Goal: Transaction & Acquisition: Purchase product/service

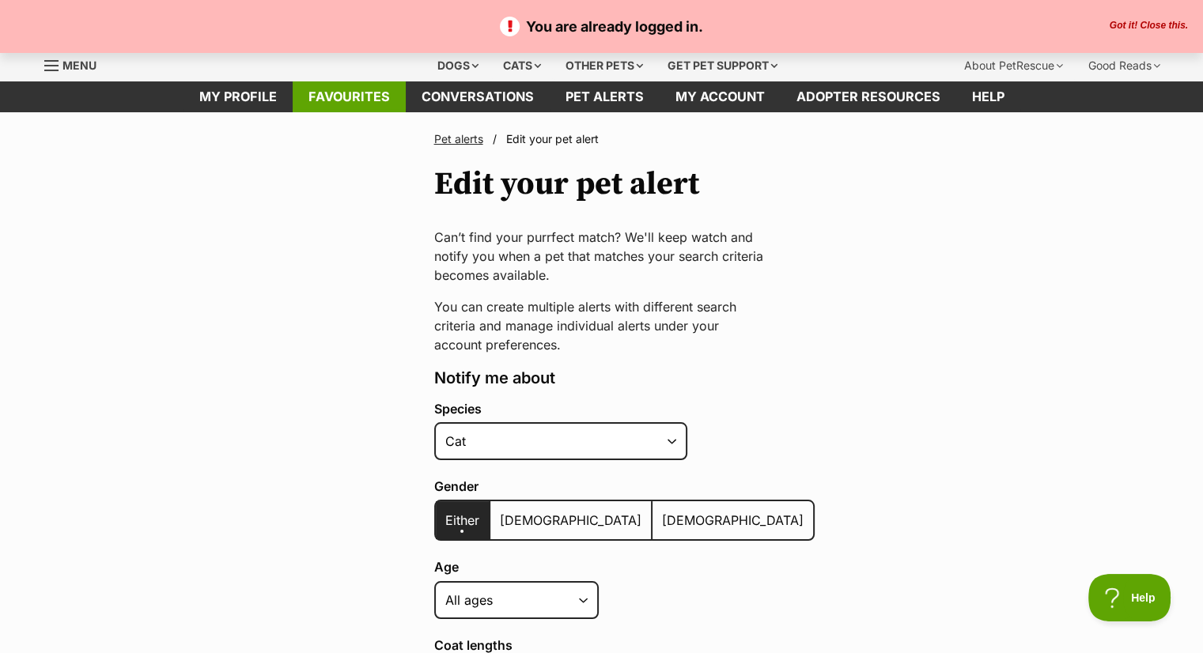
click at [338, 89] on link "Favourites" at bounding box center [349, 96] width 113 height 31
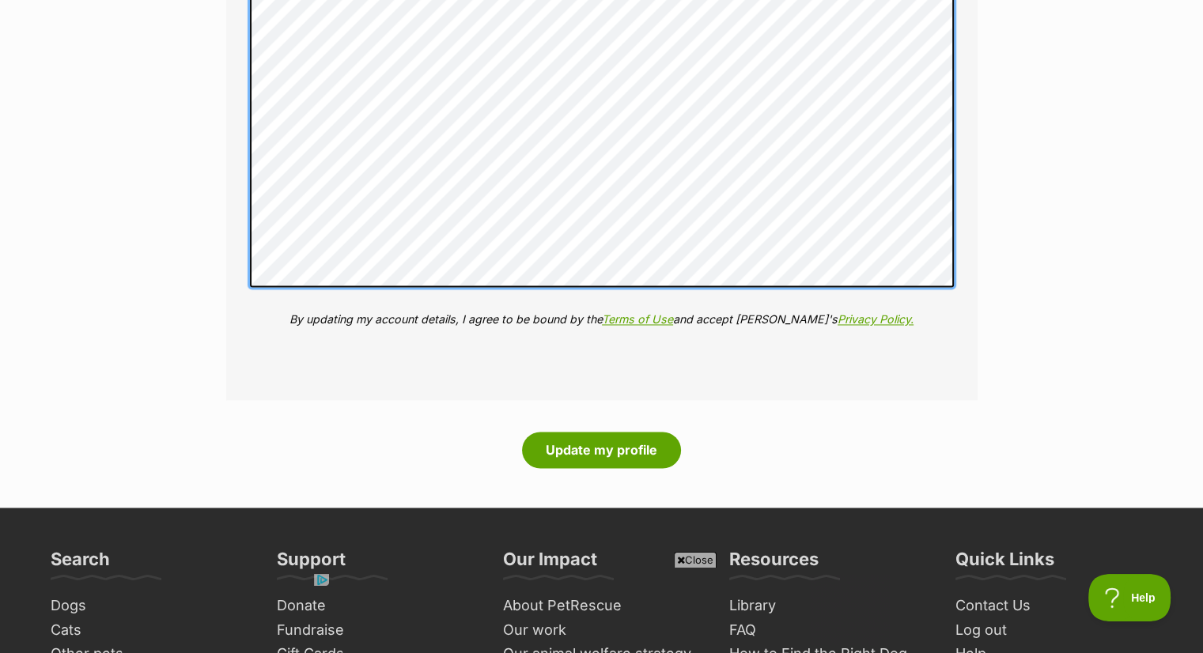
scroll to position [2543, 0]
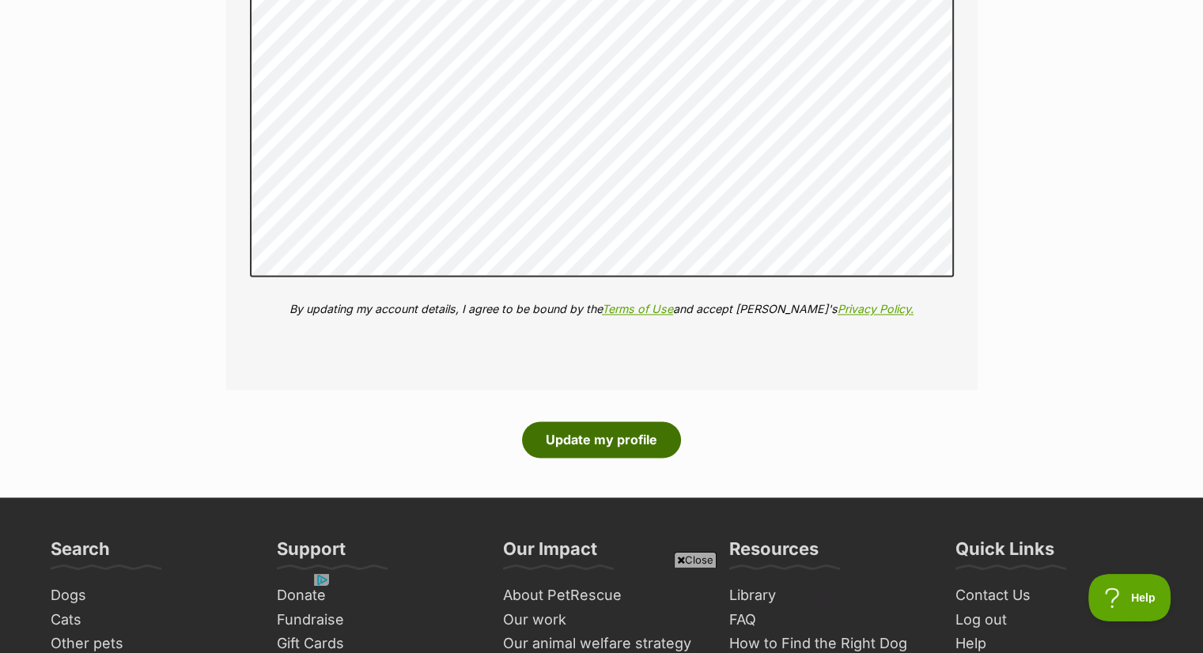
click at [613, 433] on button "Update my profile" at bounding box center [601, 439] width 159 height 36
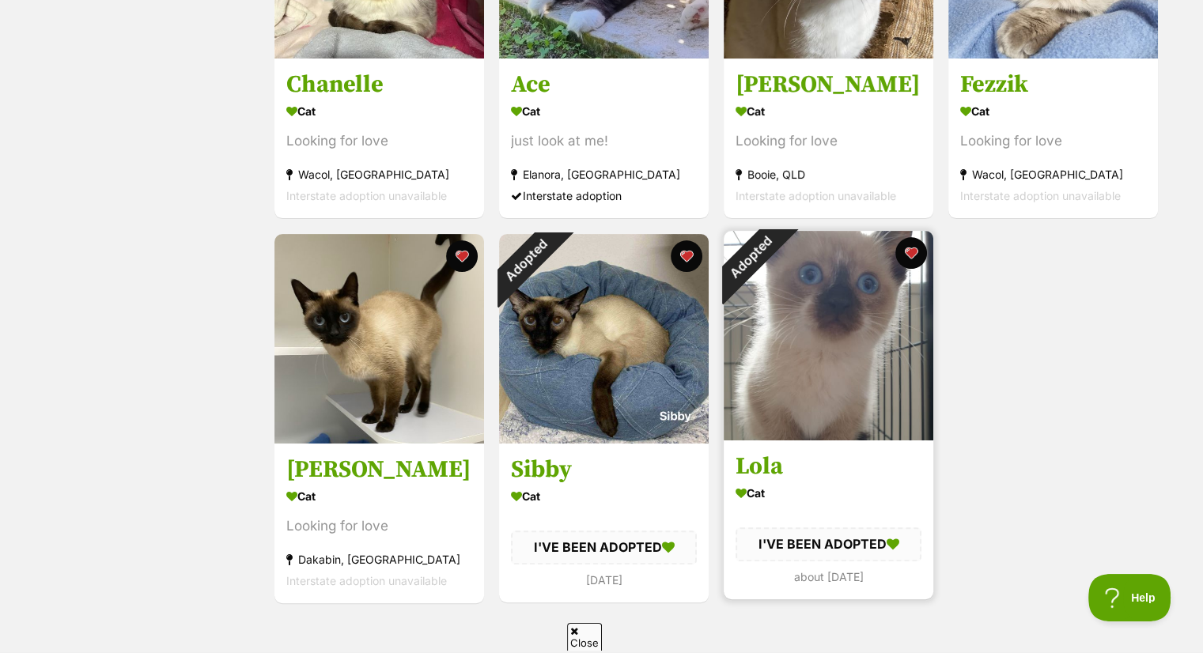
click at [818, 311] on img at bounding box center [828, 336] width 210 height 210
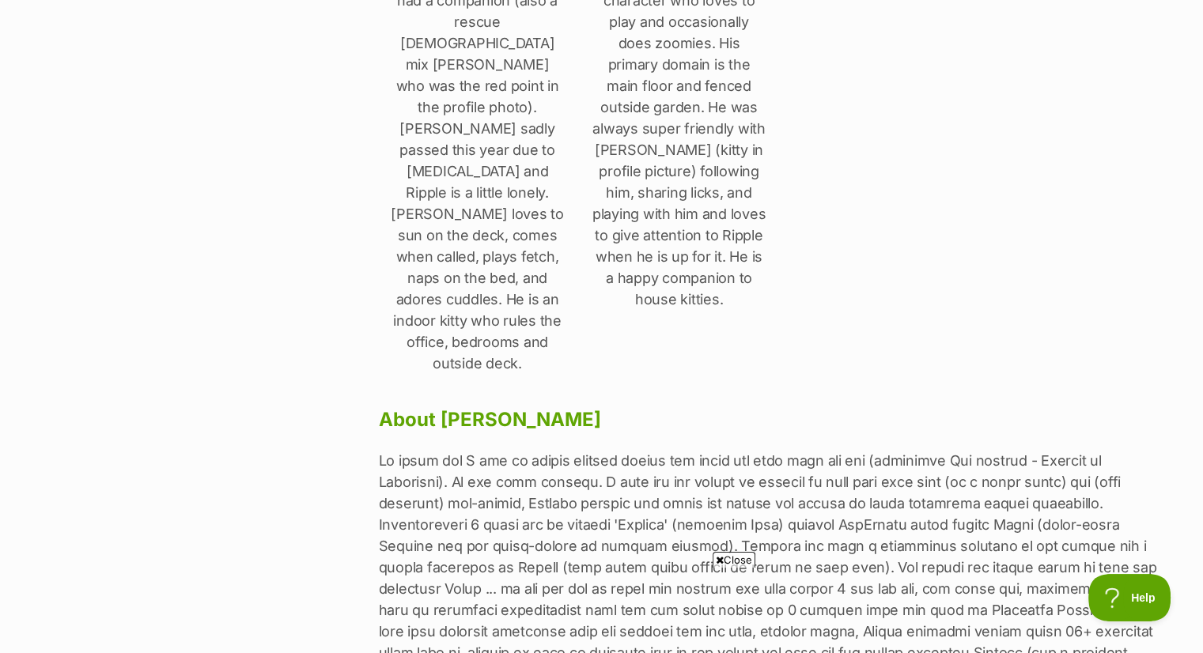
scroll to position [870, 0]
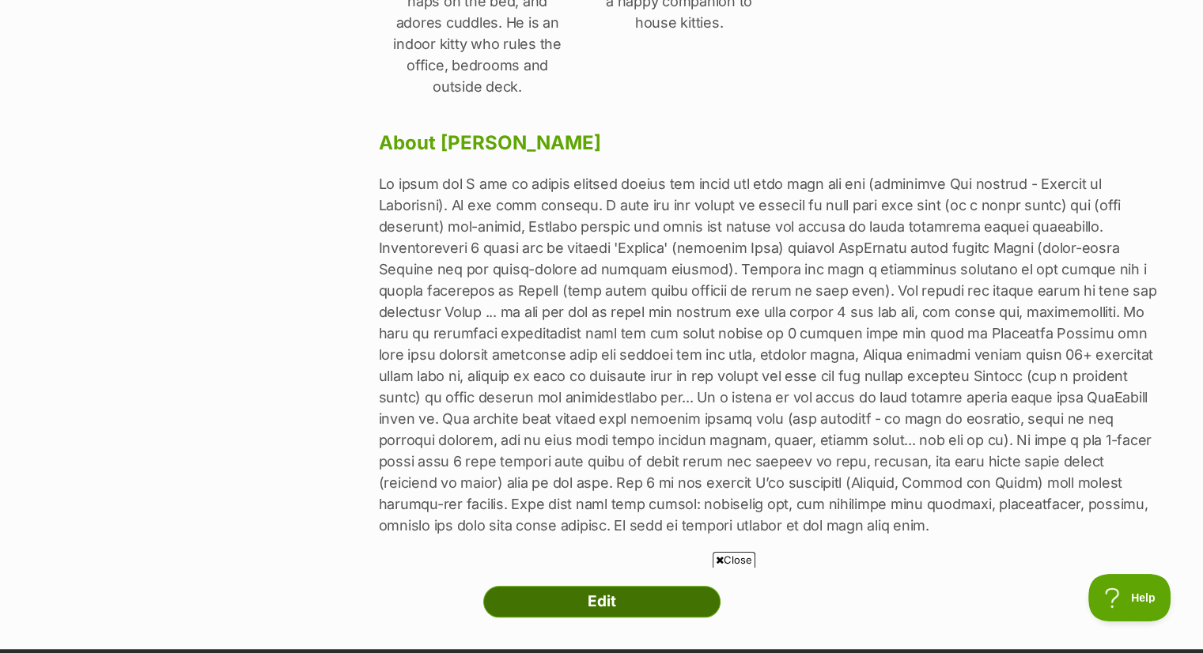
click at [598, 586] on link "Edit" at bounding box center [601, 602] width 237 height 32
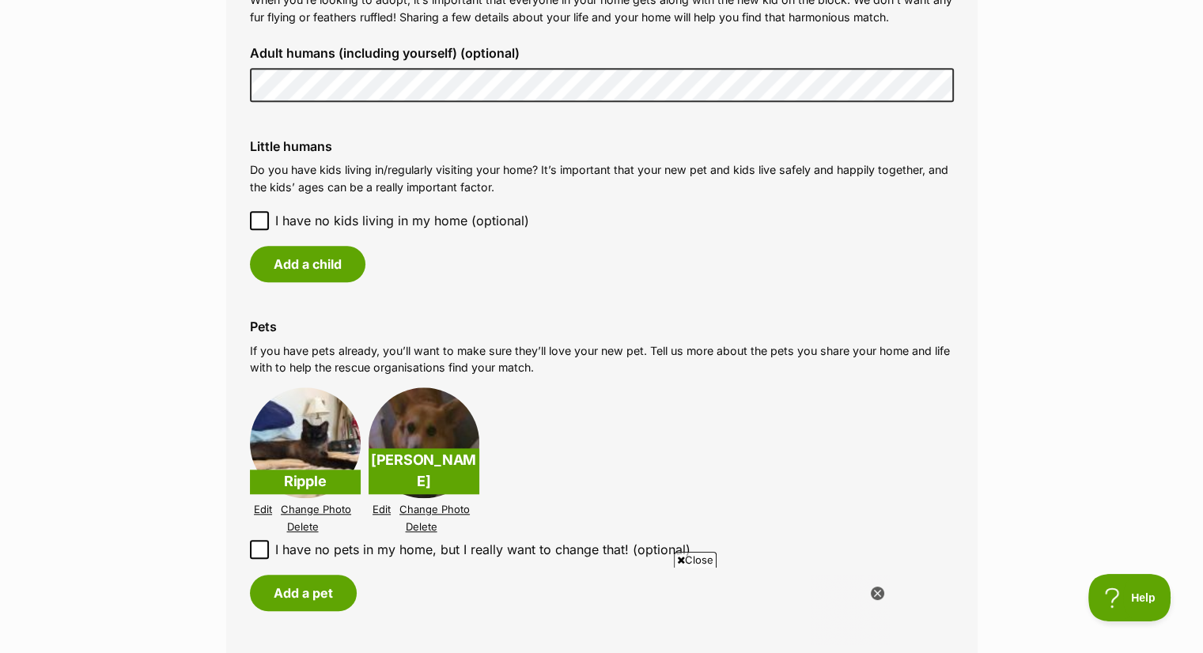
scroll to position [1502, 0]
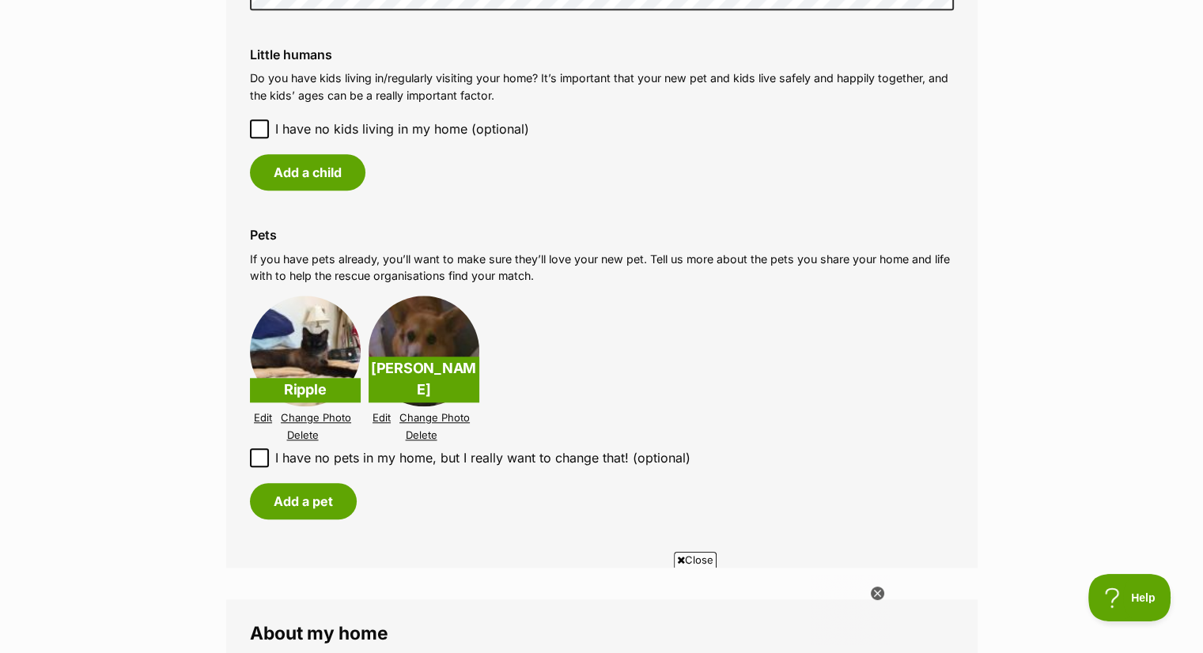
click at [259, 413] on link "Edit" at bounding box center [263, 418] width 18 height 12
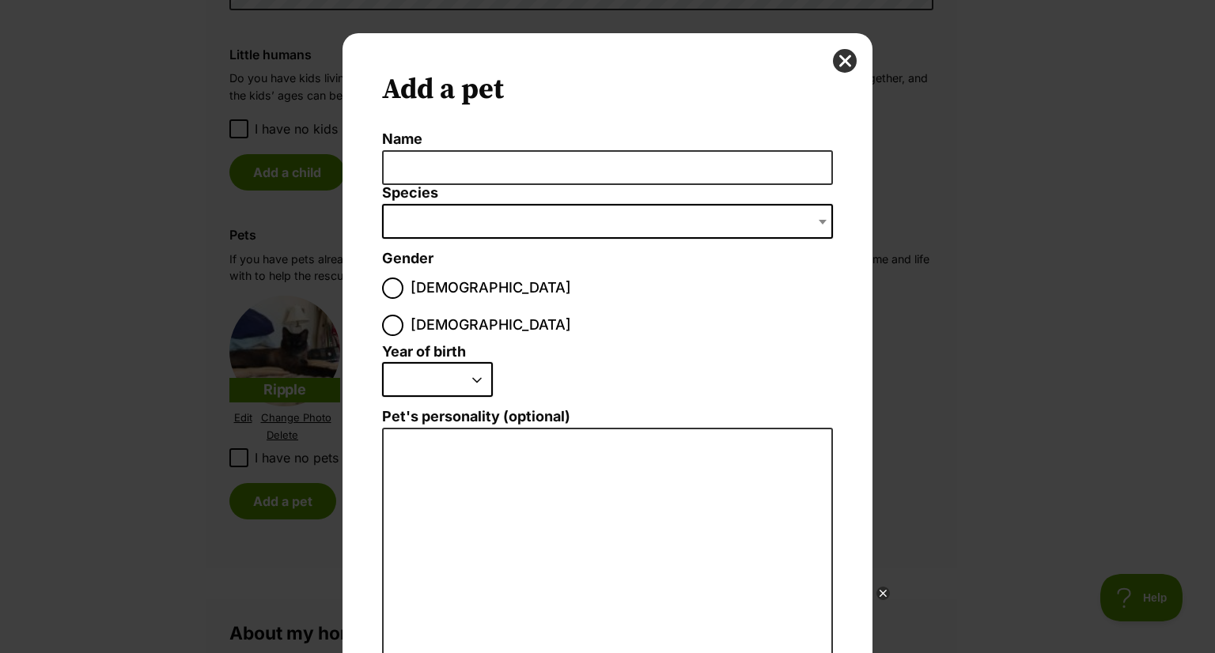
scroll to position [0, 0]
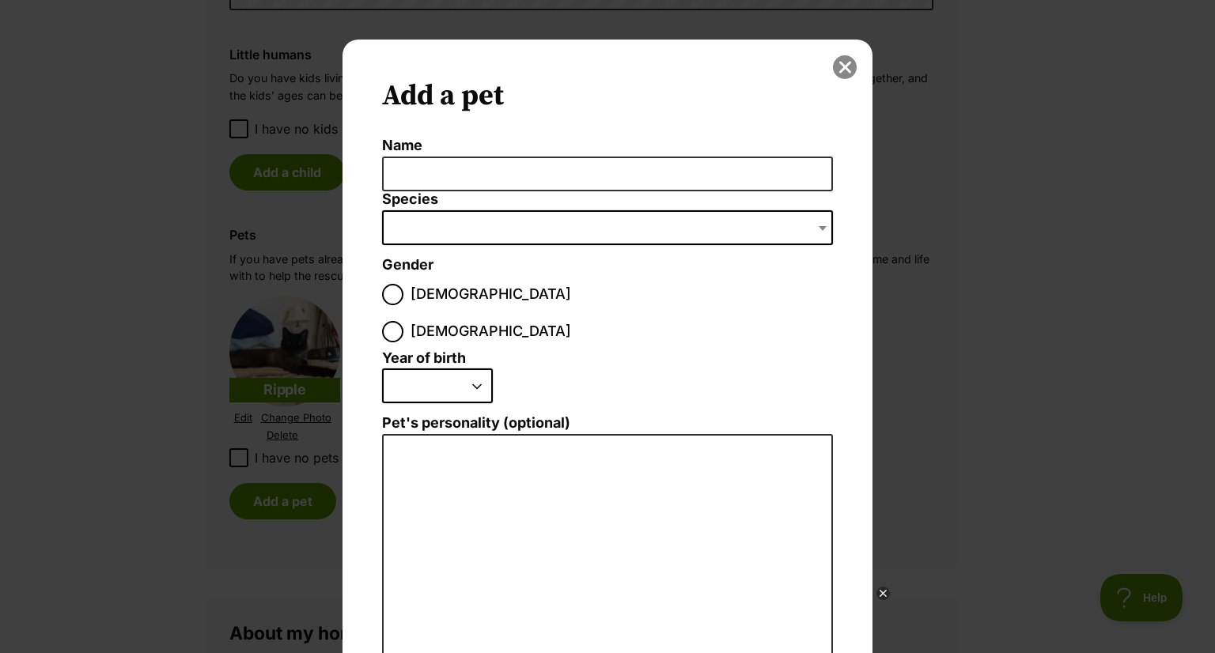
click at [838, 57] on button "close" at bounding box center [845, 67] width 24 height 24
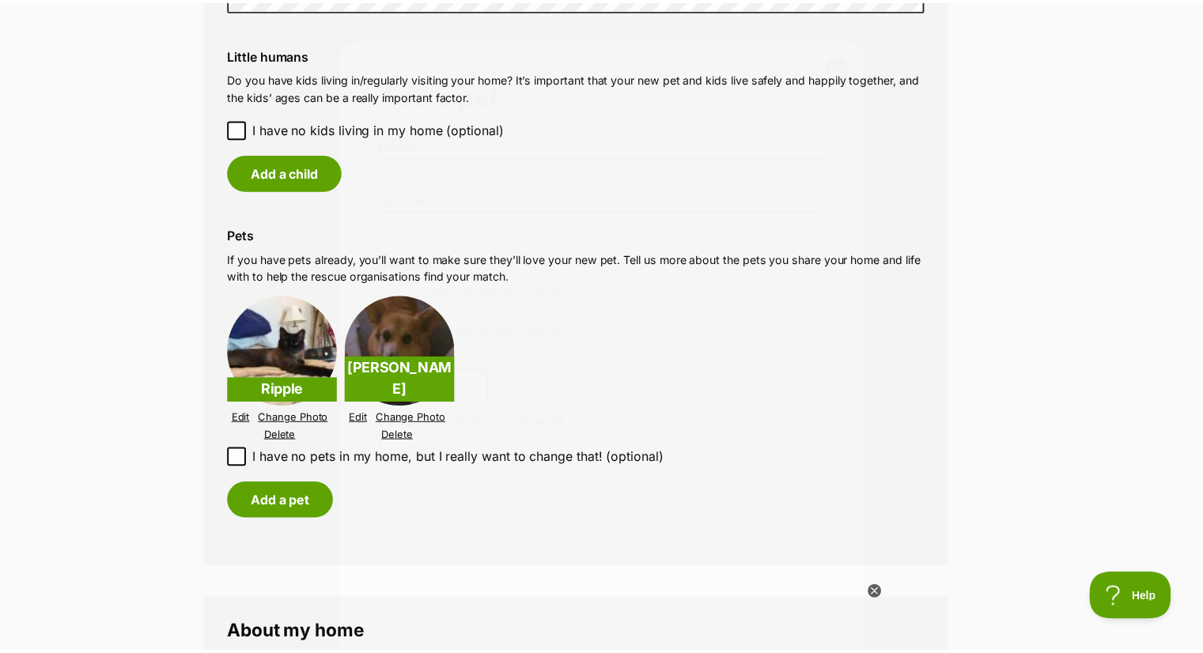
scroll to position [1502, 0]
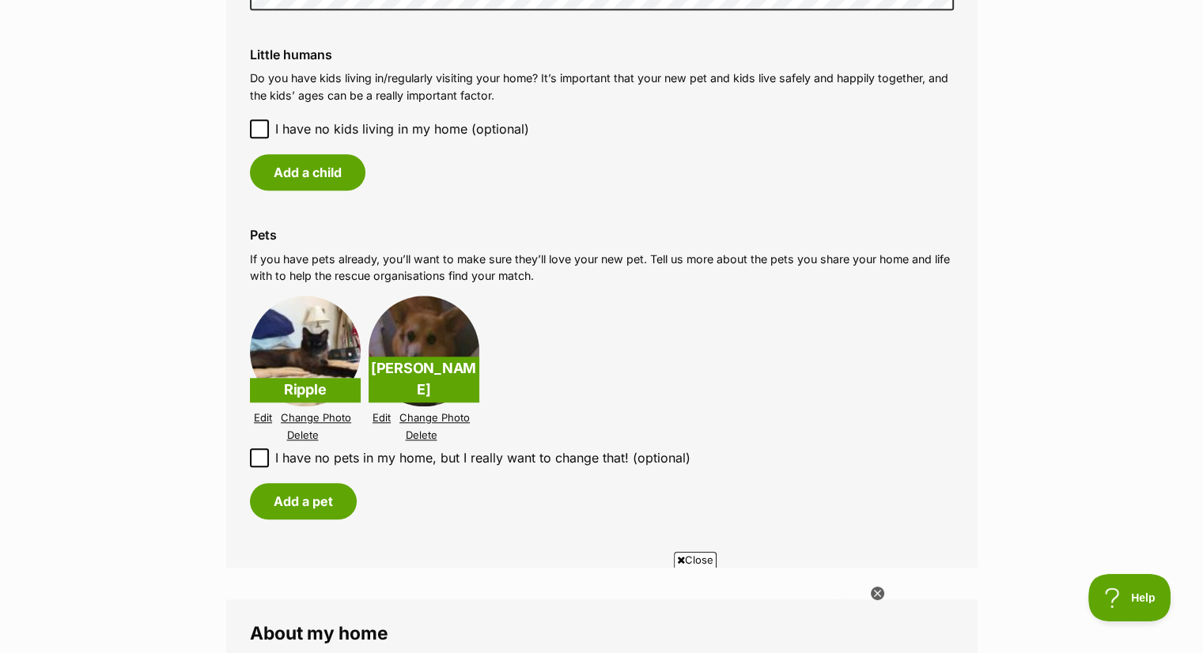
click at [264, 416] on link "Edit" at bounding box center [263, 418] width 18 height 12
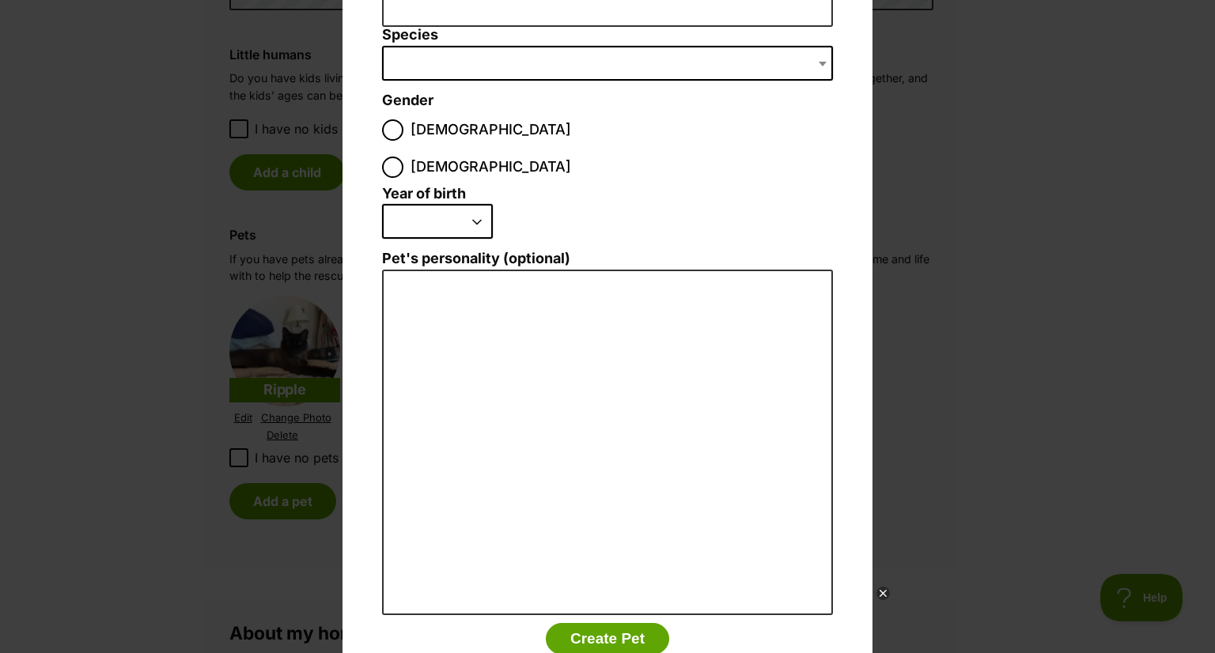
scroll to position [190, 0]
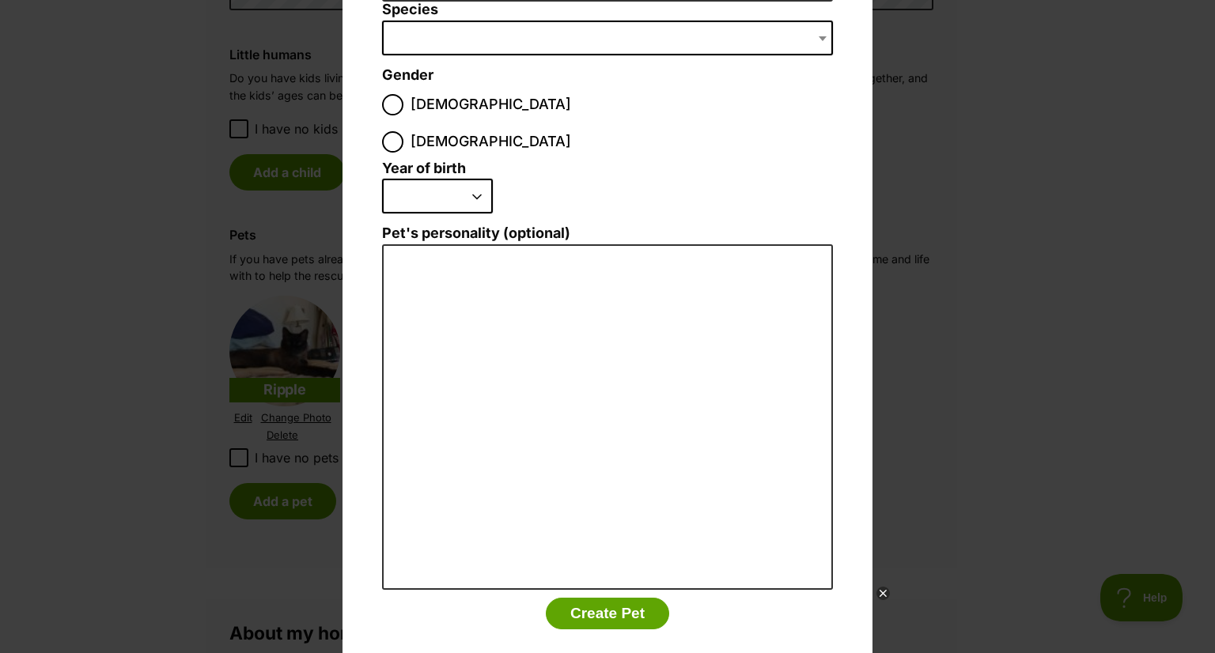
click at [1015, 271] on div "Add a pet Name Species Bird Cat Dog Farm Animal Ferret Guinea Pig Horse Rabbit …" at bounding box center [607, 326] width 1215 height 653
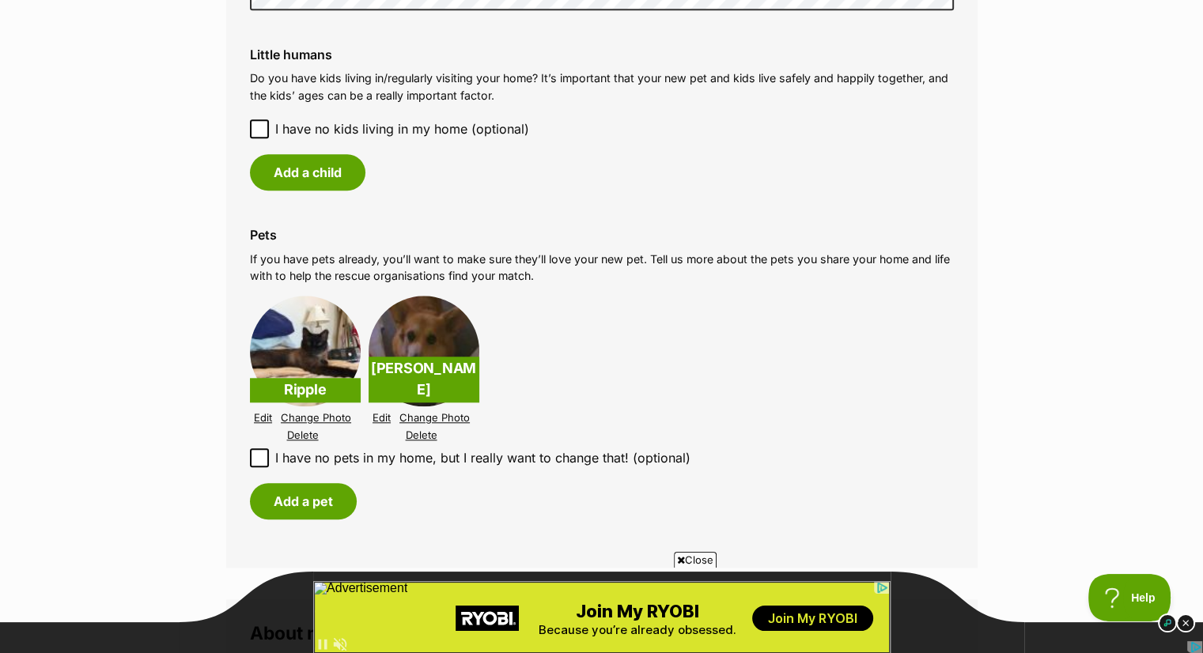
scroll to position [0, 0]
click at [308, 493] on button "Add a pet" at bounding box center [303, 501] width 107 height 36
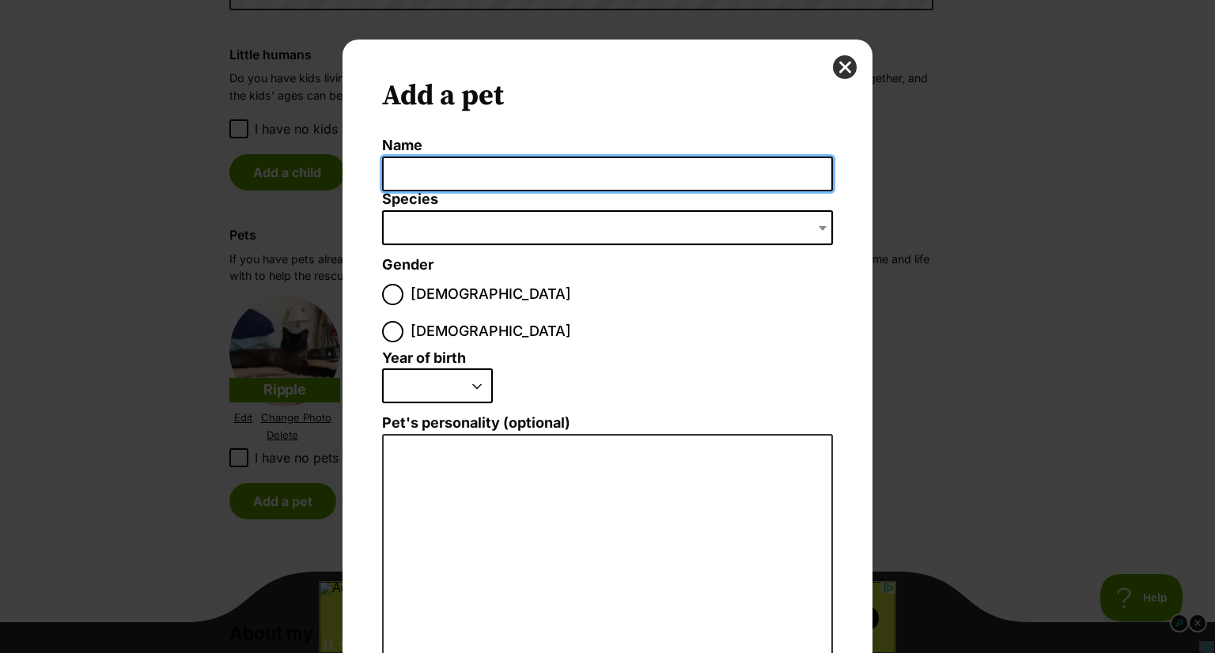
click at [413, 172] on input "Name" at bounding box center [607, 175] width 451 height 36
type input "Artimus"
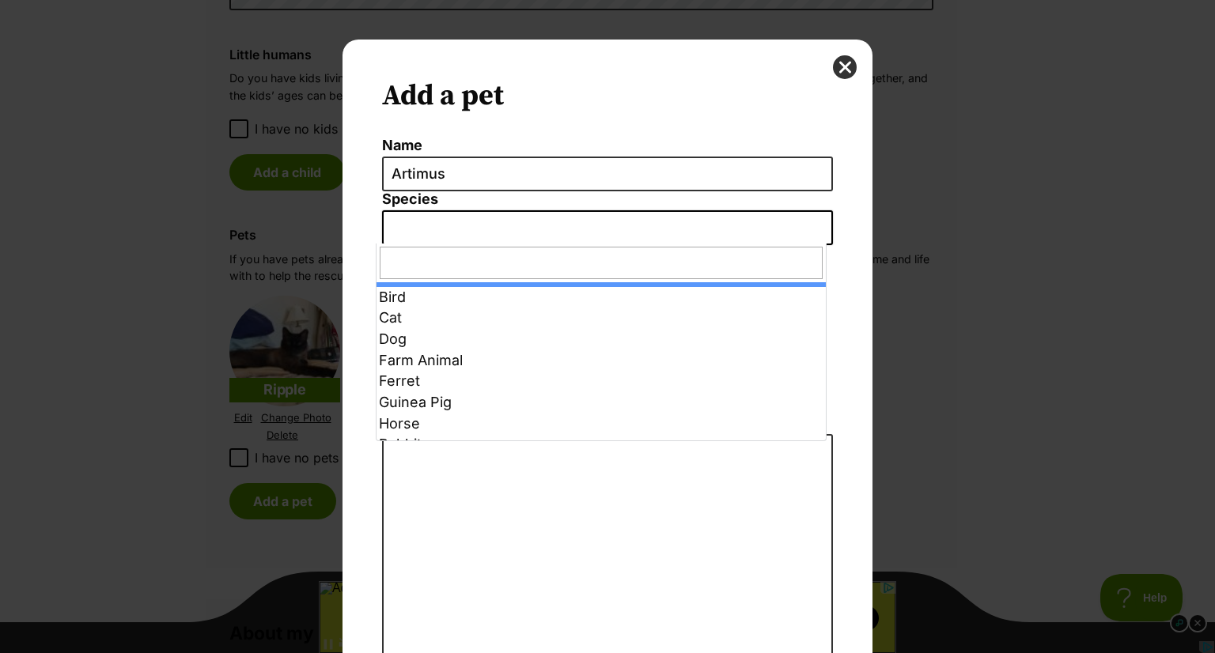
click at [399, 232] on span "Dialog Window - Close (Press escape to close)" at bounding box center [607, 227] width 451 height 35
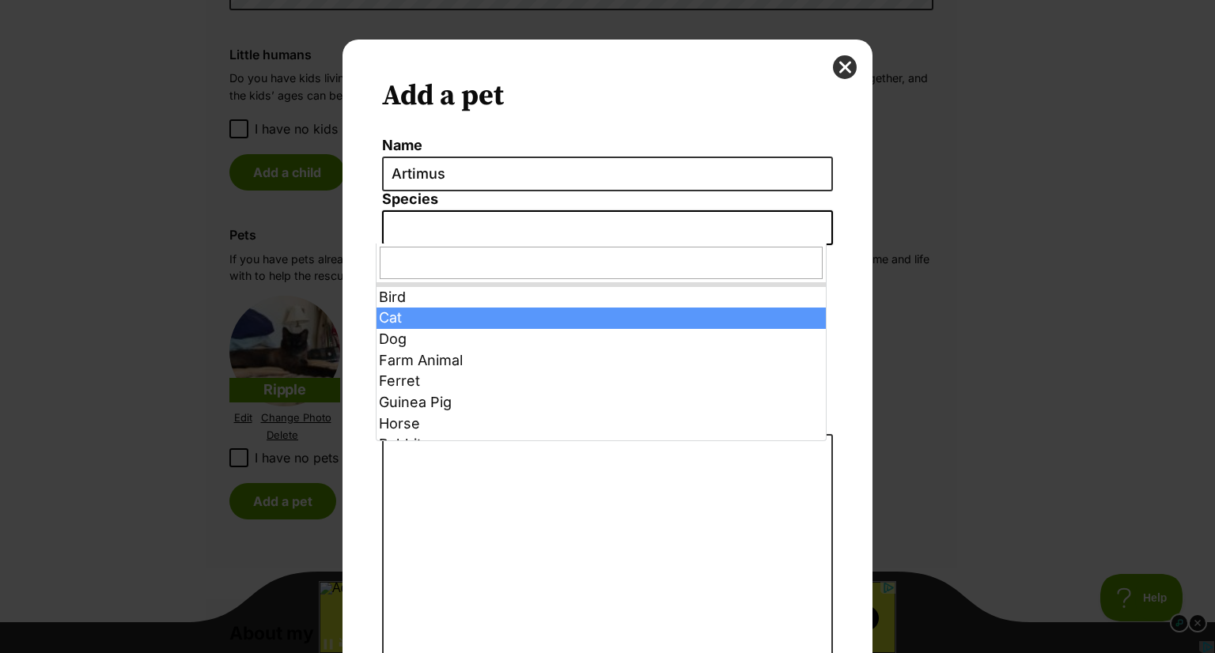
select select "2"
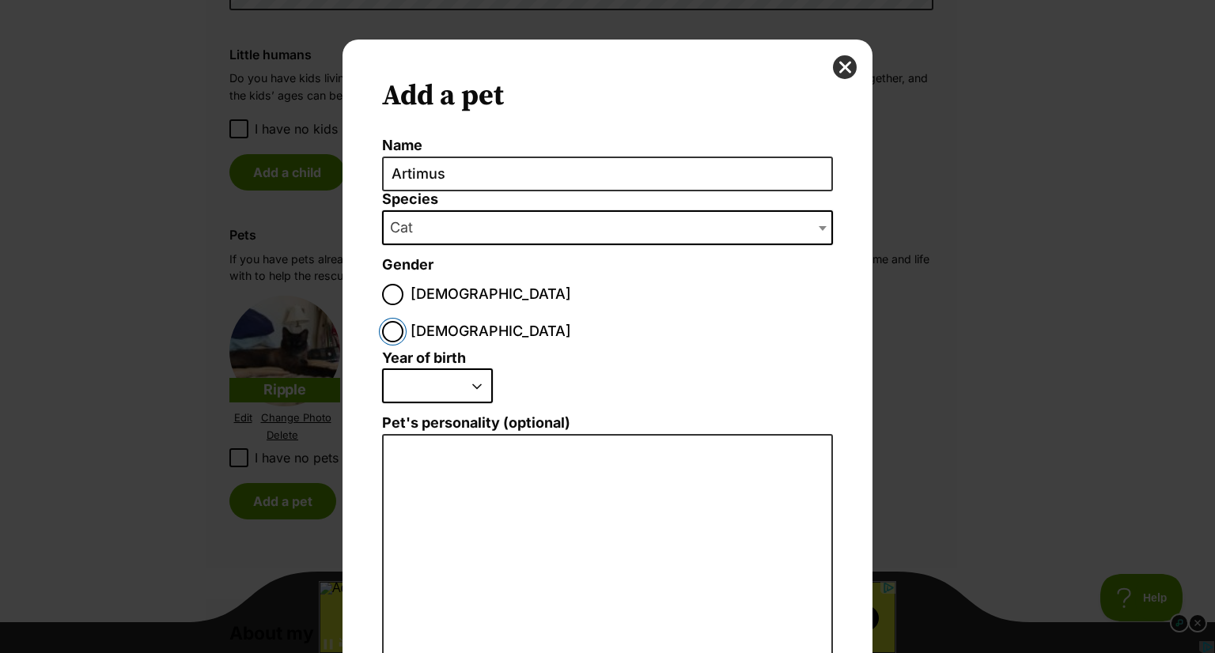
click at [403, 321] on input "[DEMOGRAPHIC_DATA]" at bounding box center [392, 331] width 21 height 21
radio input "true"
click at [474, 368] on select "2025 2024 2023 2022 2021 2020 2019 2018 2017 2016 2015 2014 2013 2012 2011 2010…" at bounding box center [437, 385] width 111 height 35
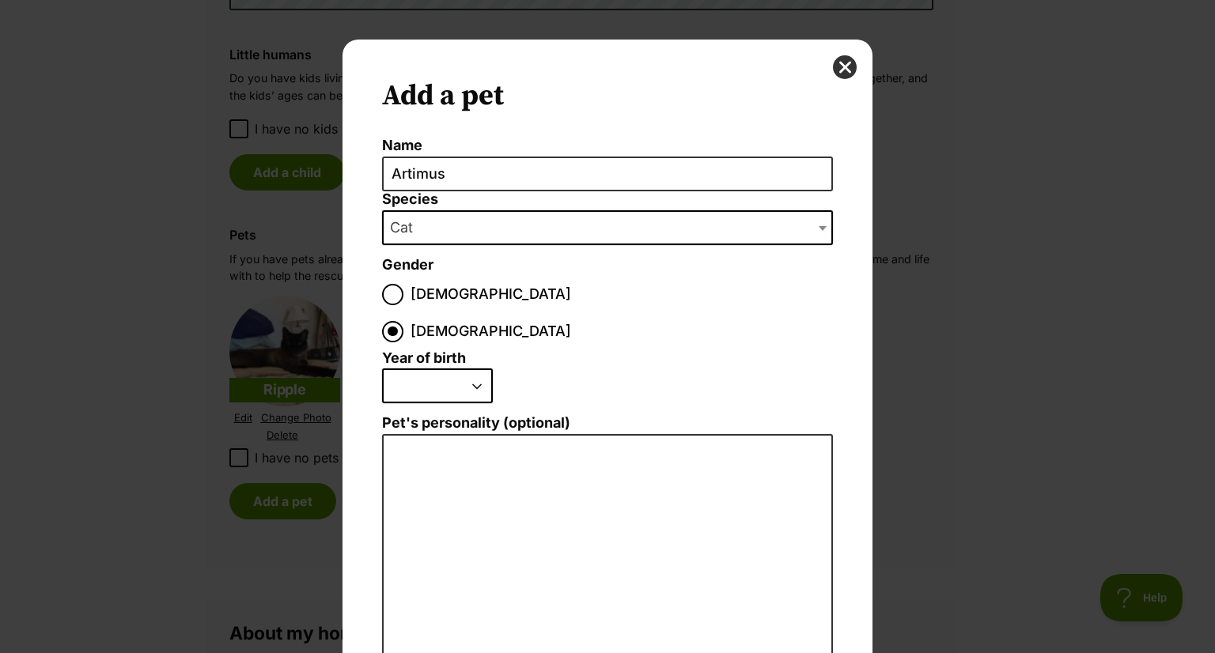
select select "2023"
click at [382, 368] on select "2025 2024 2023 2022 2021 2020 2019 2018 2017 2016 2015 2014 2013 2012 2011 2010…" at bounding box center [437, 385] width 111 height 35
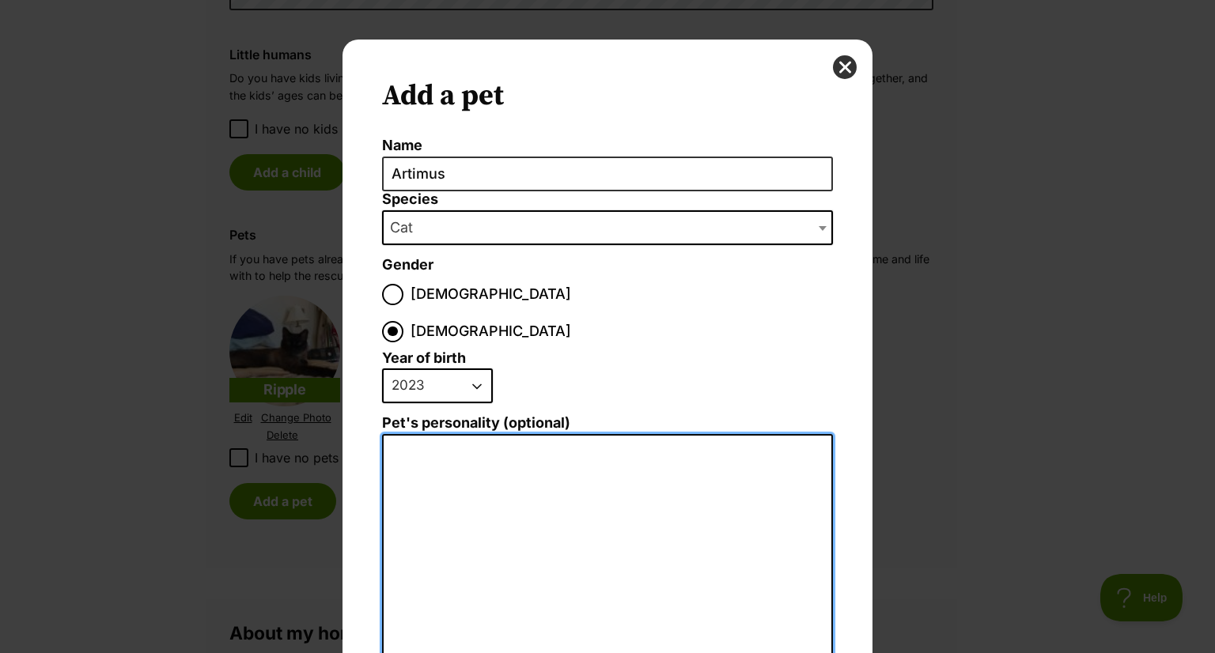
click at [421, 434] on textarea "Pet's personality (optional)" at bounding box center [607, 607] width 451 height 346
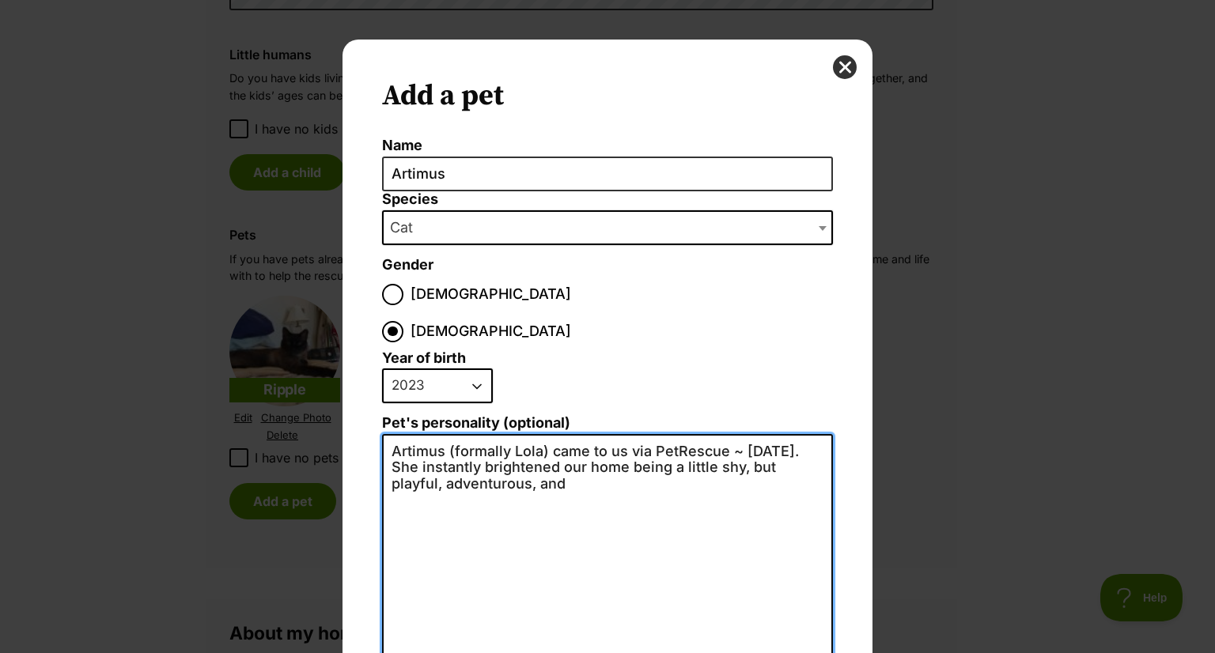
drag, startPoint x: 699, startPoint y: 430, endPoint x: 659, endPoint y: 431, distance: 39.5
click at [659, 434] on textarea "Artimus (formally Lola) came to us via PetRescue ~ 2 years ago. She instantly b…" at bounding box center [607, 607] width 451 height 346
click at [470, 444] on textarea "Artimus (formally Lola) came to us via PetRescue ~ 2 years ago. She instantly b…" at bounding box center [607, 607] width 451 height 346
drag, startPoint x: 531, startPoint y: 450, endPoint x: 481, endPoint y: 450, distance: 50.6
click at [481, 450] on textarea "Artimus (formally Lola) came to us via PetRescue ~ 2 years ago. She instantly b…" at bounding box center [607, 607] width 451 height 346
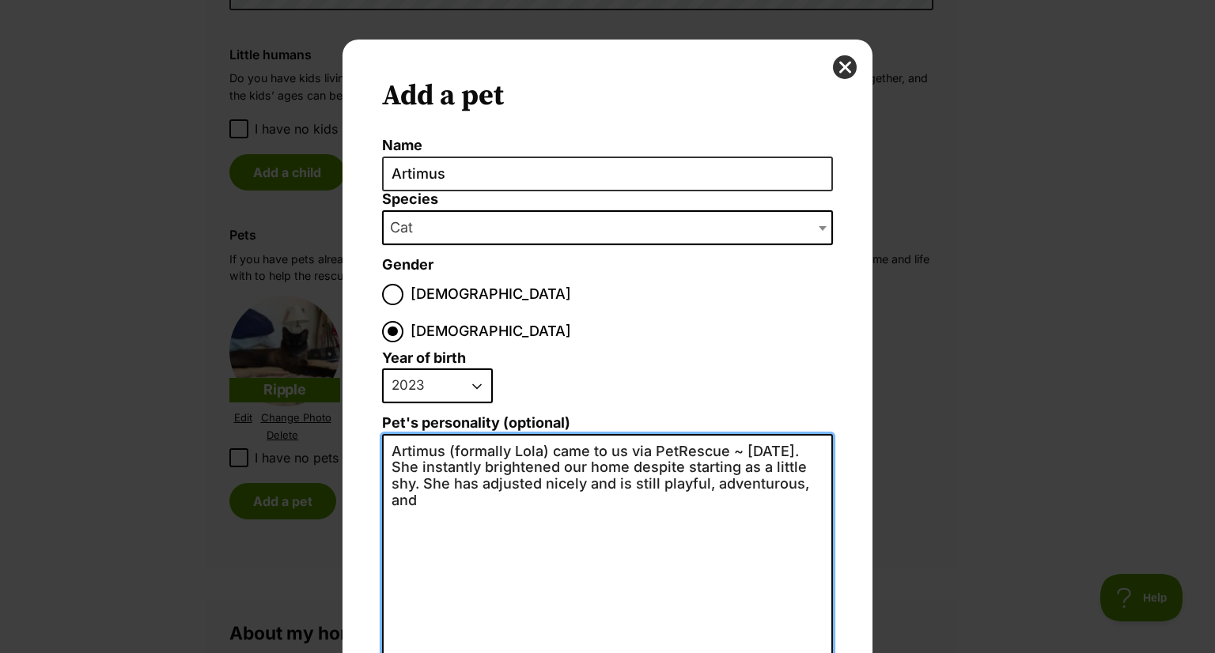
click at [508, 459] on textarea "Artimus (formally Lola) came to us via PetRescue ~ 2 years ago. She instantly b…" at bounding box center [607, 607] width 451 height 346
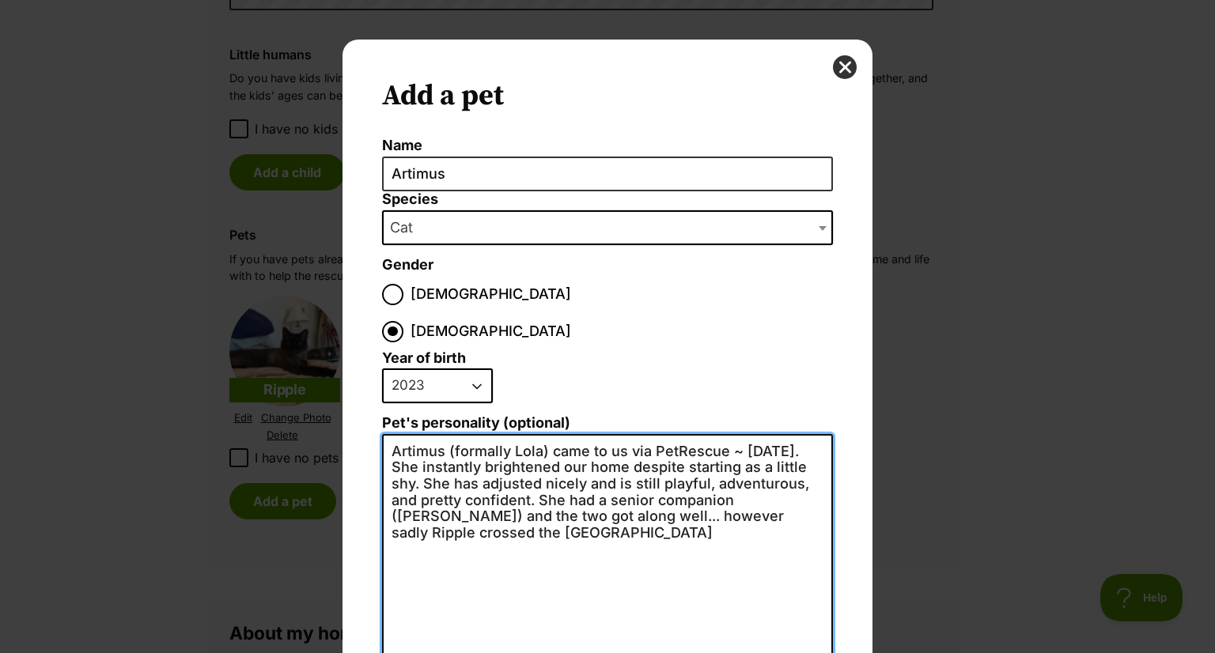
click at [813, 480] on textarea "Artimus (formally Lola) came to us via PetRescue ~ 2 years ago. She instantly b…" at bounding box center [607, 607] width 451 height 346
click at [433, 494] on textarea "Artimus (formally Lola) came to us via PetRescue ~ 2 years ago. She instantly b…" at bounding box center [607, 607] width 451 height 346
click at [648, 497] on textarea "Artimus (formally Lola) came to us via PetRescue ~ 2 years ago. She instantly b…" at bounding box center [607, 607] width 451 height 346
click at [417, 434] on textarea "Artimus (formally Lola) came to us via PetRescue ~ 2 years ago. She instantly b…" at bounding box center [607, 607] width 451 height 346
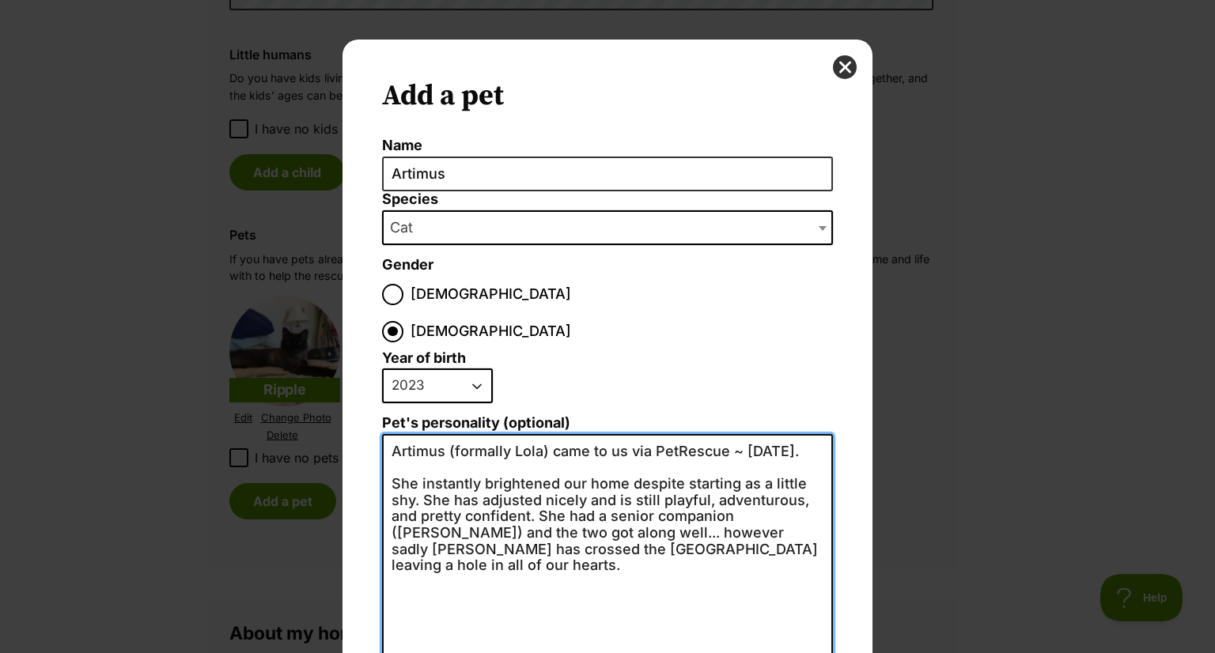
drag, startPoint x: 678, startPoint y: 463, endPoint x: 410, endPoint y: 478, distance: 269.3
click at [410, 478] on textarea "Artimus (formally Lola) came to us via PetRescue ~ 2 years ago. She instantly b…" at bounding box center [607, 607] width 451 height 346
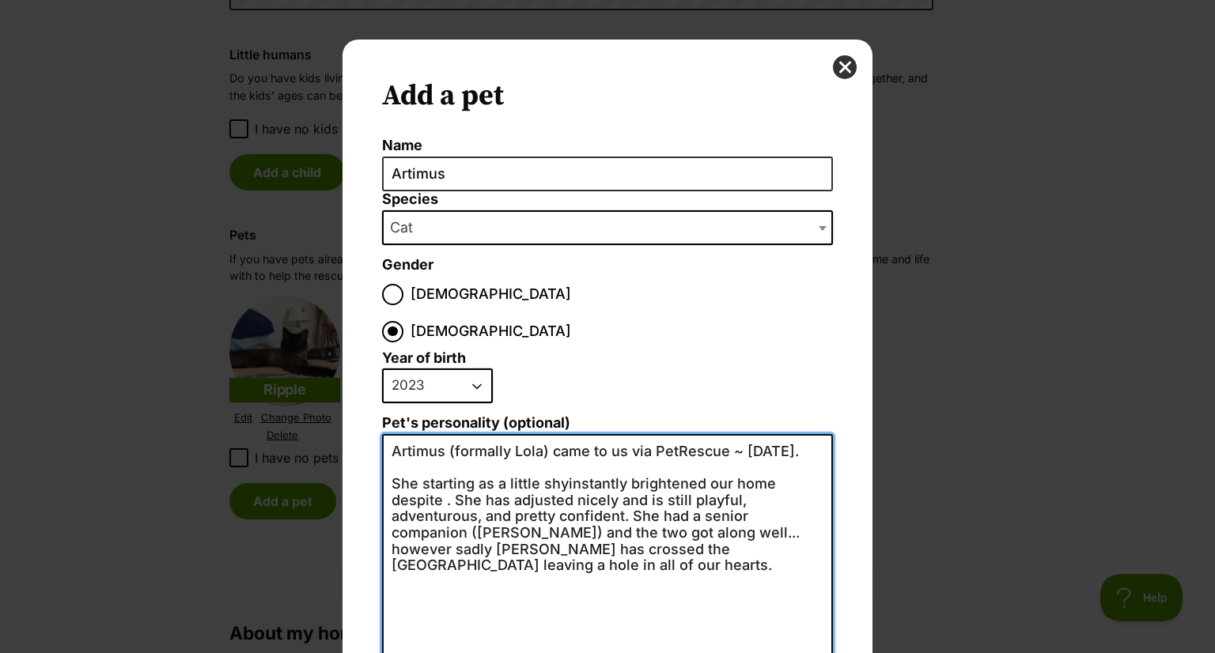
click at [421, 465] on textarea "Artimus (formally Lola) came to us via PetRescue ~ 2 years ago. She starting as…" at bounding box center [607, 607] width 451 height 346
click at [466, 462] on textarea "Artimus (formally Lola) came to us via PetRescue ~ 2 years ago. She starting as…" at bounding box center [607, 607] width 451 height 346
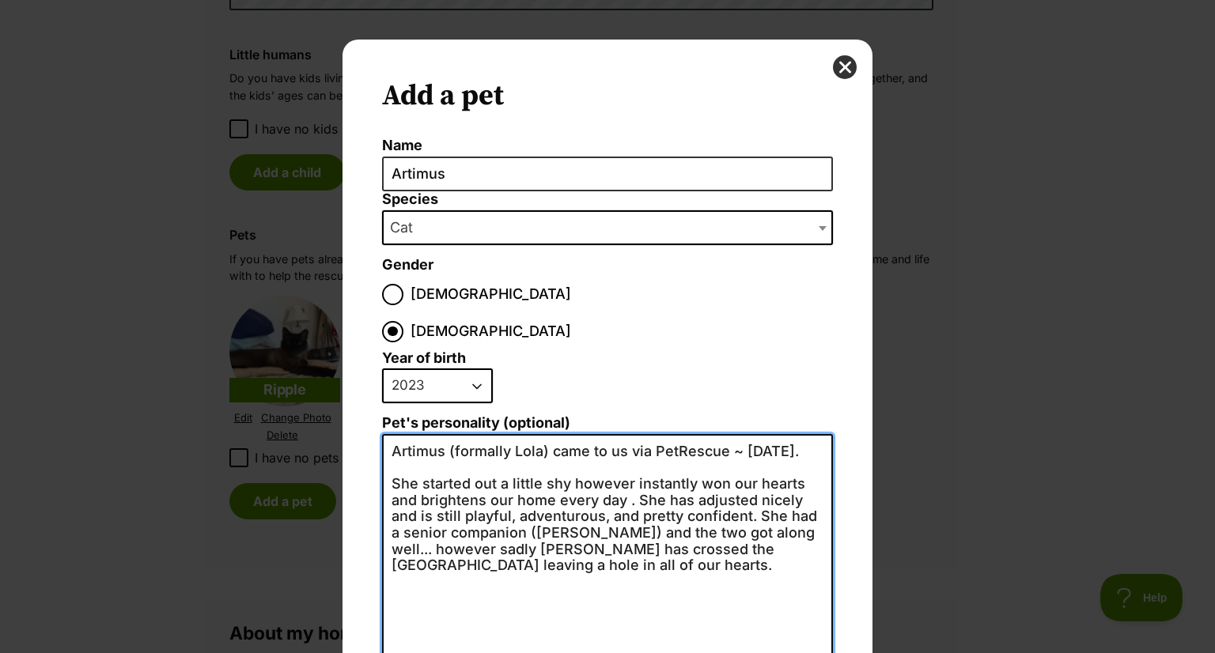
click at [386, 495] on textarea "Artimus (formally Lola) came to us via PetRescue ~ 2 years ago. She started out…" at bounding box center [607, 607] width 451 height 346
click at [589, 493] on textarea "Artimus (formally Lola) came to us via PetRescue ~ 2 years ago. She started out…" at bounding box center [607, 607] width 451 height 346
click at [708, 497] on textarea "Artimus (formally Lola) came to us via PetRescue ~ 2 years ago. She started out…" at bounding box center [607, 607] width 451 height 346
click at [403, 446] on textarea "Artimus (formally Lola) came to us via PetRescue ~ 2 years ago. She started out…" at bounding box center [607, 607] width 451 height 346
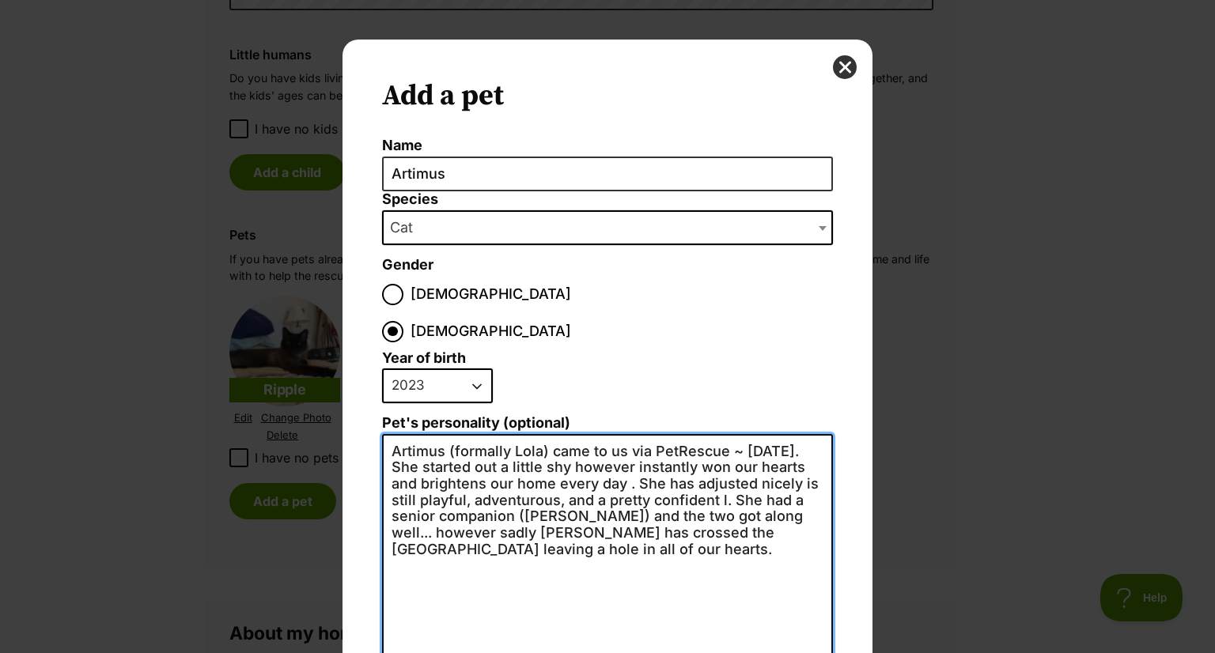
click at [668, 444] on textarea "Artimus (formally Lola) came to us via PetRescue ~ 2 years ago. She started out…" at bounding box center [607, 607] width 451 height 346
drag, startPoint x: 445, startPoint y: 463, endPoint x: 471, endPoint y: 463, distance: 26.1
click at [471, 463] on textarea "Artimus (formally Lola) came to us via PetRescue ~ 2 years ago. She started out…" at bounding box center [607, 607] width 451 height 346
click at [751, 463] on textarea "Artimus (formally Lola) came to us via PetRescue ~ 2 years ago. She started out…" at bounding box center [607, 607] width 451 height 346
click at [424, 496] on textarea "Artimus (formally Lola) came to us via PetRescue ~ 2 years ago. She started out…" at bounding box center [607, 607] width 451 height 346
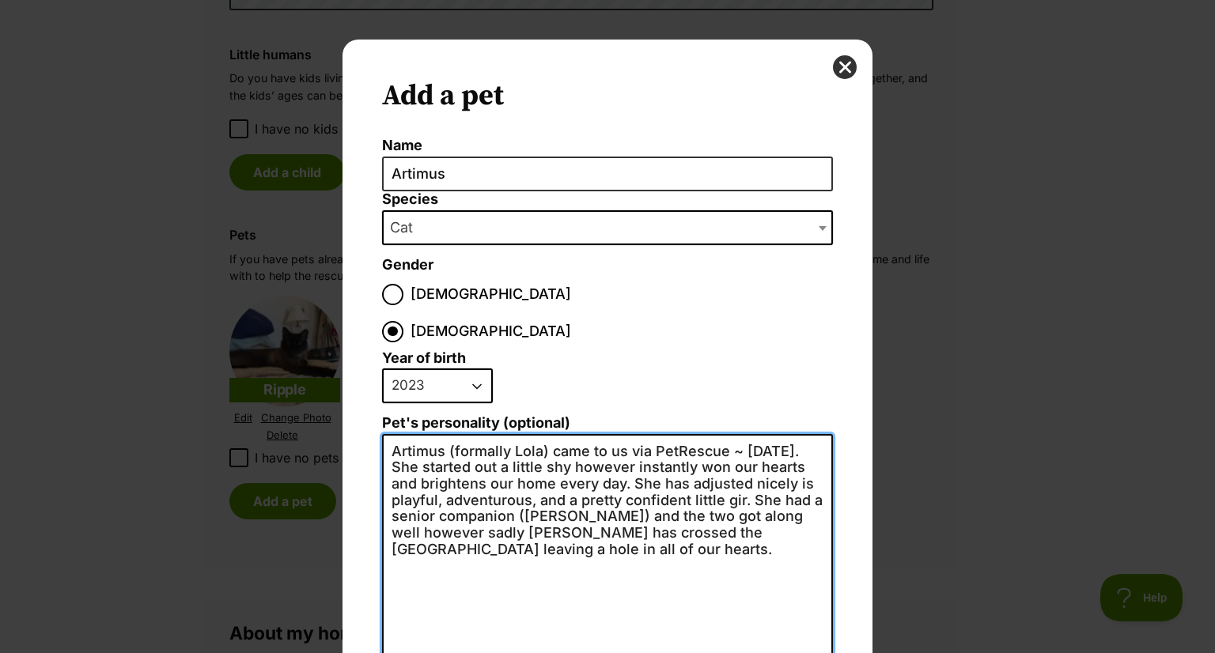
click at [797, 459] on textarea "Artimus (formally Lola) came to us via PetRescue ~ 2 years ago. She started out…" at bounding box center [607, 607] width 451 height 346
drag, startPoint x: 385, startPoint y: 473, endPoint x: 449, endPoint y: 477, distance: 64.2
click at [449, 477] on textarea "Artimus (formally Lola) came to us via PetRescue ~ 2 years ago. She started out…" at bounding box center [607, 607] width 451 height 346
drag, startPoint x: 648, startPoint y: 478, endPoint x: 759, endPoint y: 483, distance: 110.8
click at [759, 483] on textarea "Artimus (formally Lola) came to us via PetRescue ~ 2 years ago. She started out…" at bounding box center [607, 607] width 451 height 346
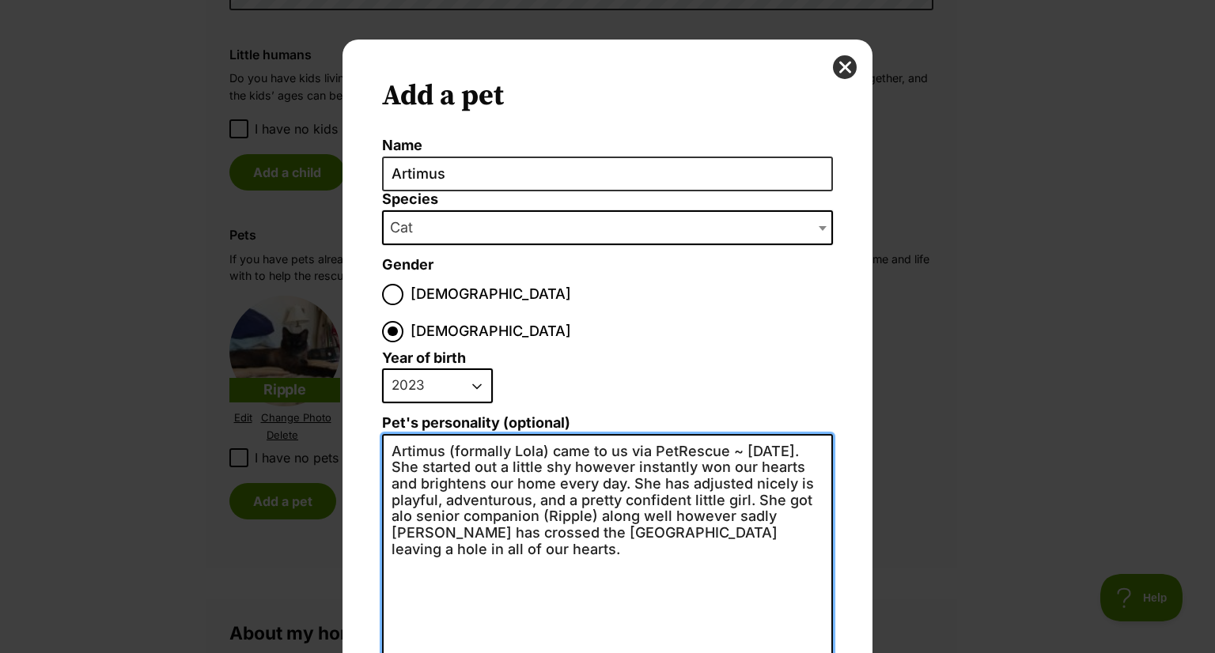
click at [459, 478] on textarea "Artimus (formally Lola) came to us via PetRescue ~ 2 years ago. She started out…" at bounding box center [607, 607] width 451 height 346
click at [753, 479] on textarea "Artimus (formally Lola) came to us via PetRescue ~ 2 years ago. She started out…" at bounding box center [607, 607] width 451 height 346
click at [390, 502] on textarea "Artimus (formally Lola) came to us via PetRescue ~ 2 years ago. She started out…" at bounding box center [607, 607] width 451 height 346
click at [812, 477] on textarea "Artimus (formally Lola) came to us via PetRescue ~ 2 years ago. She started out…" at bounding box center [607, 607] width 451 height 346
click at [493, 497] on textarea "Artimus (formally Lola) came to us via PetRescue ~ 2 years ago. She started out…" at bounding box center [607, 607] width 451 height 346
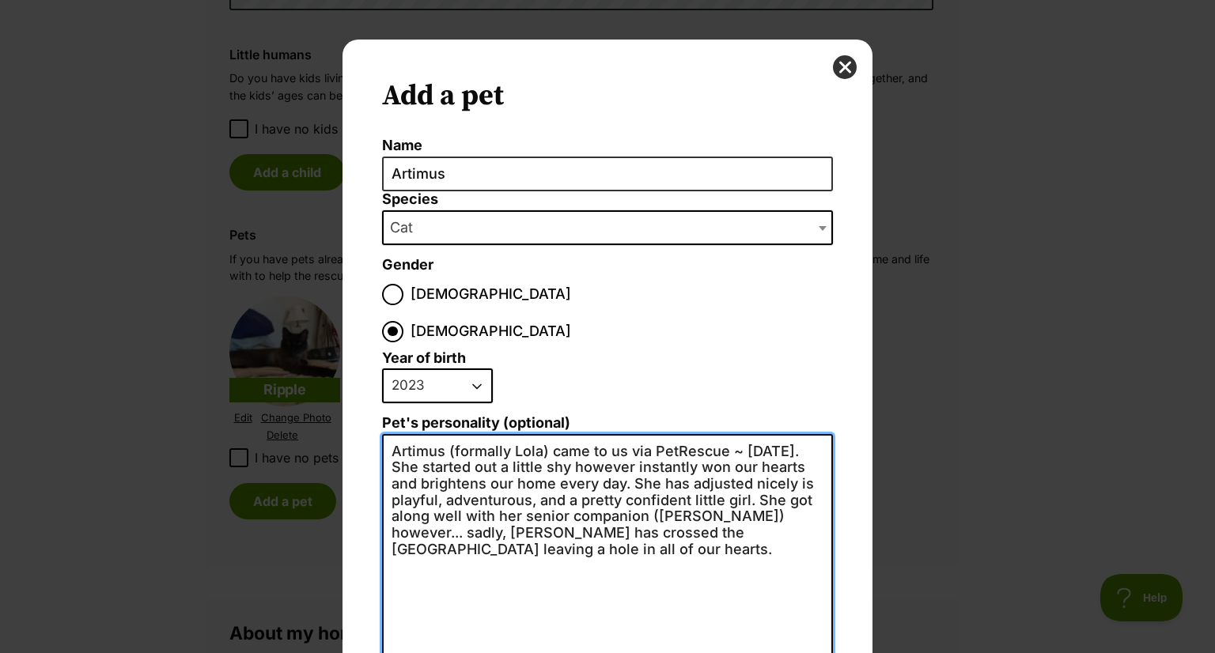
click at [576, 528] on textarea "Artimus (formally Lola) came to us via PetRescue ~ 2 years ago. She started out…" at bounding box center [607, 607] width 451 height 346
click at [610, 512] on textarea "Artimus (formally Lola) came to us via PetRescue ~ 2 years ago. She started out…" at bounding box center [607, 607] width 451 height 346
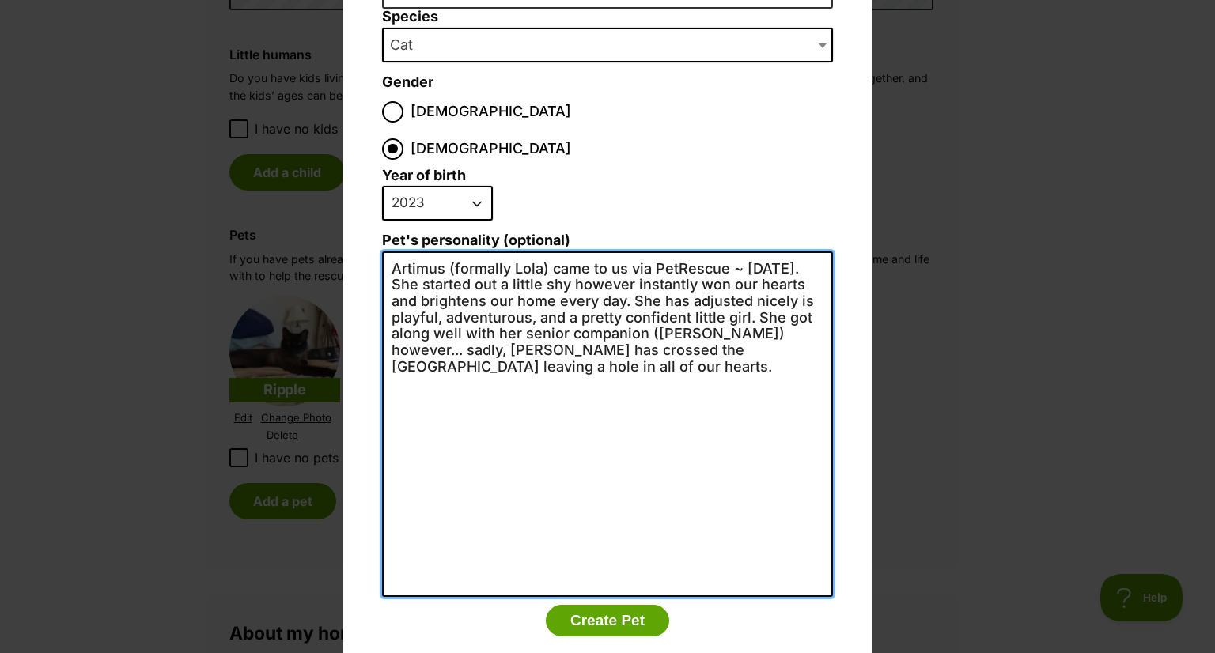
scroll to position [190, 0]
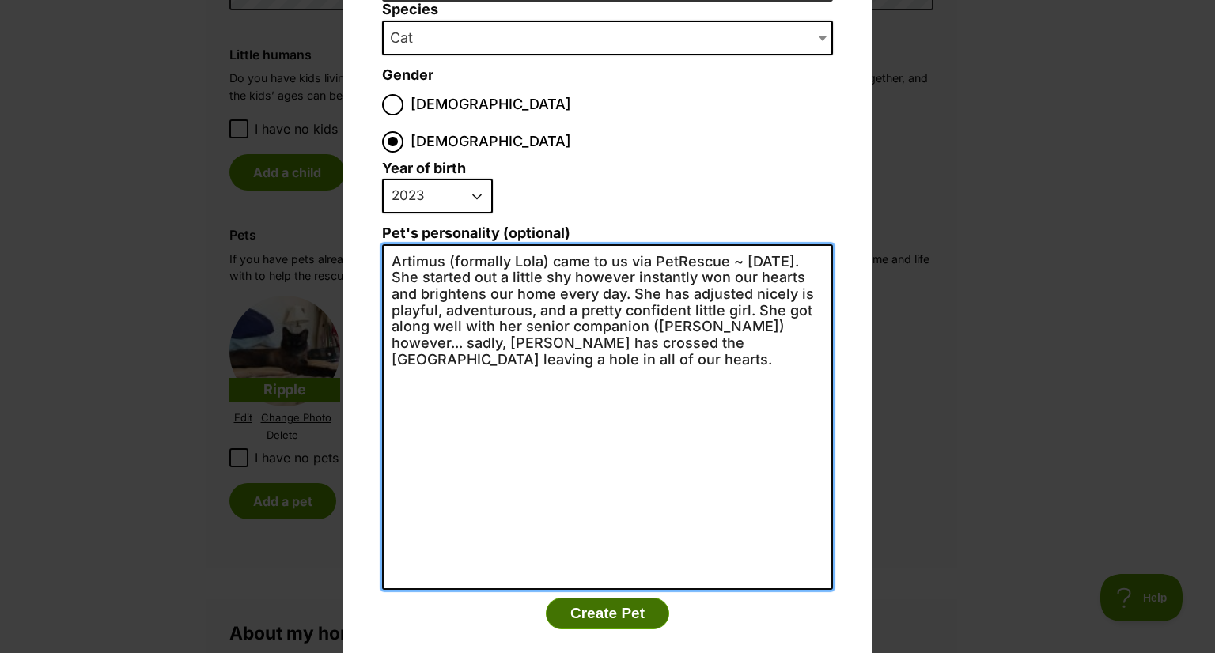
type textarea "Artimus (formally Lola) came to us via PetRescue ~ 2 years ago. She started out…"
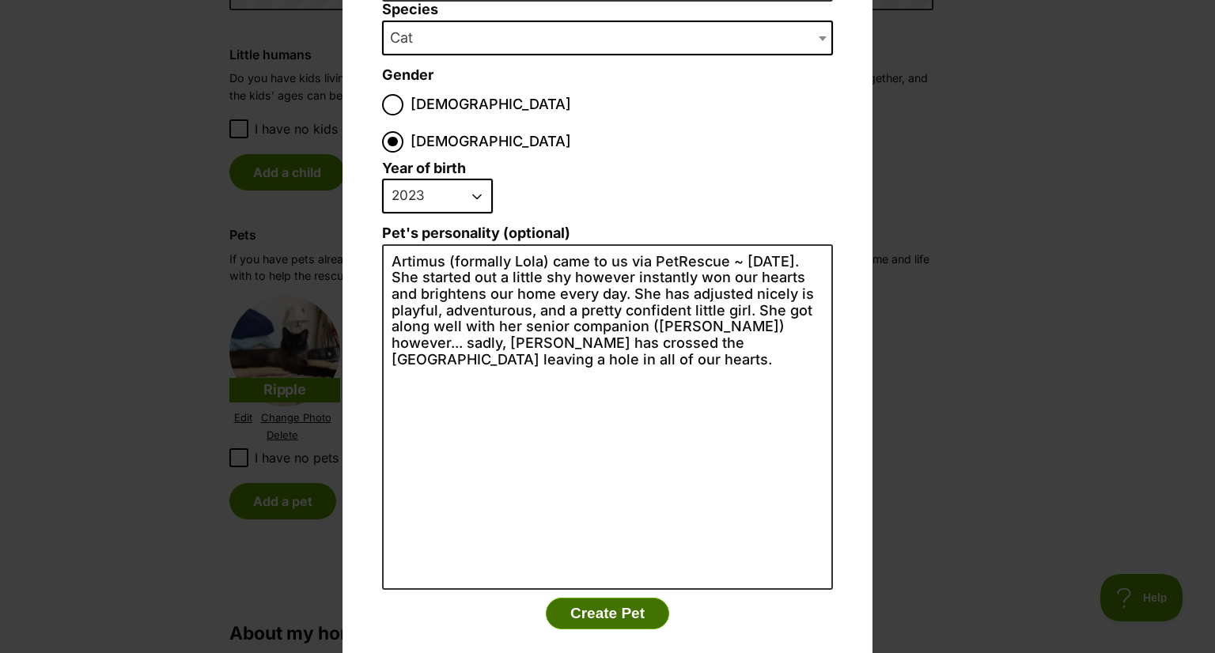
click at [606, 598] on button "Create Pet" at bounding box center [607, 614] width 123 height 32
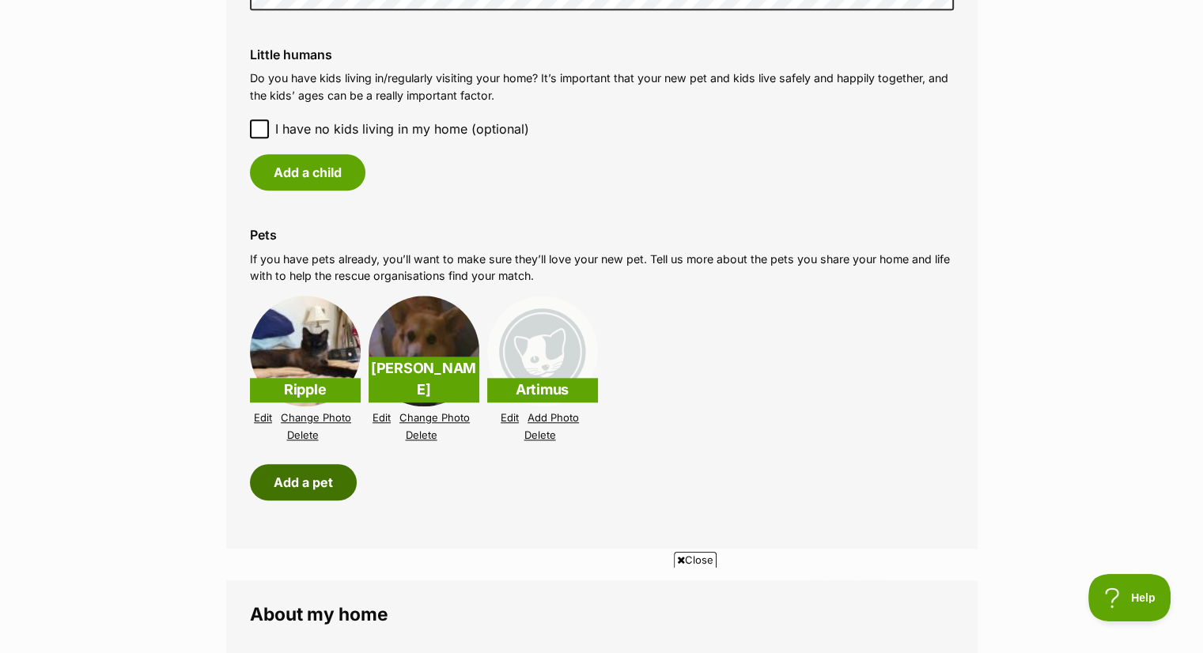
scroll to position [0, 0]
click at [550, 414] on link "Add Photo" at bounding box center [552, 418] width 51 height 12
click at [557, 412] on link "Change Photo" at bounding box center [539, 418] width 70 height 12
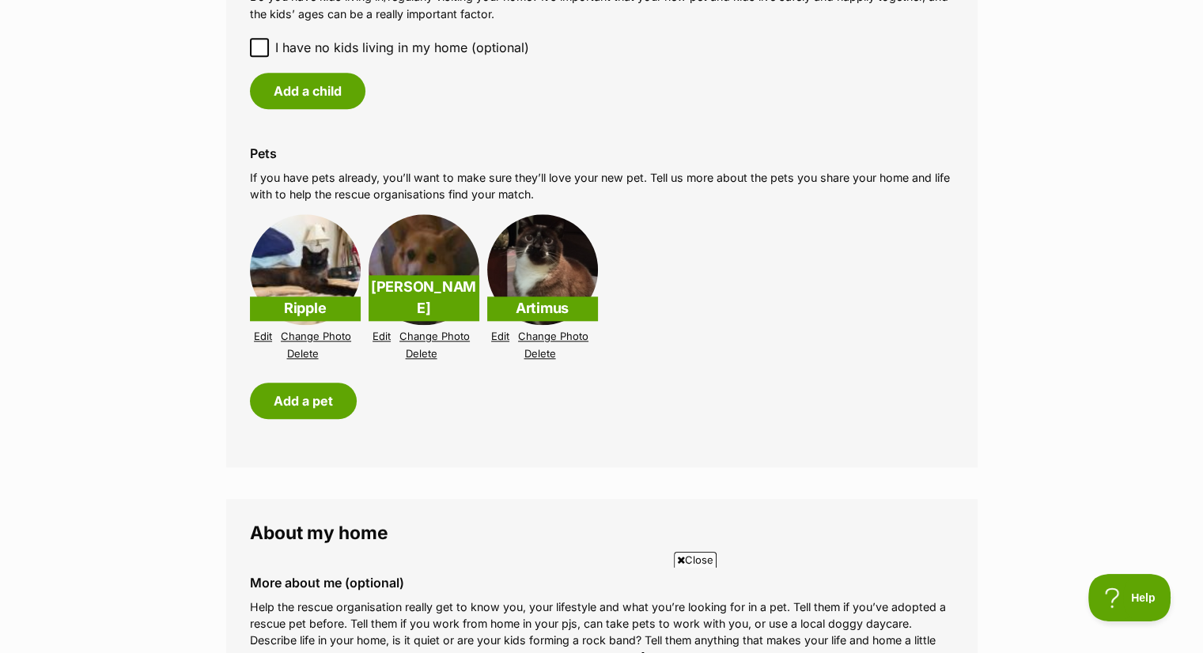
scroll to position [1660, 0]
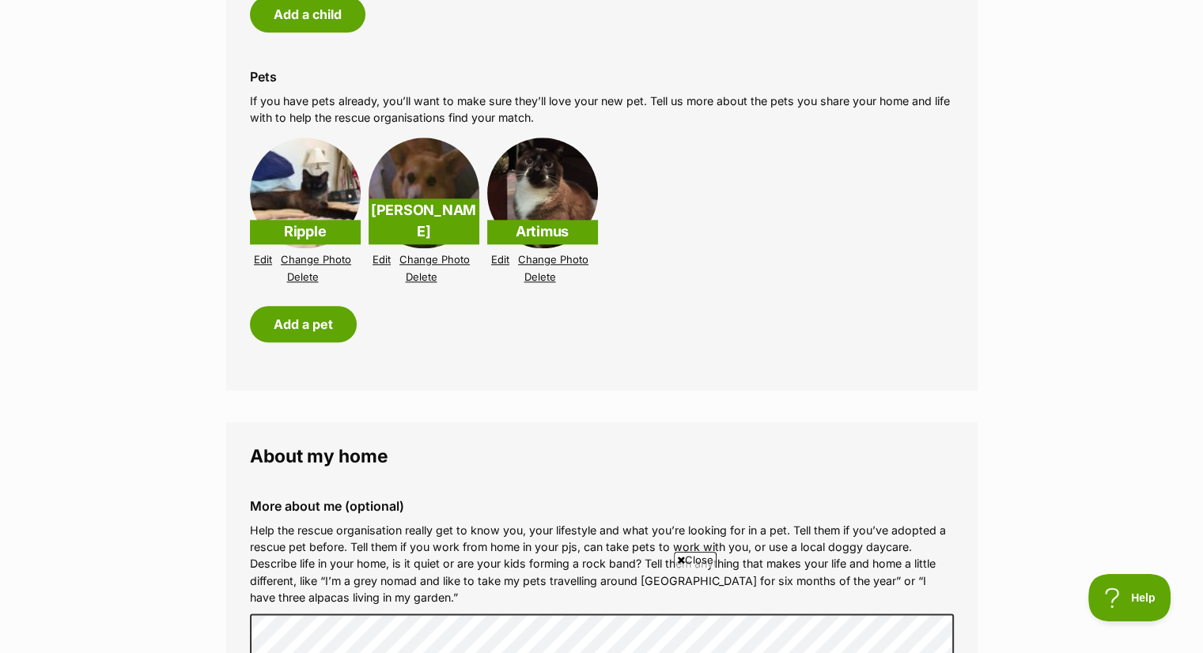
click at [263, 254] on link "Edit" at bounding box center [263, 260] width 18 height 12
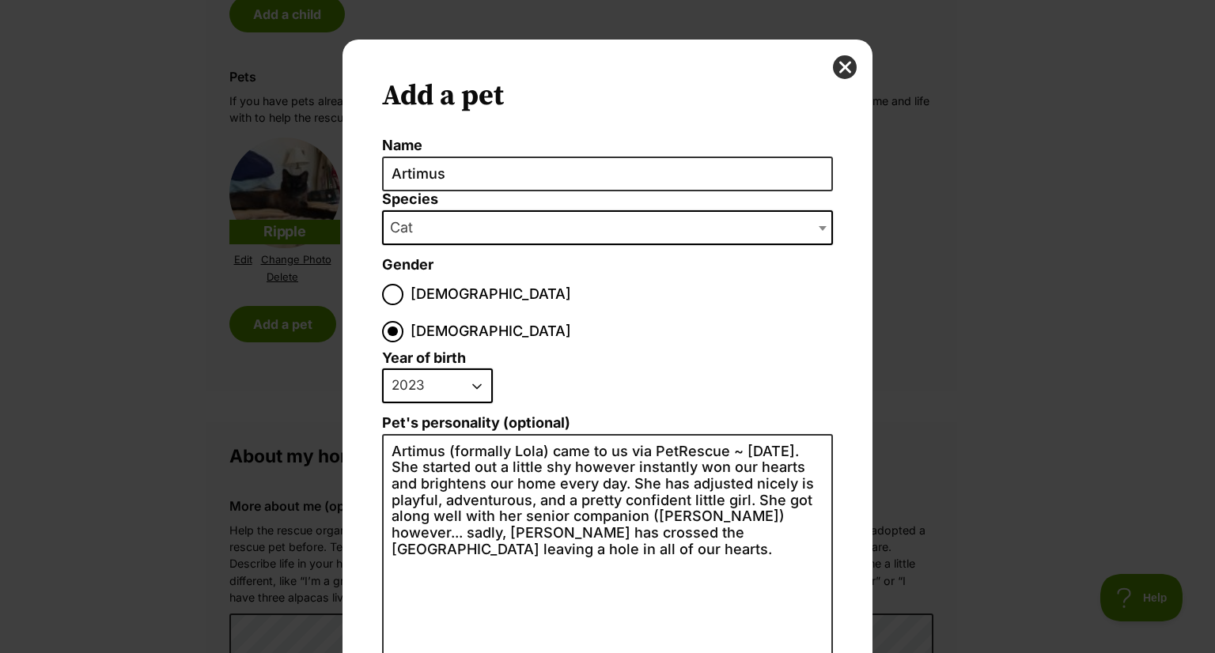
scroll to position [0, 0]
click at [834, 61] on button "close" at bounding box center [845, 67] width 24 height 24
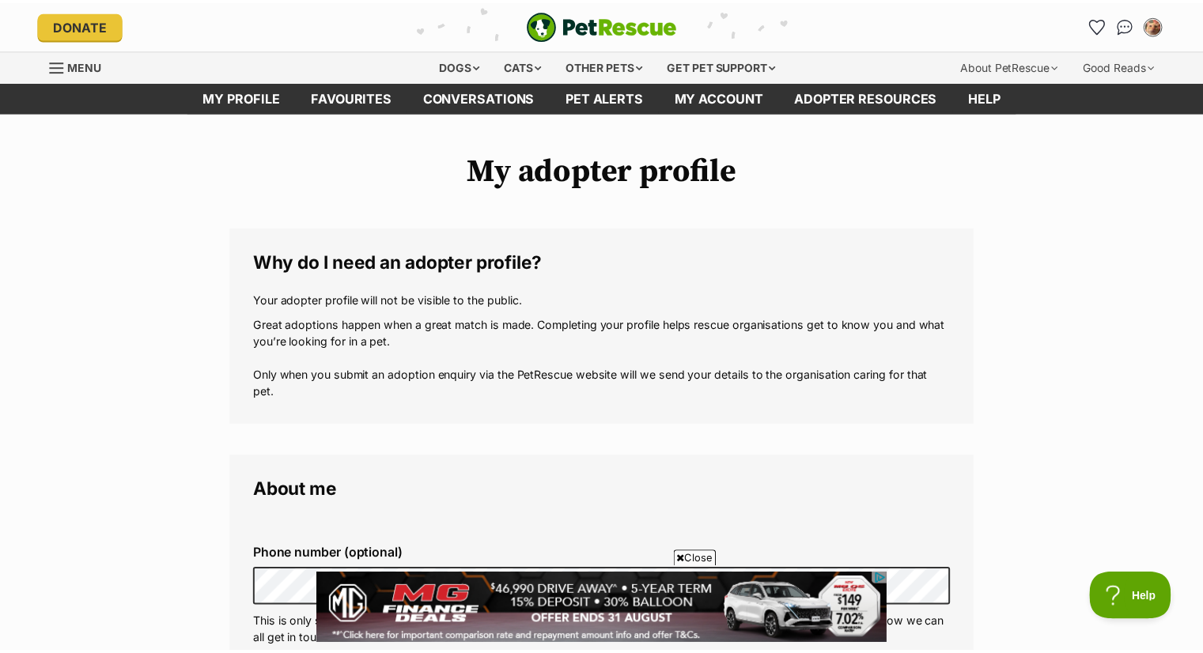
scroll to position [1660, 0]
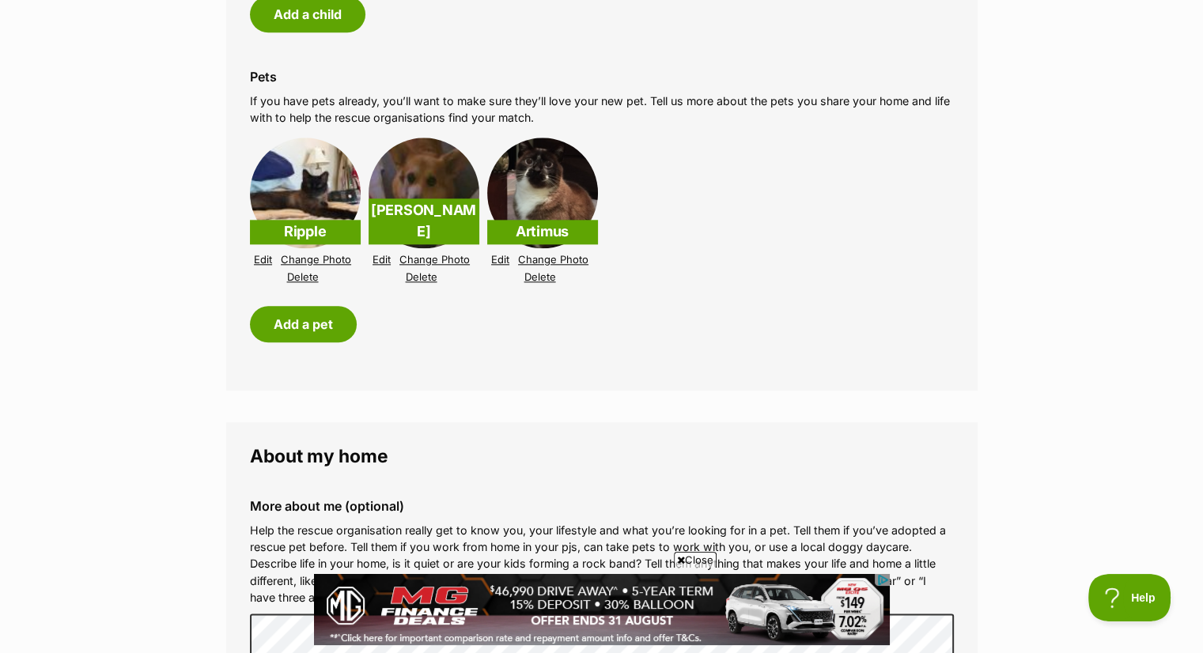
click at [750, 232] on li "Ripple Edit Change Photo Delete Tully Edit Change Photo Delete Artimus Edit Cha…" at bounding box center [602, 212] width 704 height 156
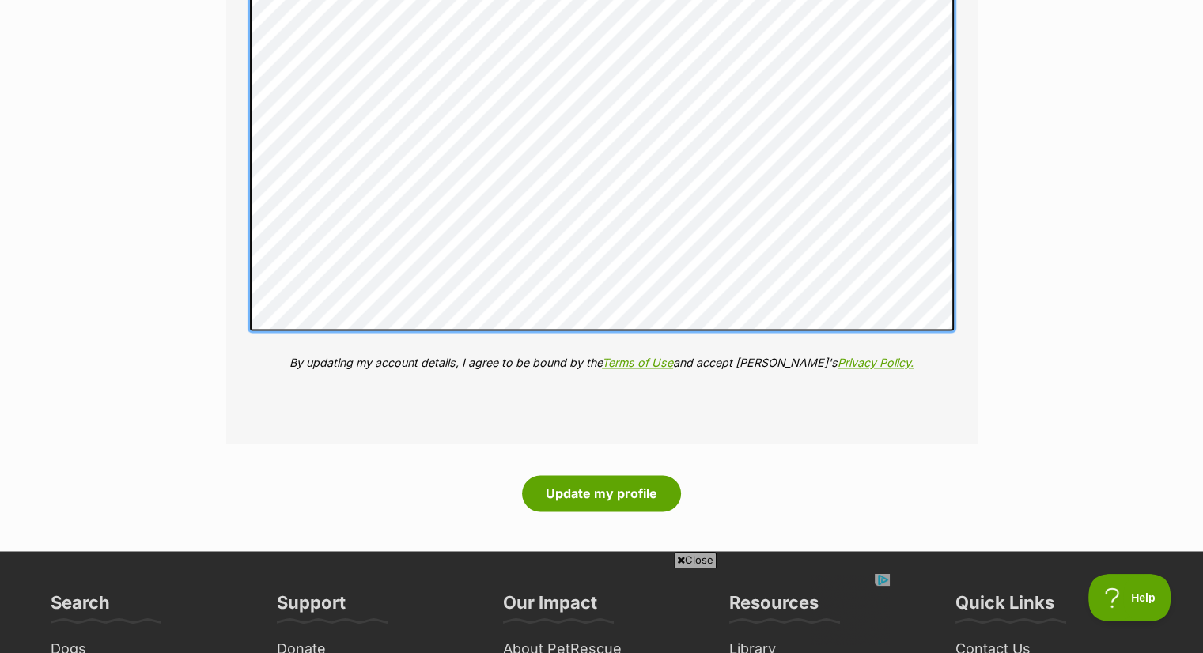
scroll to position [0, 0]
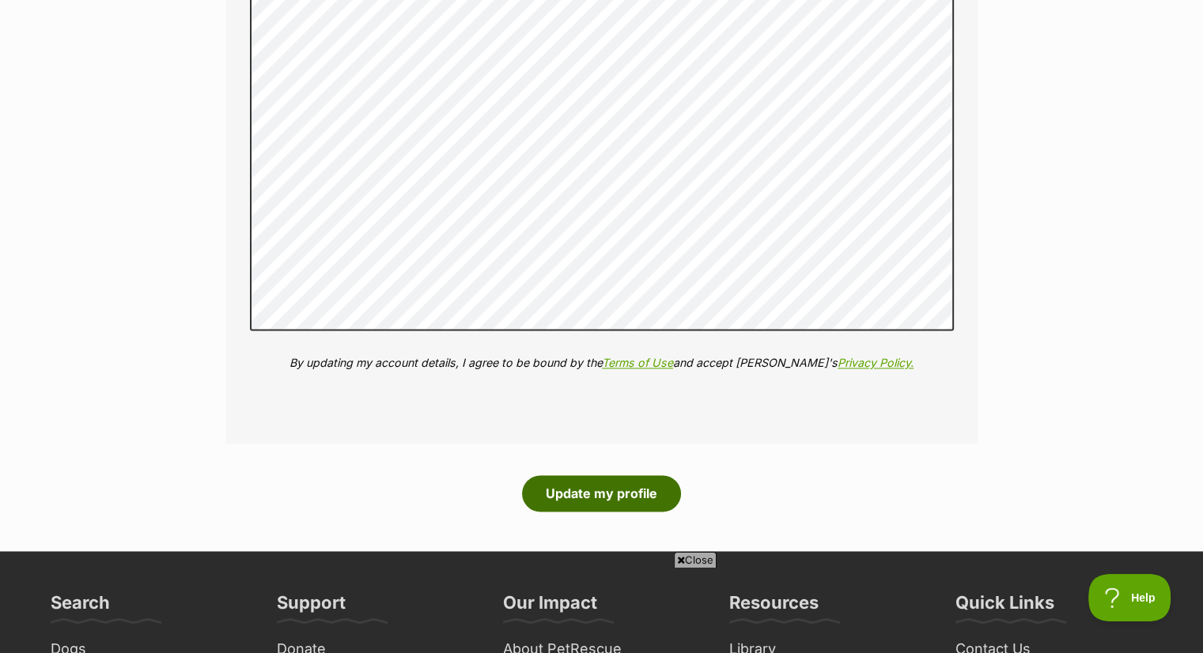
click at [599, 483] on button "Update my profile" at bounding box center [601, 493] width 159 height 36
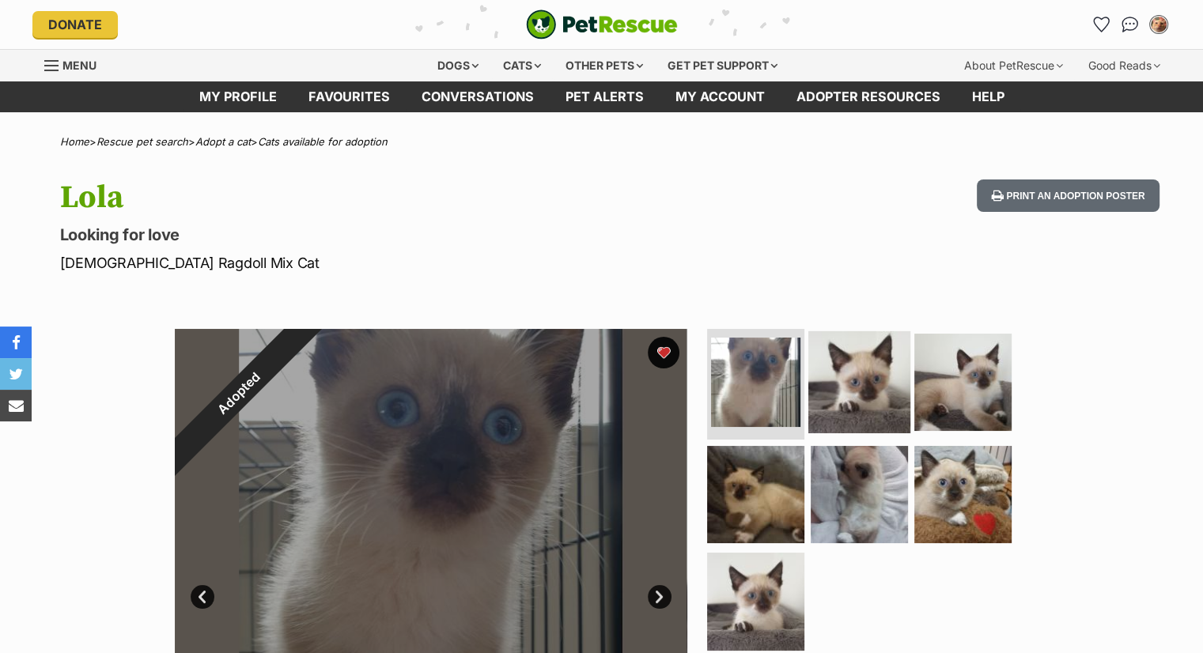
click at [871, 371] on img at bounding box center [859, 382] width 102 height 102
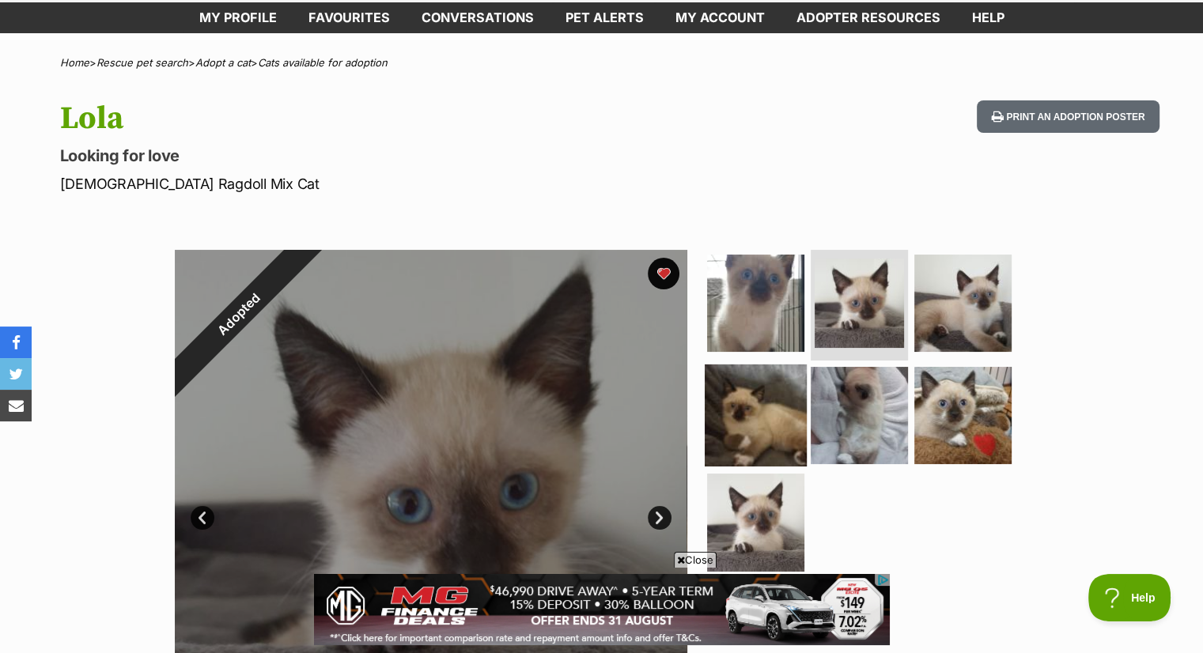
click at [760, 415] on img at bounding box center [756, 415] width 102 height 102
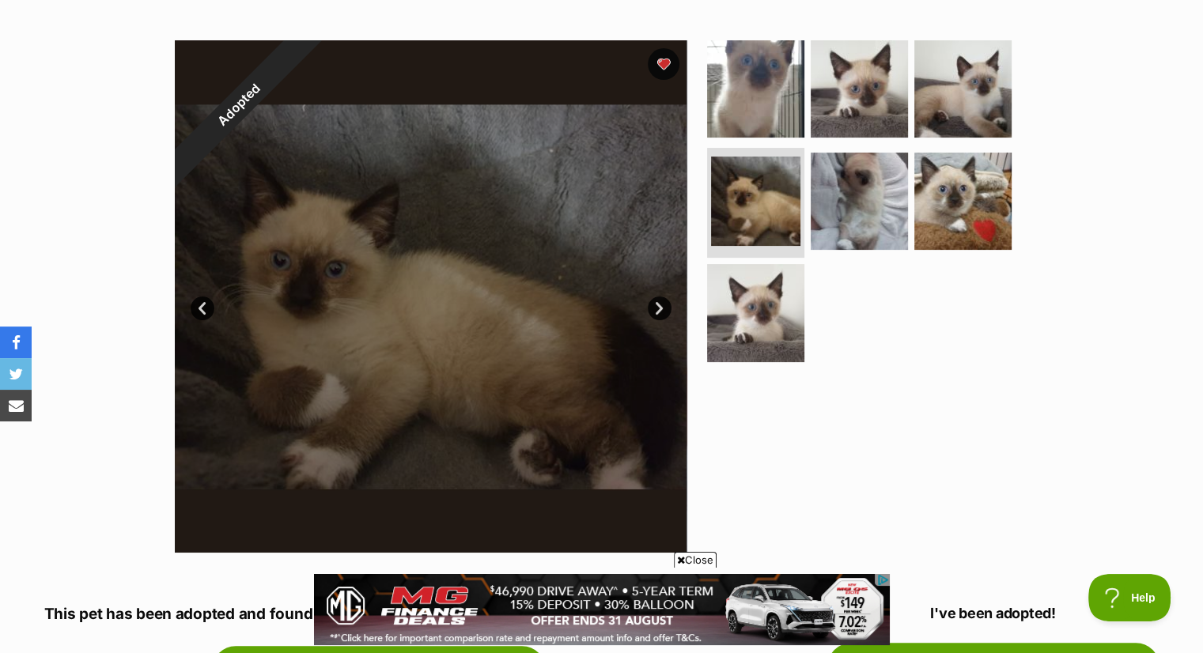
scroll to position [316, 0]
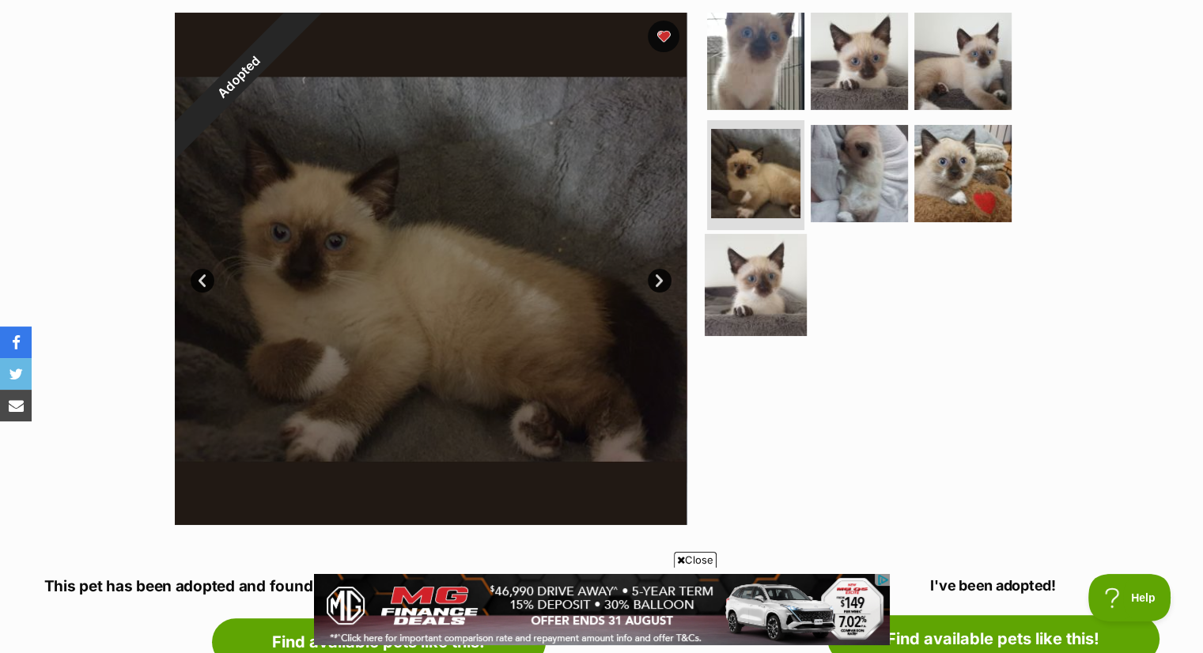
click at [745, 268] on img at bounding box center [756, 285] width 102 height 102
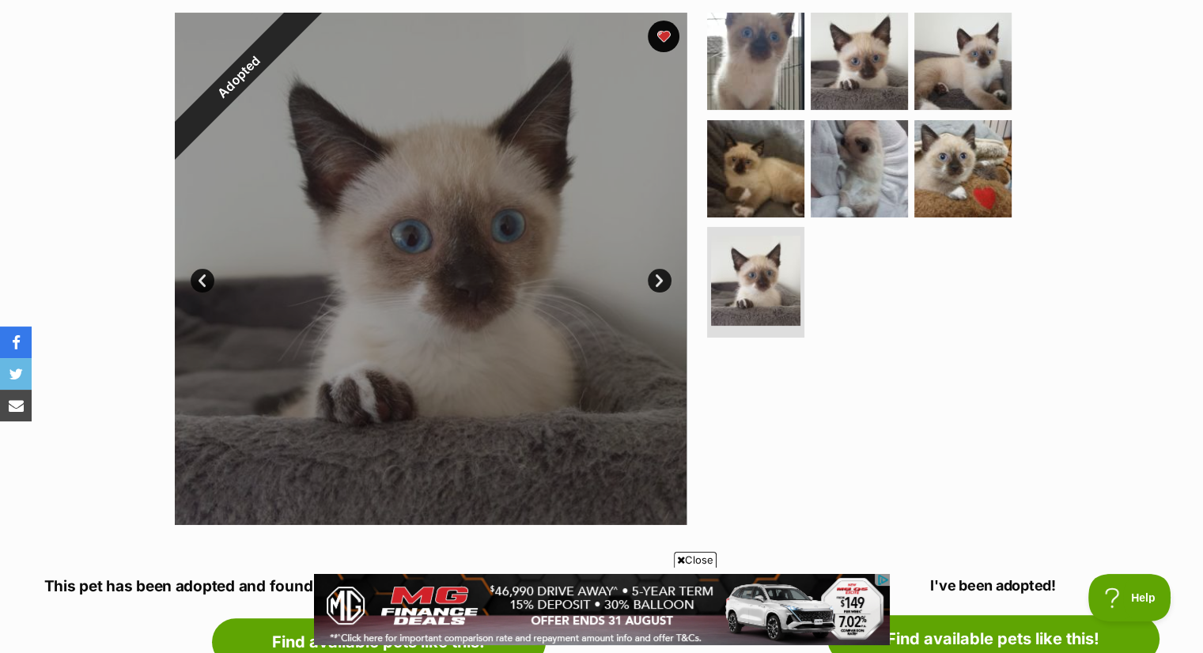
scroll to position [0, 0]
click at [443, 251] on div at bounding box center [431, 269] width 512 height 512
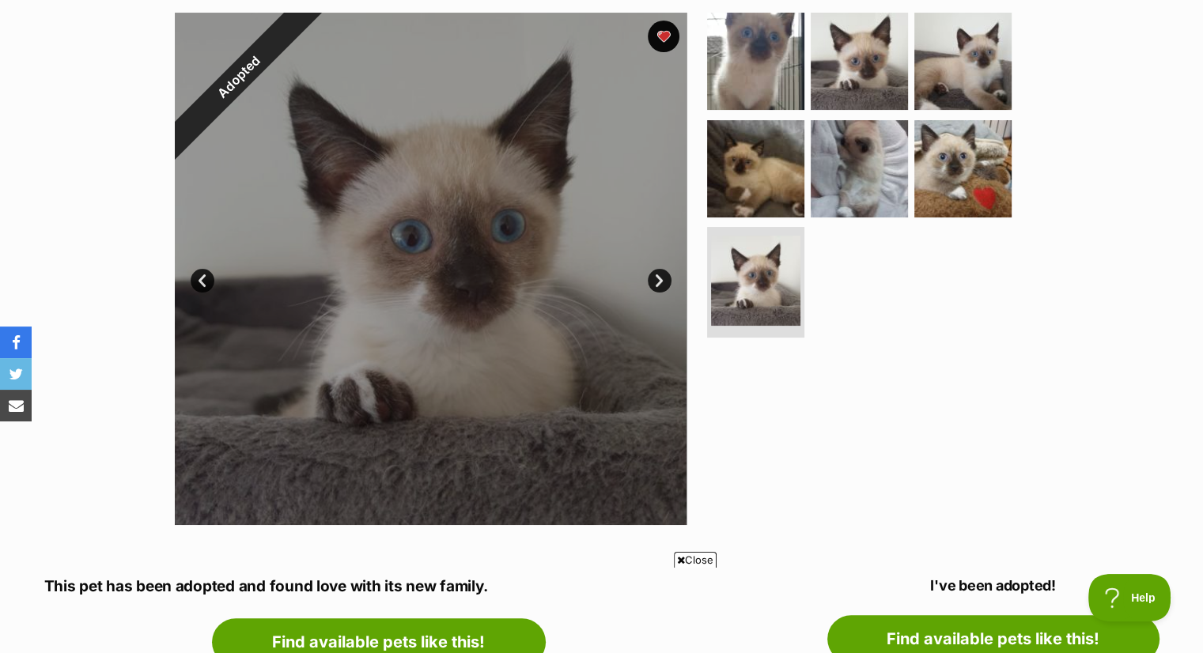
drag, startPoint x: 423, startPoint y: 213, endPoint x: 878, endPoint y: 437, distance: 507.1
click at [909, 436] on section "Adopted 7 of 7 images 7 of 7 images 7 of 7 images 7 of 7 images 7 of 7 images 7…" at bounding box center [601, 257] width 901 height 536
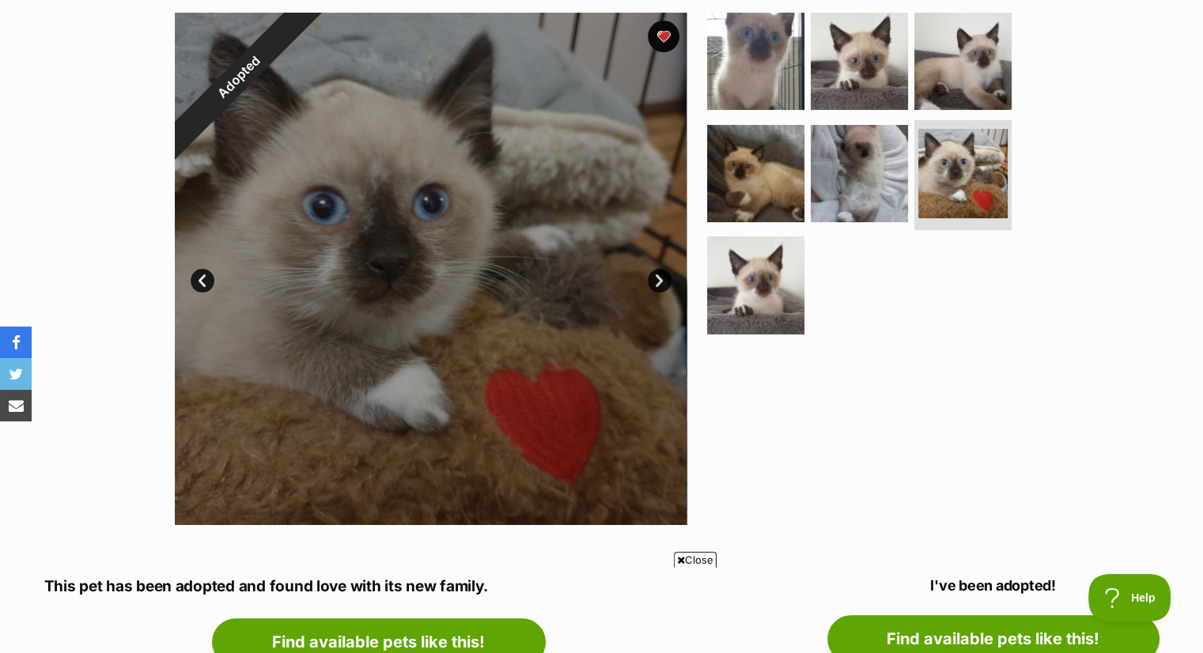
click at [655, 281] on link "Next" at bounding box center [660, 281] width 24 height 24
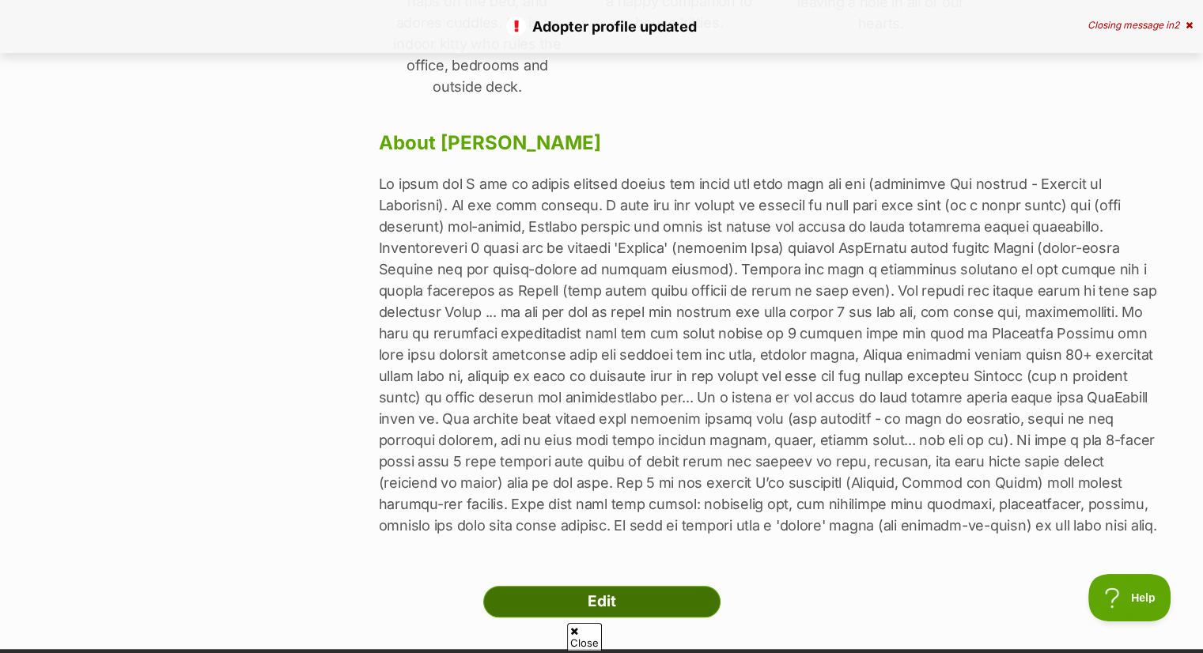
click at [627, 586] on link "Edit" at bounding box center [601, 602] width 237 height 32
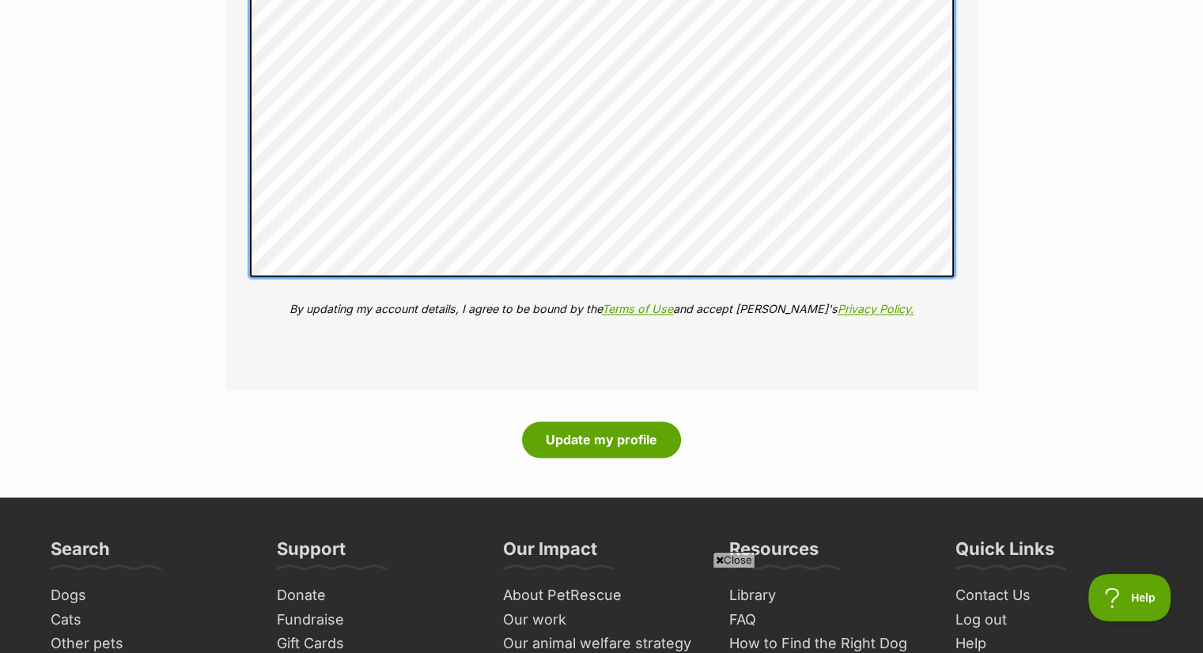
scroll to position [2609, 0]
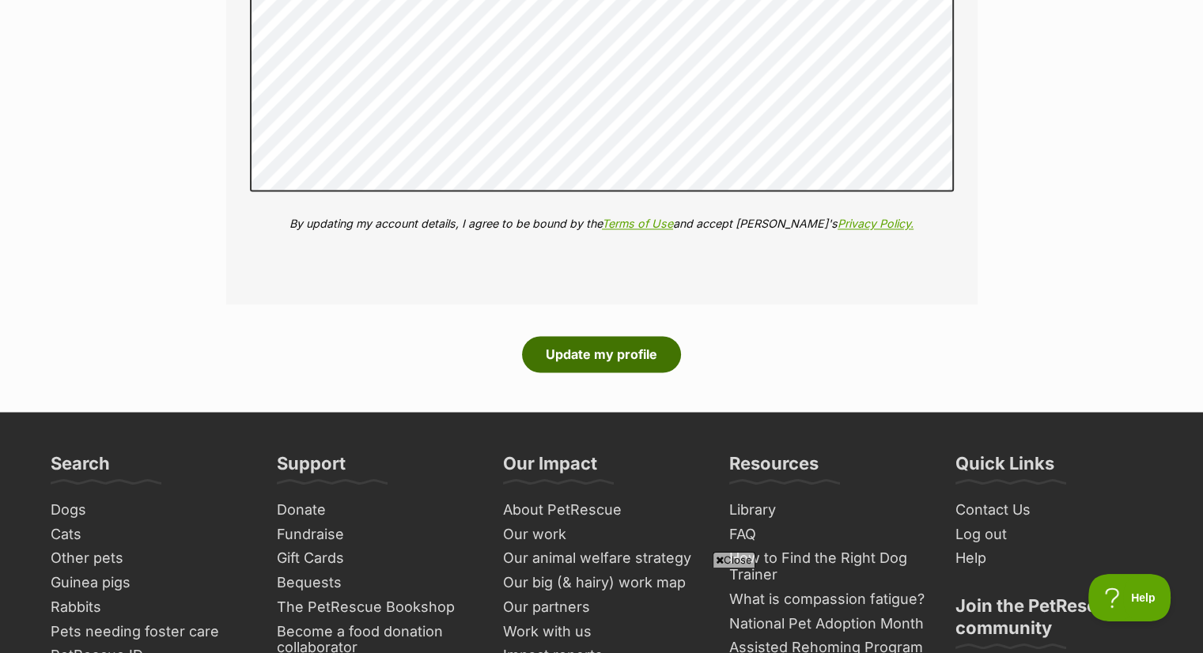
click at [607, 351] on button "Update my profile" at bounding box center [601, 354] width 159 height 36
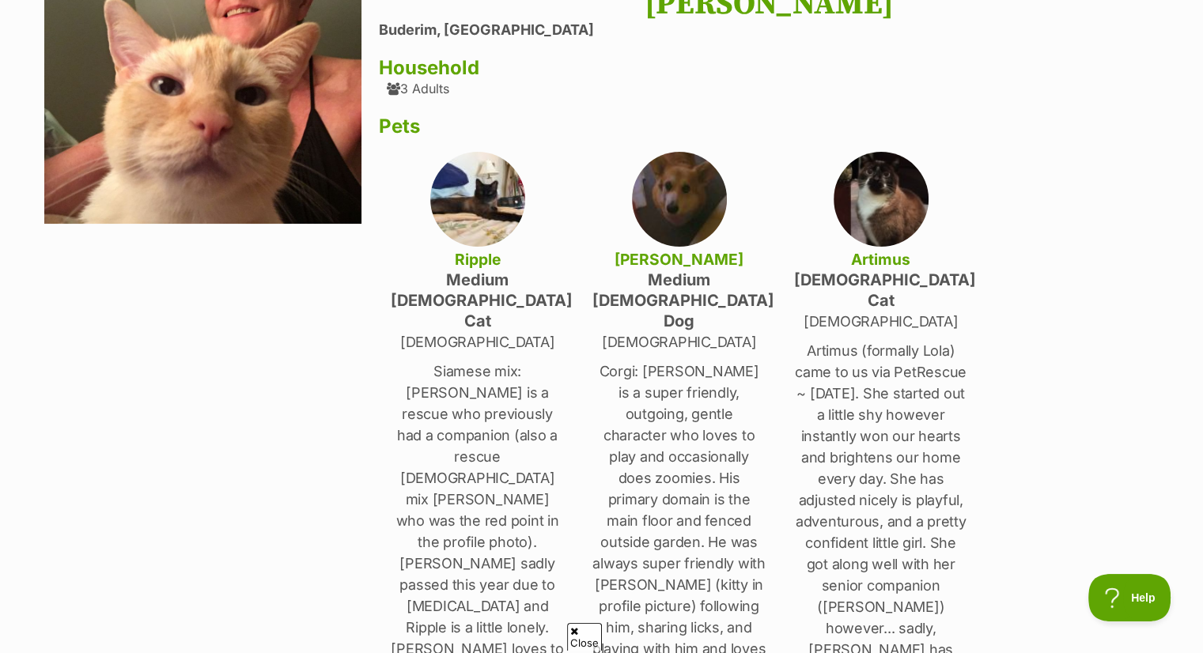
click at [455, 372] on p "Siamese mix: [PERSON_NAME] is a rescue who previously had a companion (also a r…" at bounding box center [478, 585] width 174 height 448
click at [467, 372] on p "Siamese mix: [PERSON_NAME] is a rescue who previously had a companion (also a r…" at bounding box center [478, 585] width 174 height 448
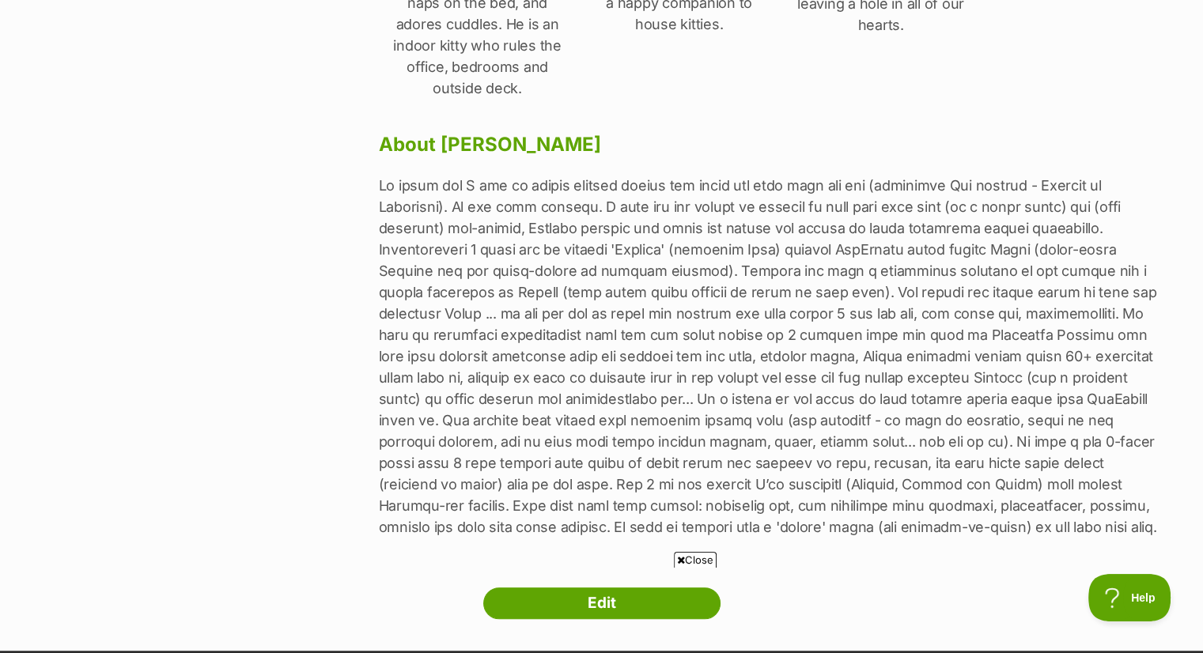
scroll to position [870, 0]
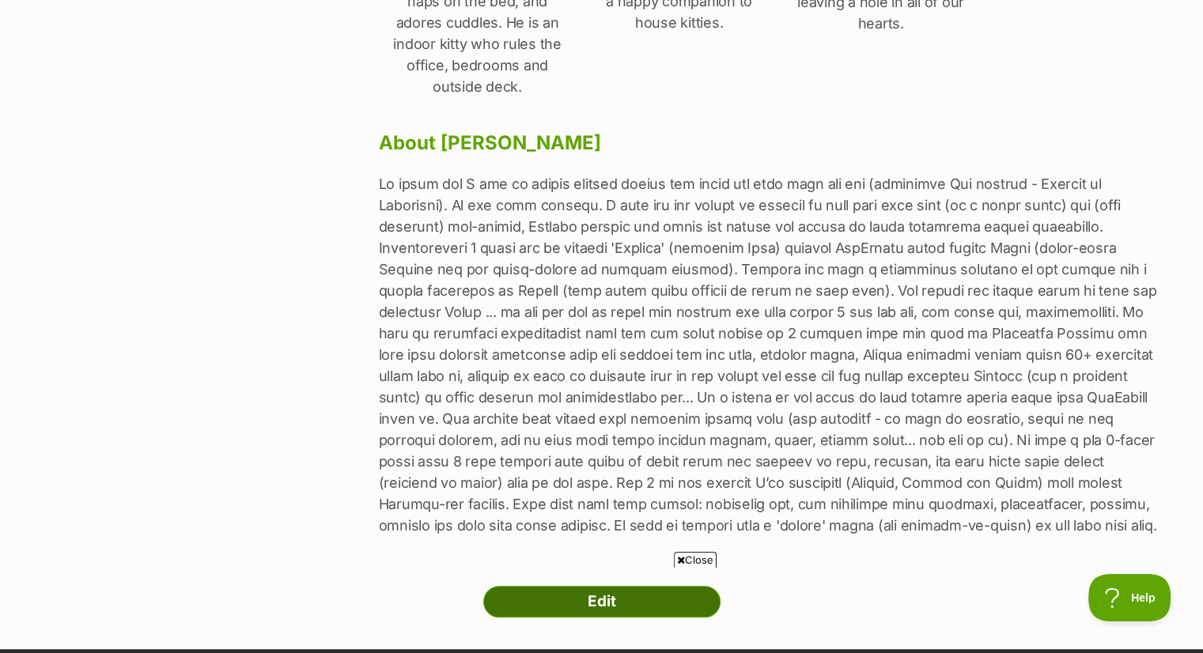
click at [584, 586] on link "Edit" at bounding box center [601, 602] width 237 height 32
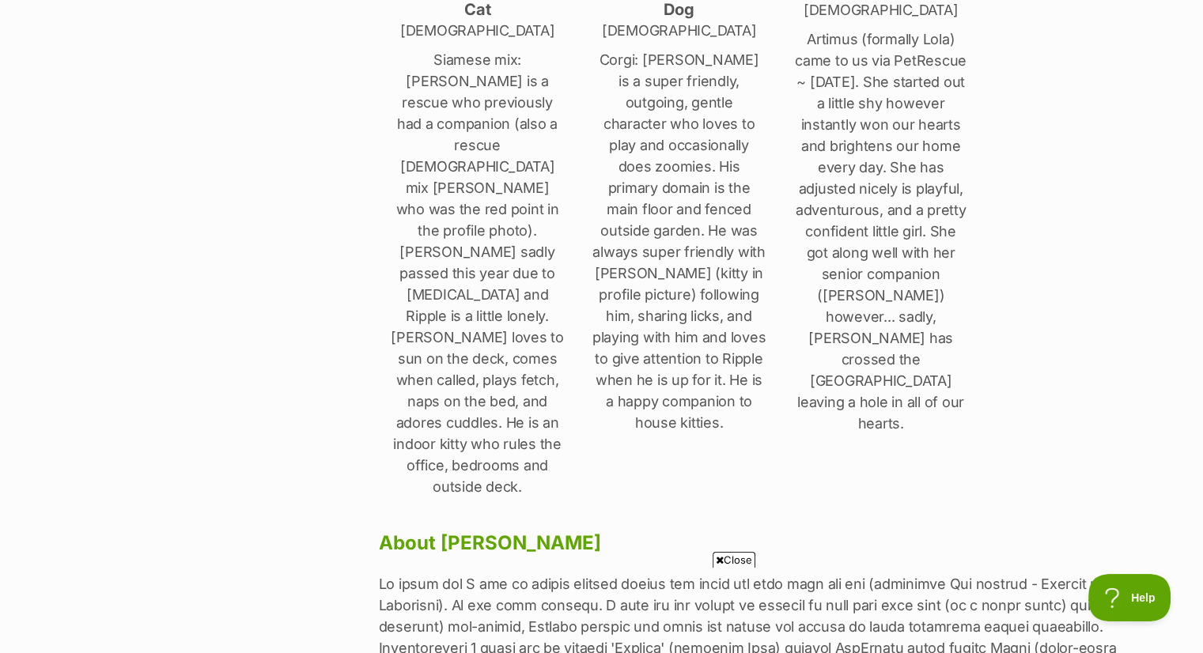
scroll to position [316, 0]
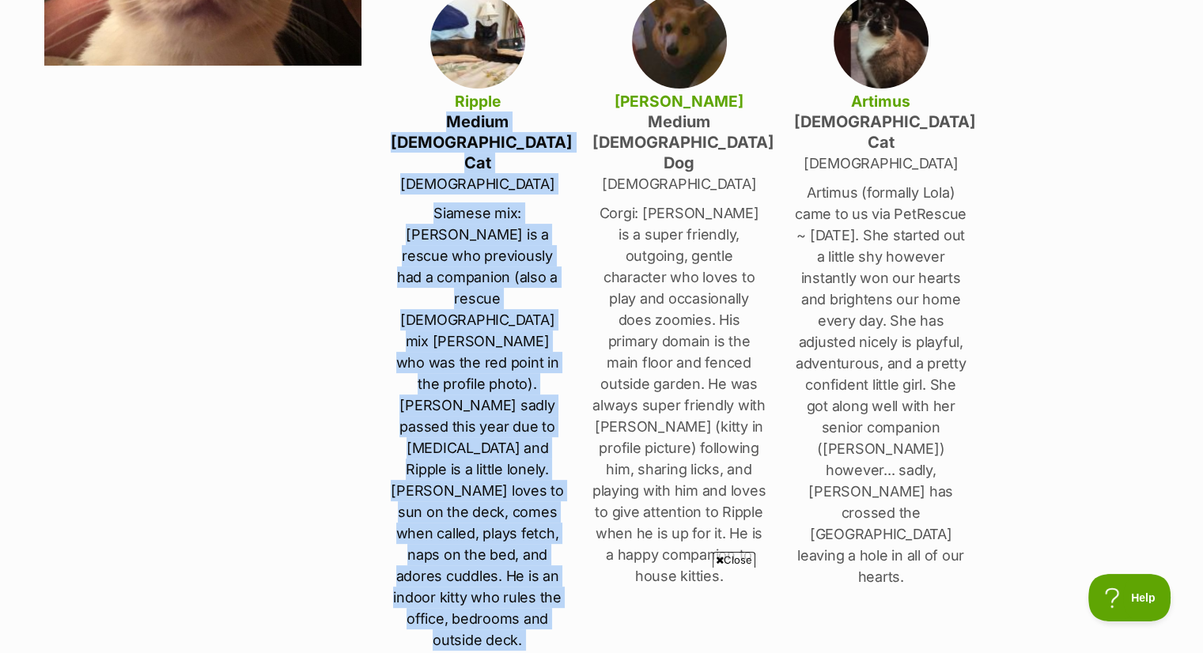
drag, startPoint x: 400, startPoint y: 118, endPoint x: 552, endPoint y: 523, distance: 432.4
click at [552, 523] on div "Margaret Pennington Buderim, Queensland Household 3 Adults Pets Ripple medium m…" at bounding box center [769, 468] width 780 height 1280
copy div "medium male Cat 15 year old Siamese mix: Ripple is a rescue who previously had …"
click at [535, 77] on div "Ripple medium male Cat 15 year old Siamese mix: Ripple is a rescue who previous…" at bounding box center [478, 324] width 174 height 661
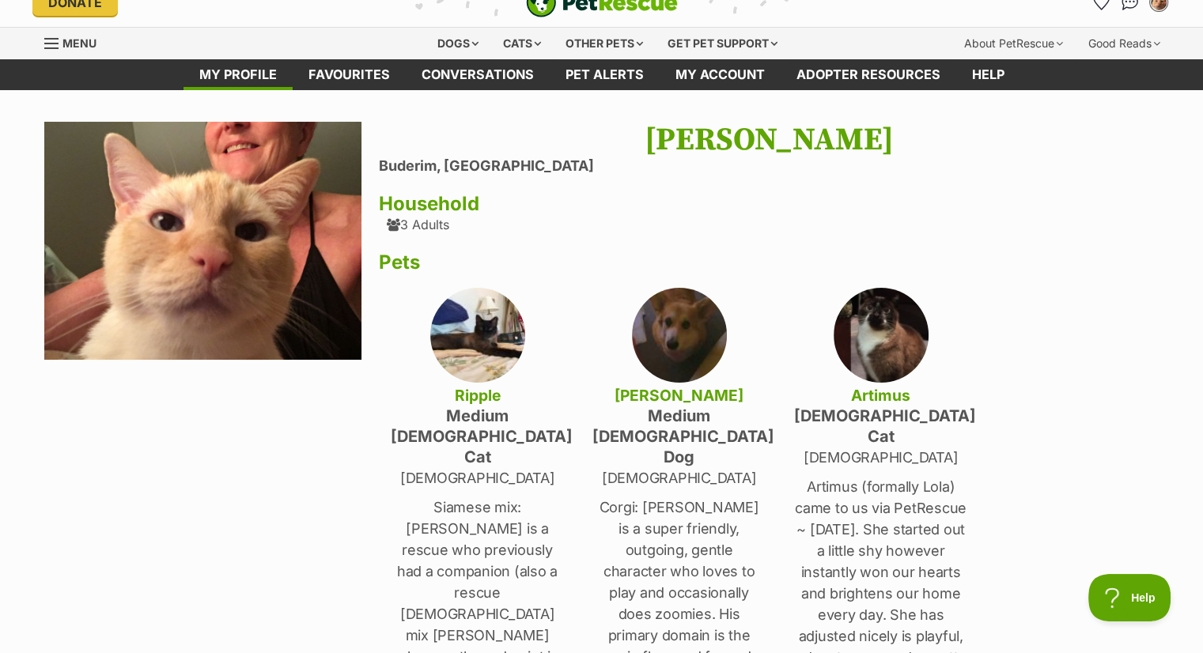
scroll to position [0, 0]
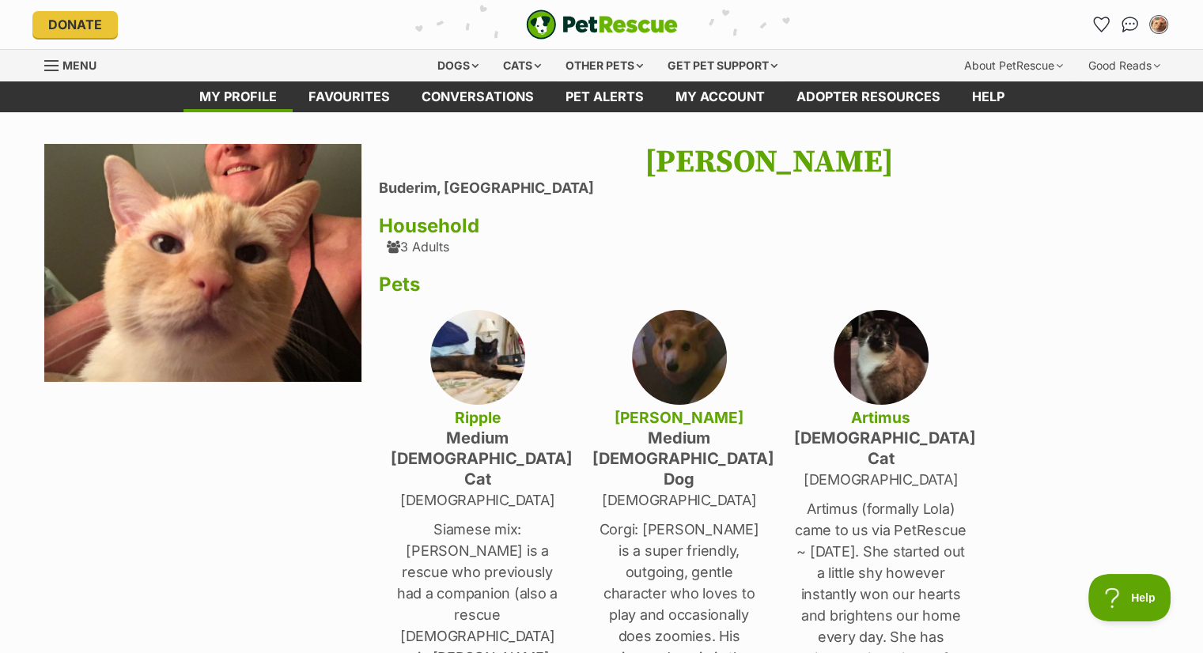
click at [471, 361] on img at bounding box center [477, 357] width 95 height 95
click at [472, 423] on h4 "Ripple" at bounding box center [478, 417] width 174 height 21
click at [478, 373] on img at bounding box center [477, 357] width 95 height 95
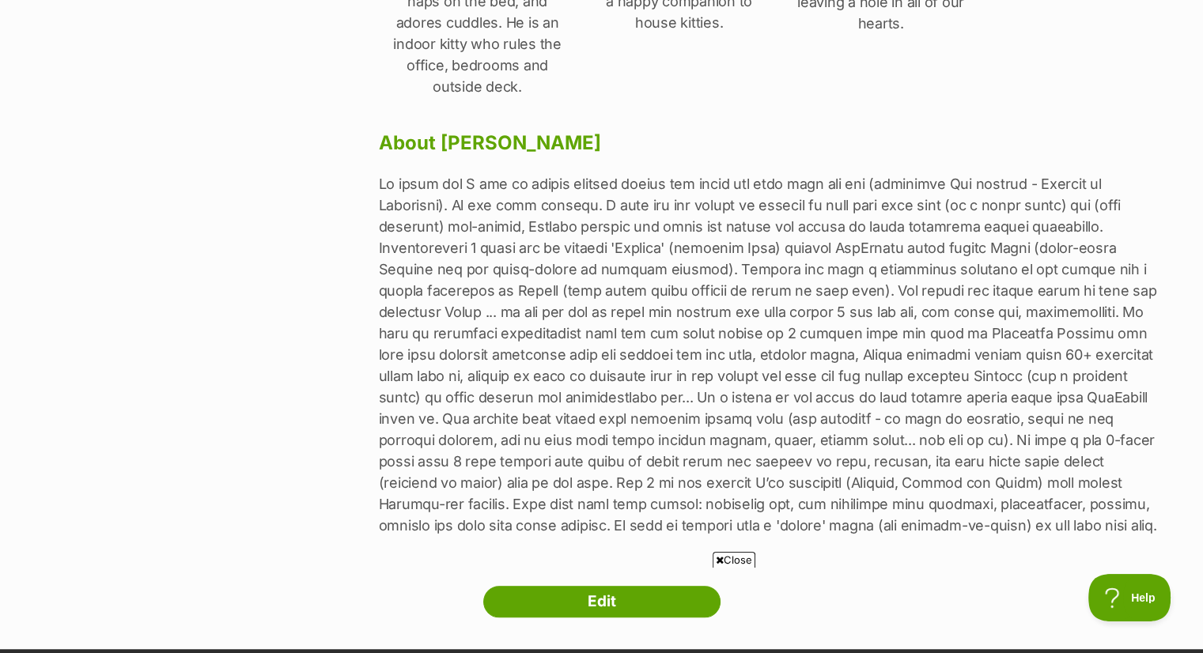
scroll to position [949, 0]
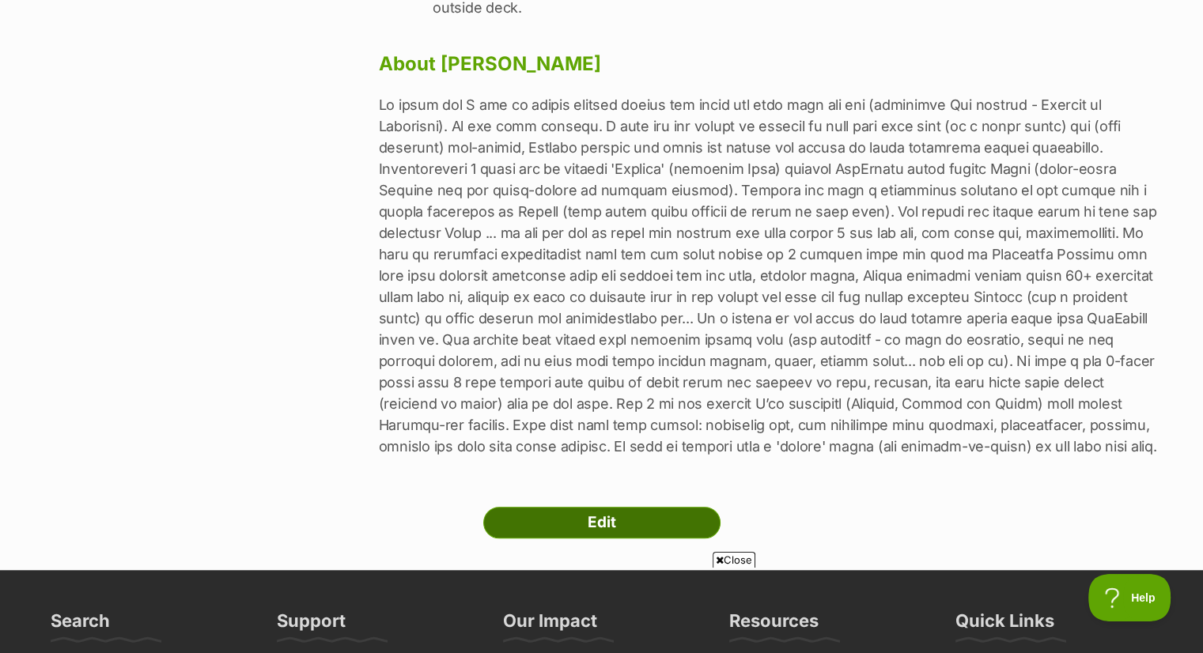
click at [582, 507] on link "Edit" at bounding box center [601, 523] width 237 height 32
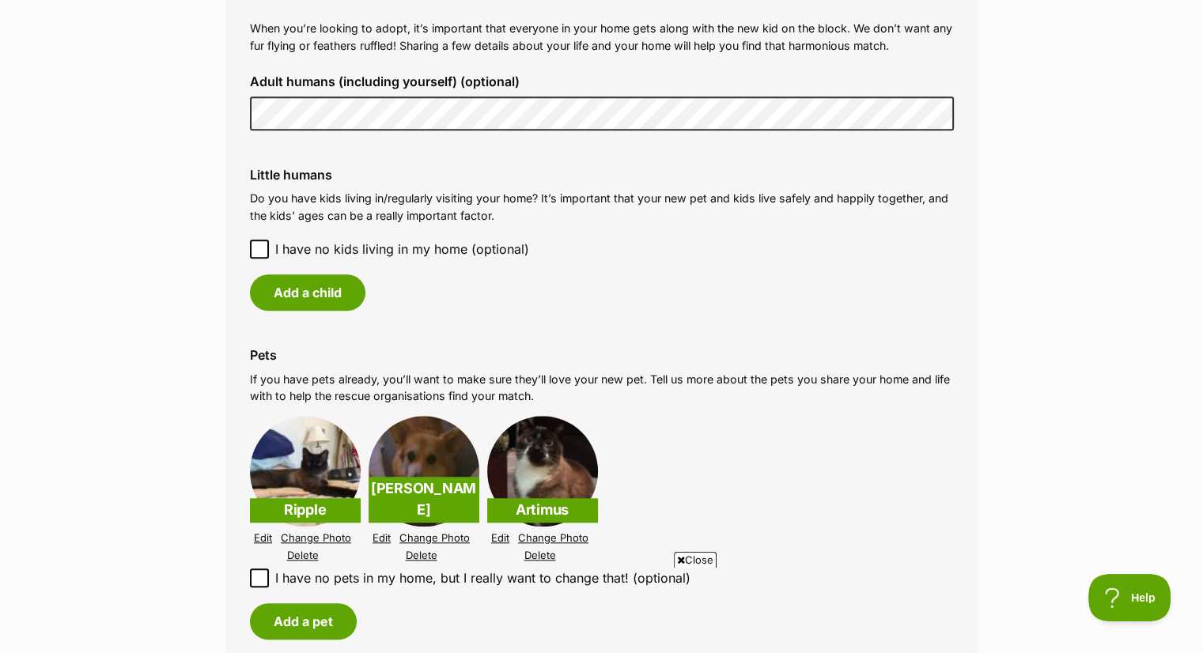
scroll to position [1423, 0]
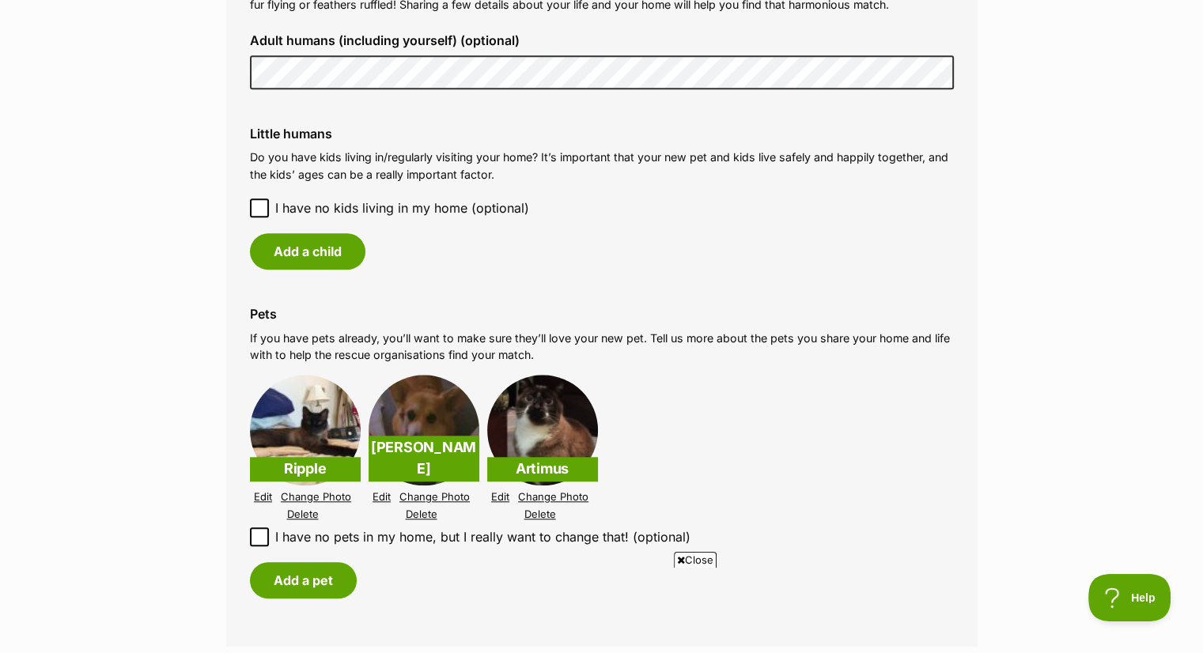
click at [258, 204] on icon at bounding box center [259, 207] width 11 height 11
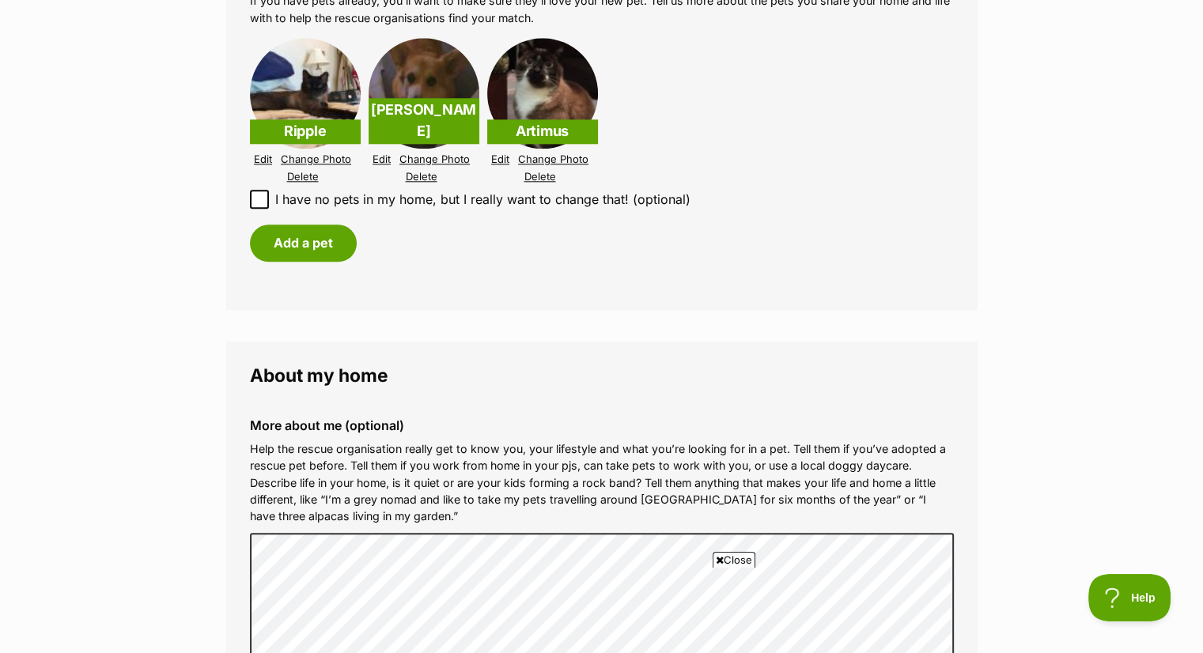
scroll to position [1660, 0]
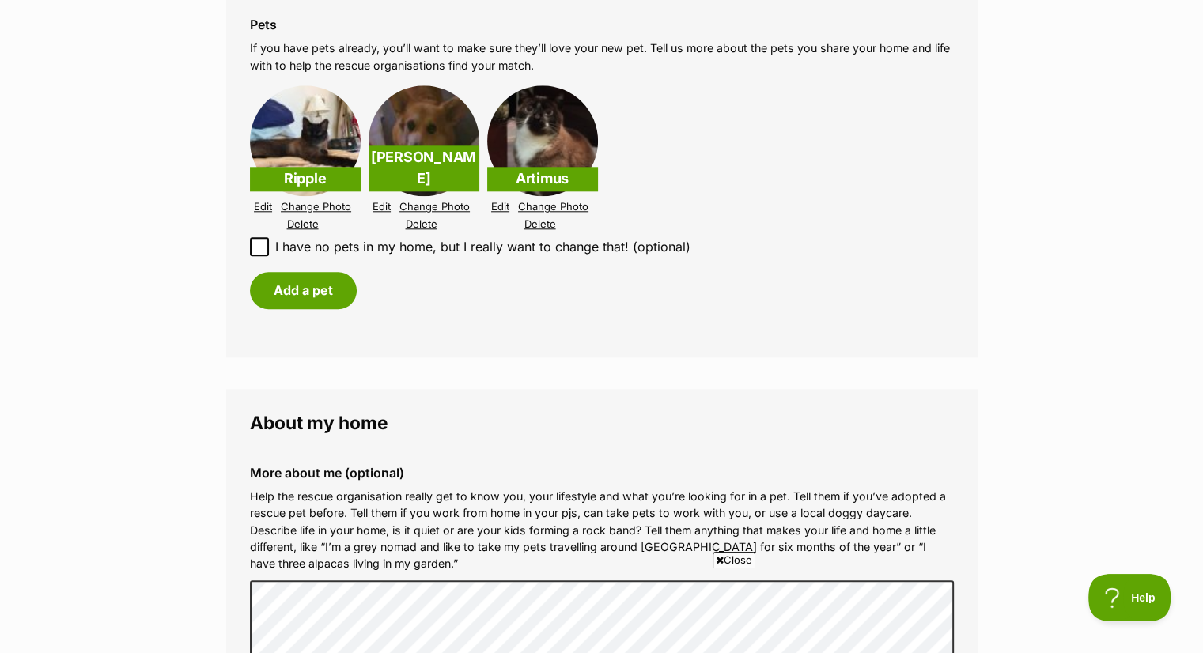
click at [259, 203] on link "Edit" at bounding box center [263, 207] width 18 height 12
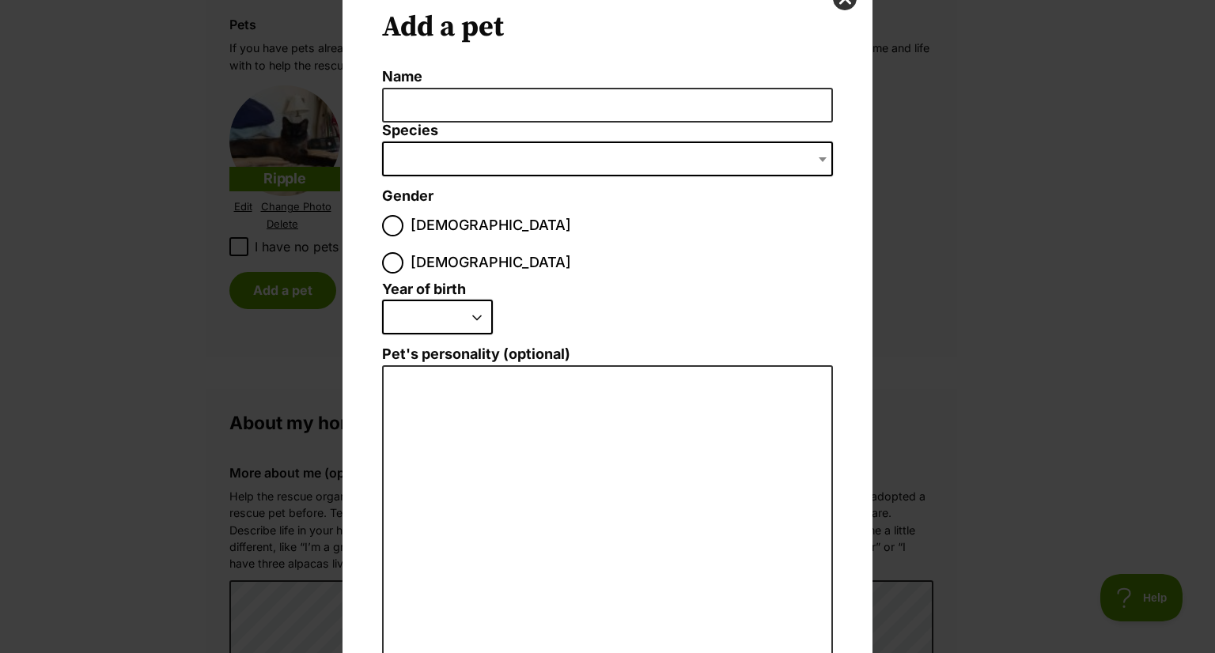
scroll to position [0, 0]
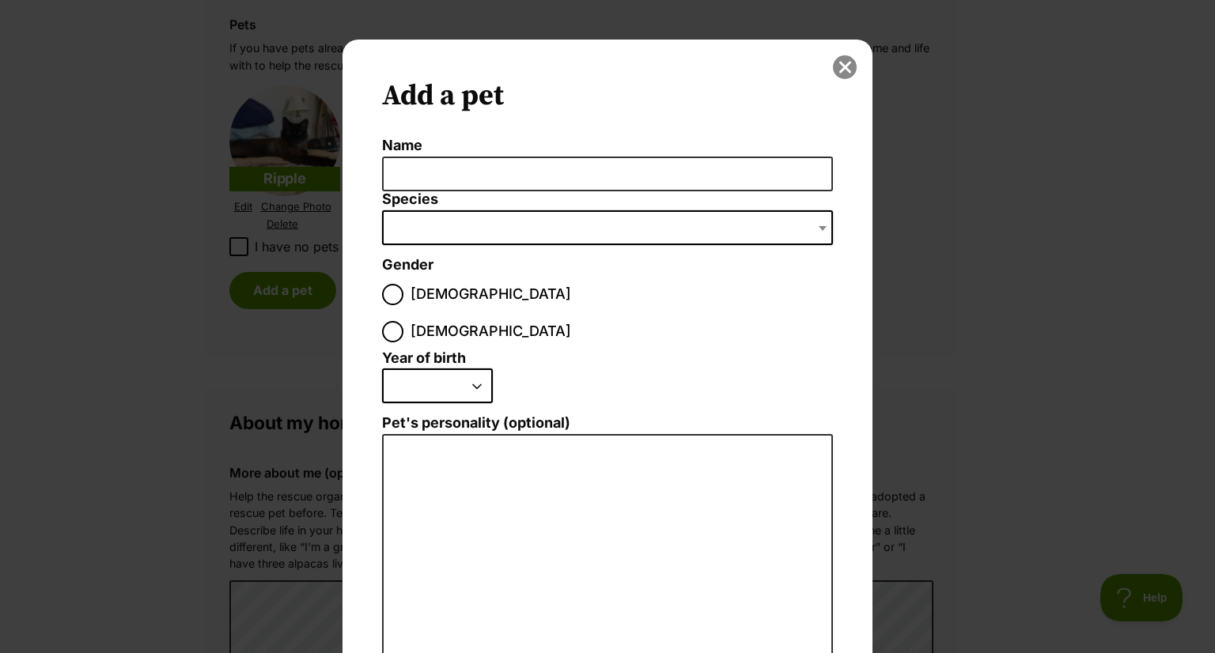
click at [841, 64] on button "close" at bounding box center [845, 67] width 24 height 24
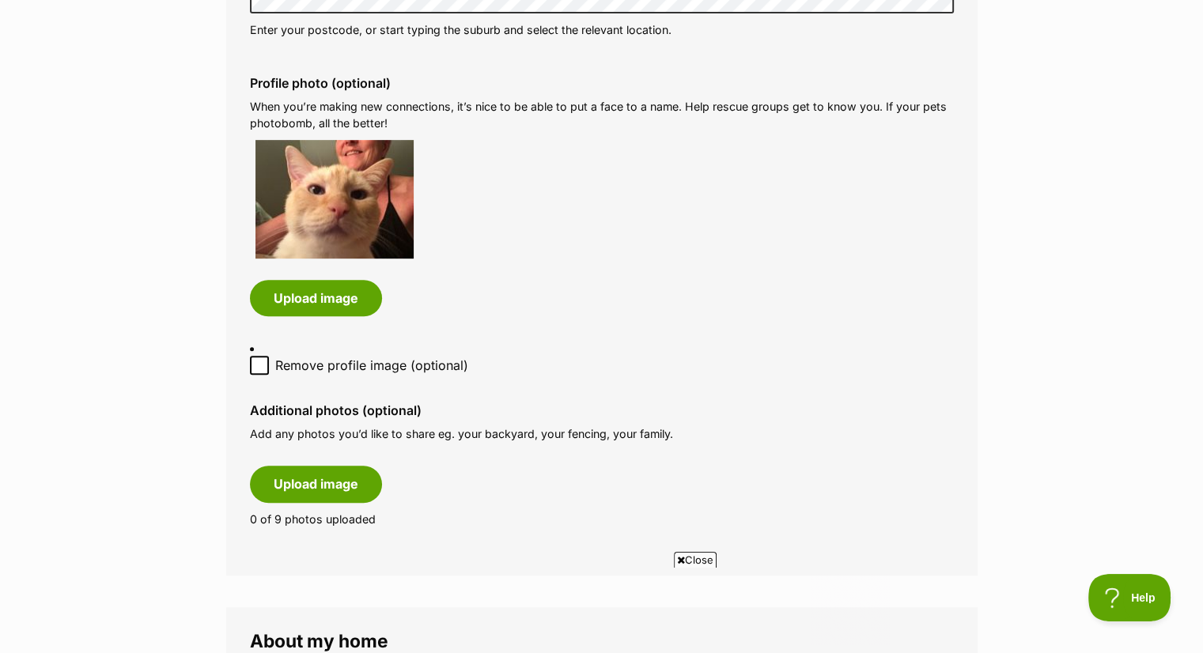
scroll to position [712, 0]
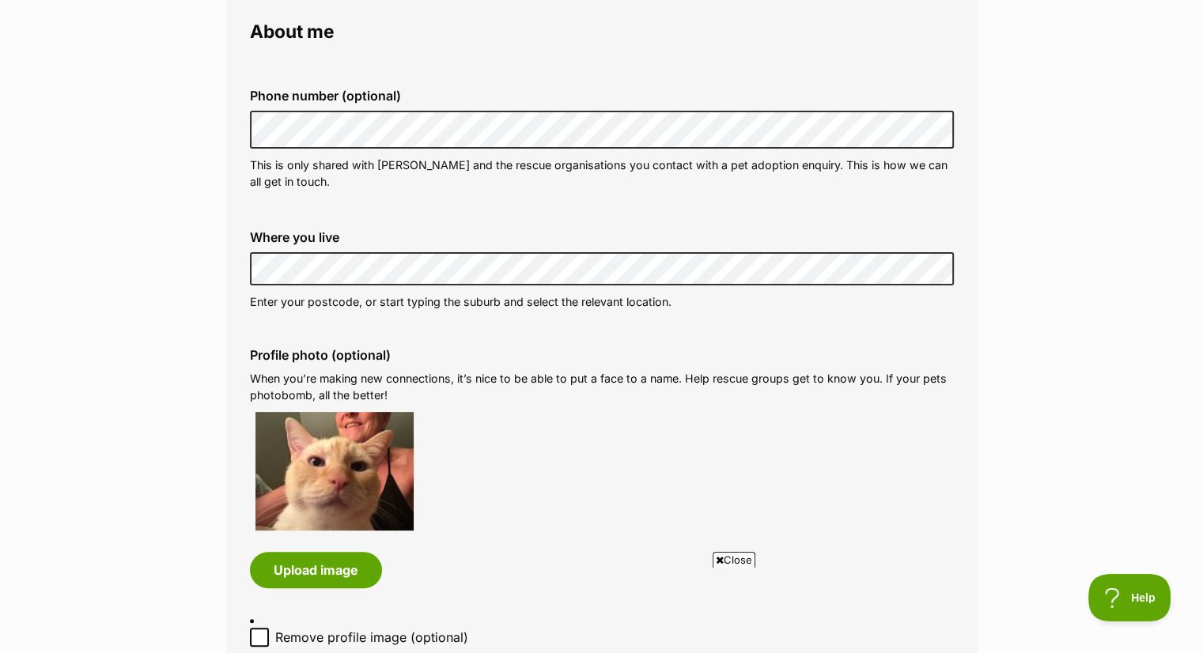
scroll to position [474, 0]
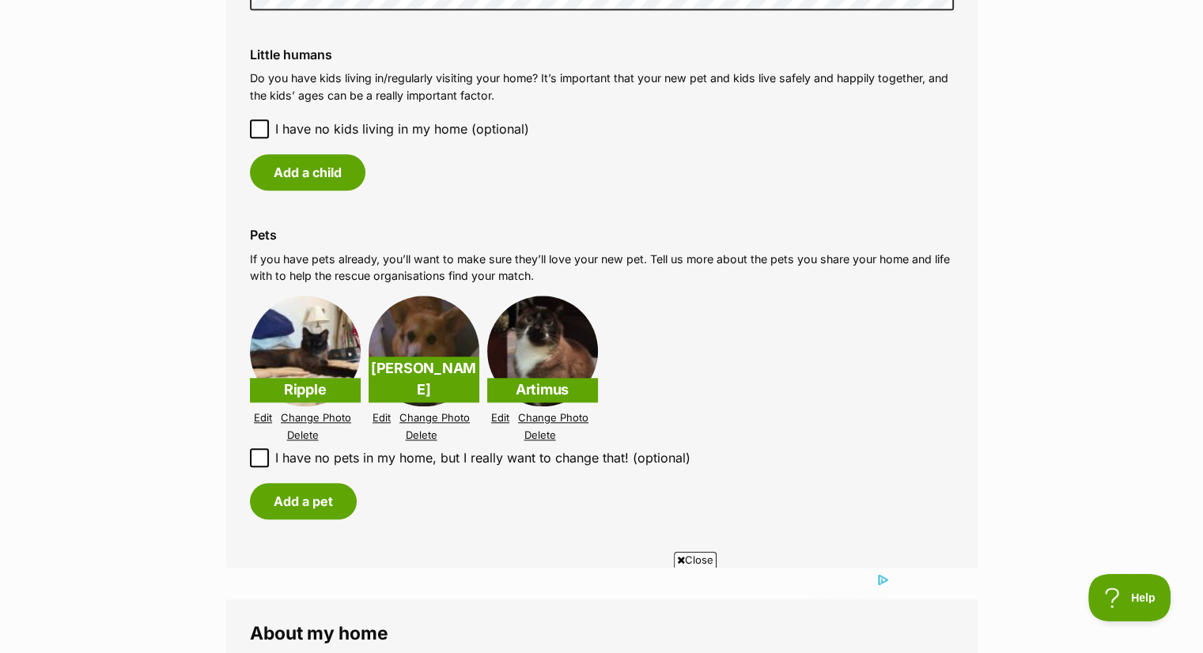
scroll to position [1581, 0]
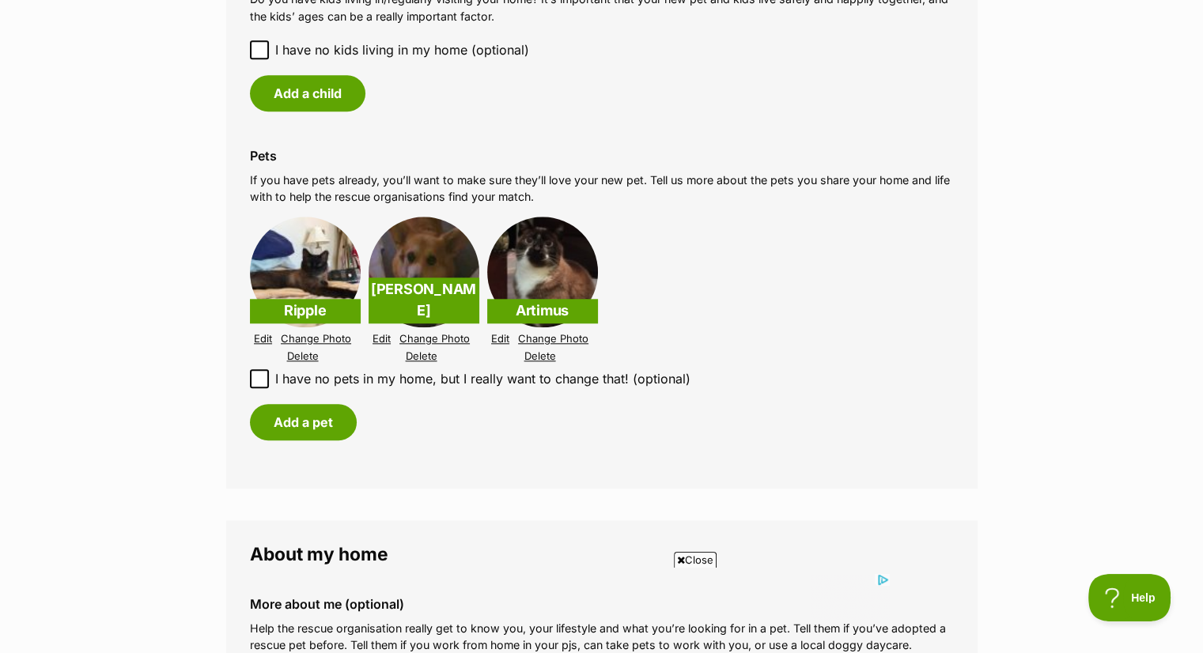
click at [263, 334] on link "Edit" at bounding box center [263, 339] width 18 height 12
click at [301, 355] on link "Delete" at bounding box center [303, 356] width 32 height 12
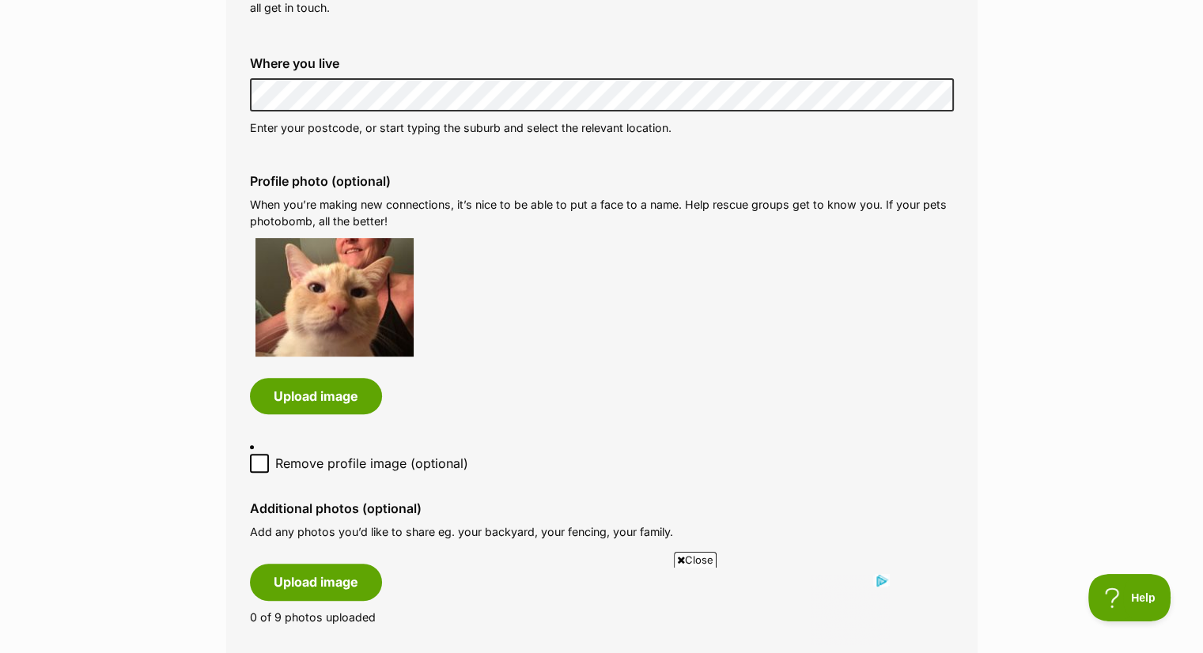
scroll to position [712, 0]
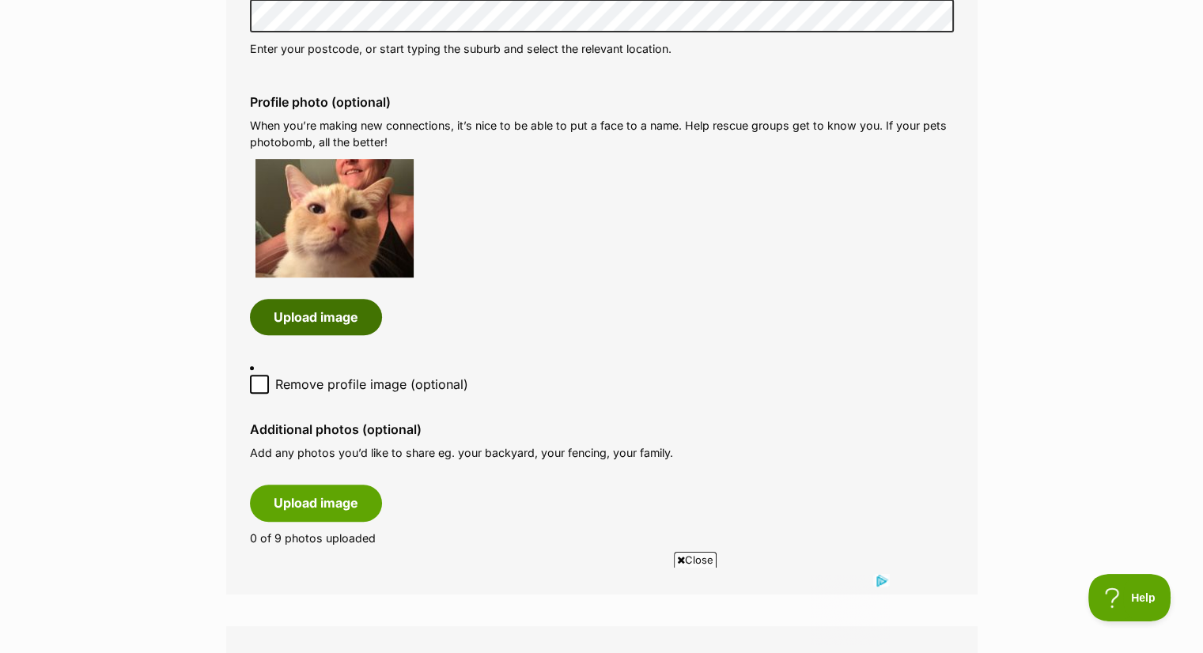
click at [340, 311] on button "Upload image" at bounding box center [316, 317] width 132 height 36
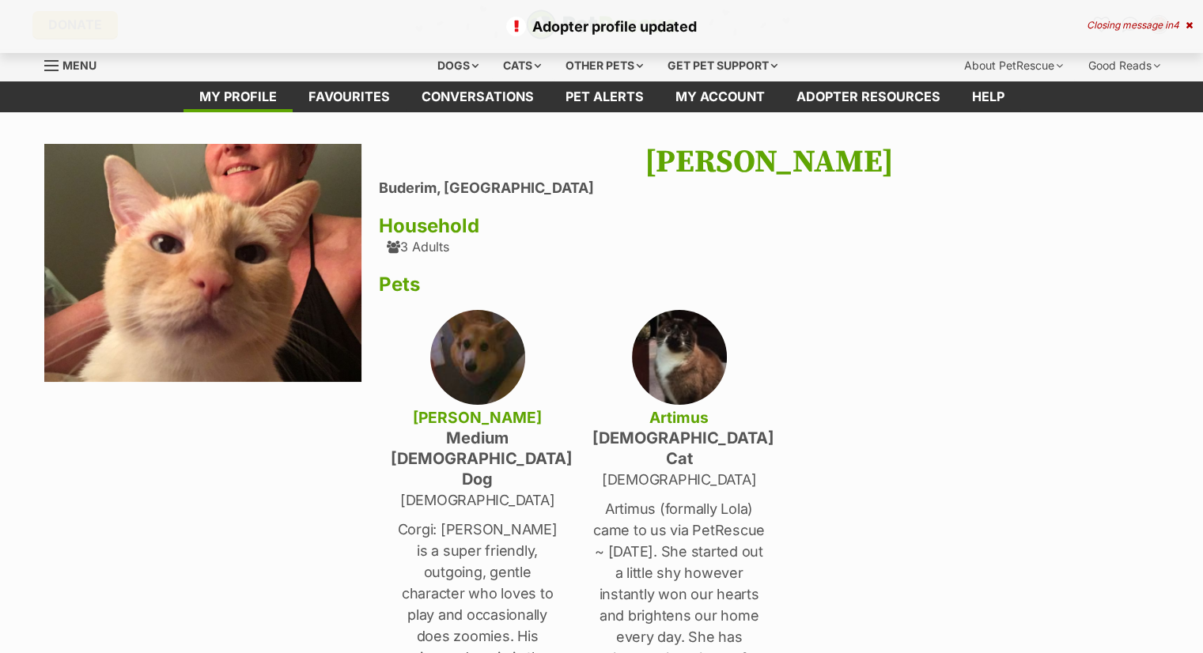
click at [242, 224] on img at bounding box center [203, 263] width 318 height 238
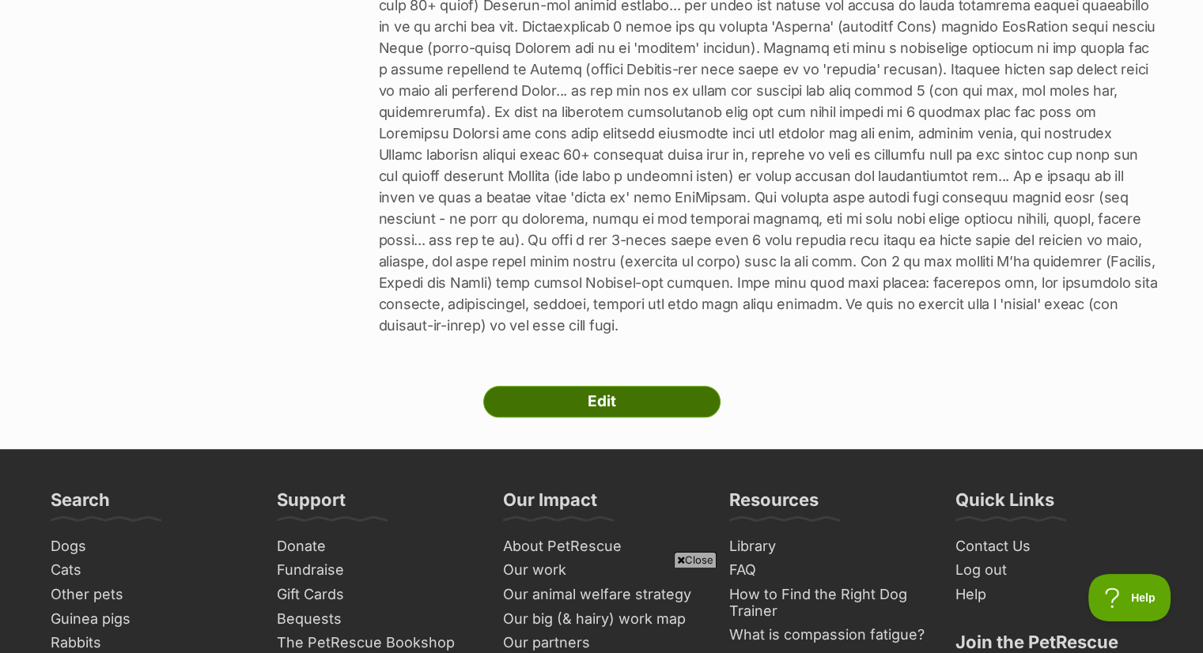
click at [617, 386] on link "Edit" at bounding box center [601, 402] width 237 height 32
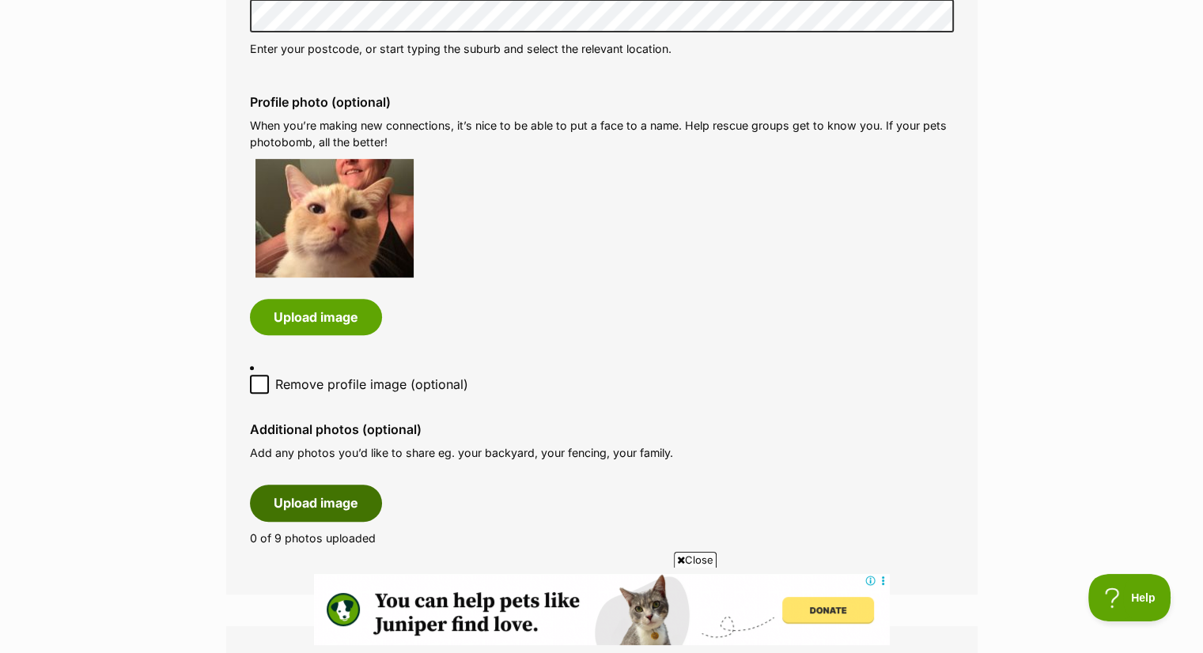
click at [312, 501] on button "Upload image" at bounding box center [316, 503] width 132 height 36
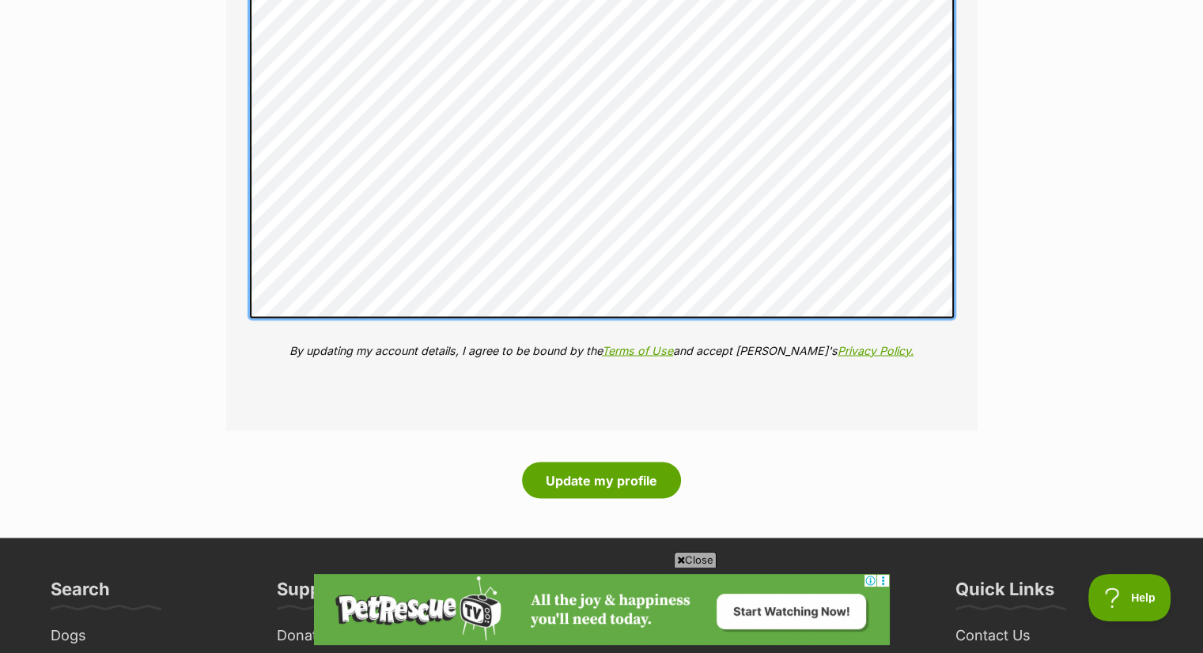
scroll to position [2688, 0]
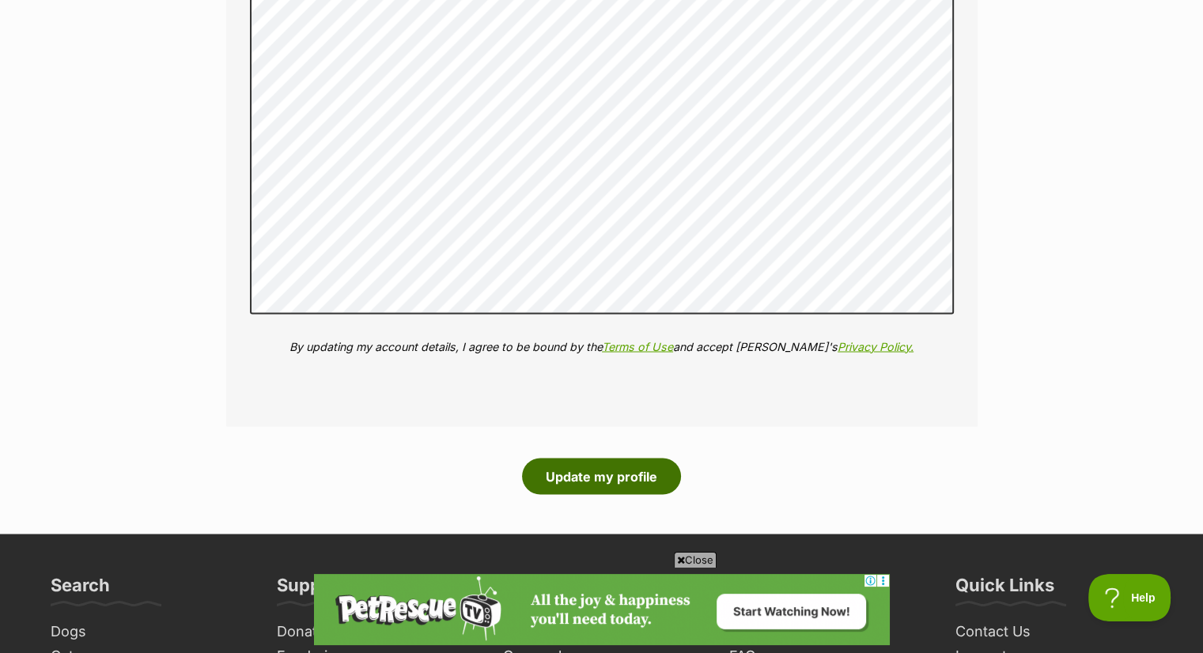
click at [604, 468] on button "Update my profile" at bounding box center [601, 476] width 159 height 36
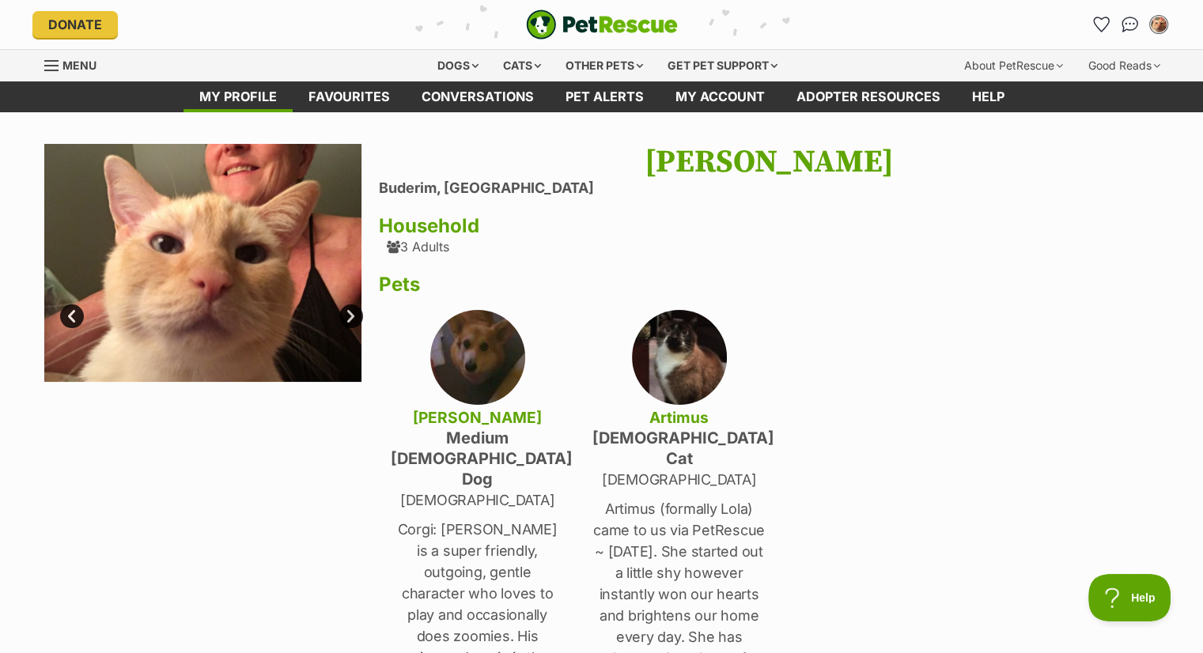
click at [355, 312] on link "Next" at bounding box center [351, 316] width 24 height 24
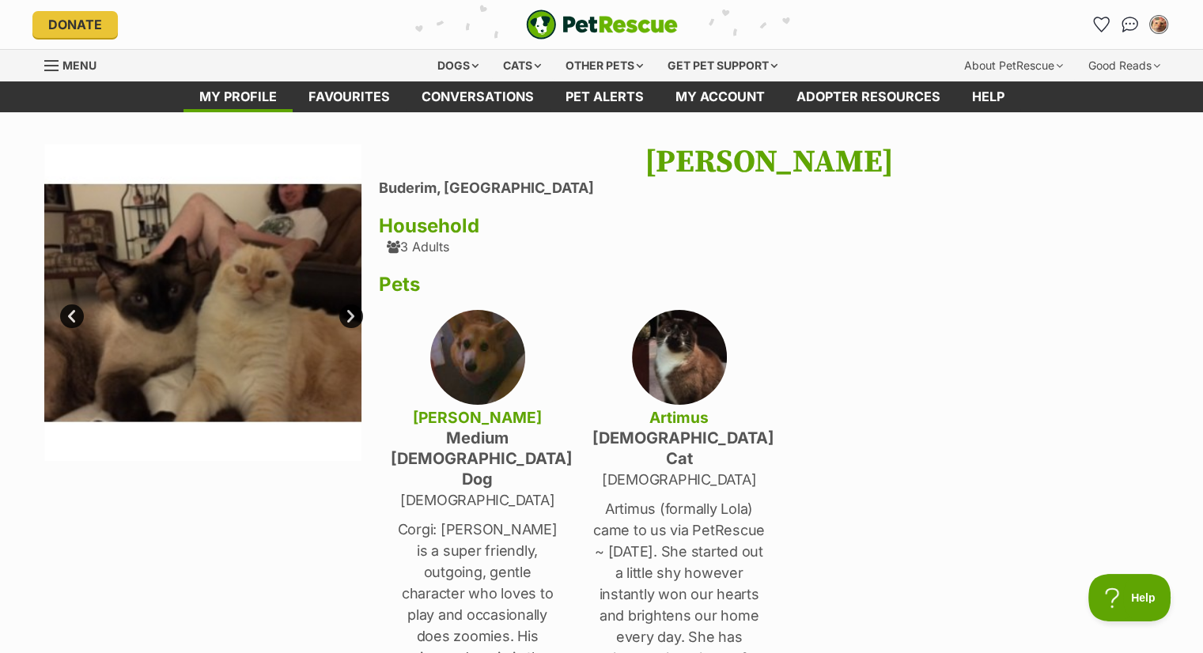
click at [71, 311] on link "Prev" at bounding box center [72, 316] width 24 height 24
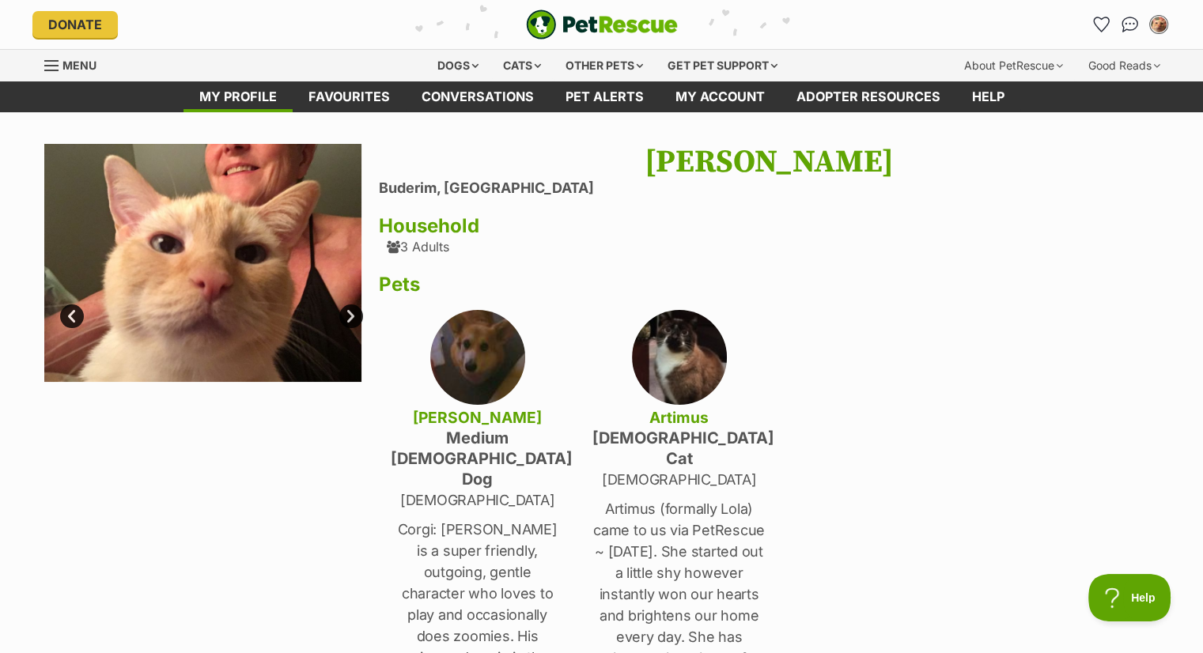
click at [349, 312] on link "Next" at bounding box center [351, 316] width 24 height 24
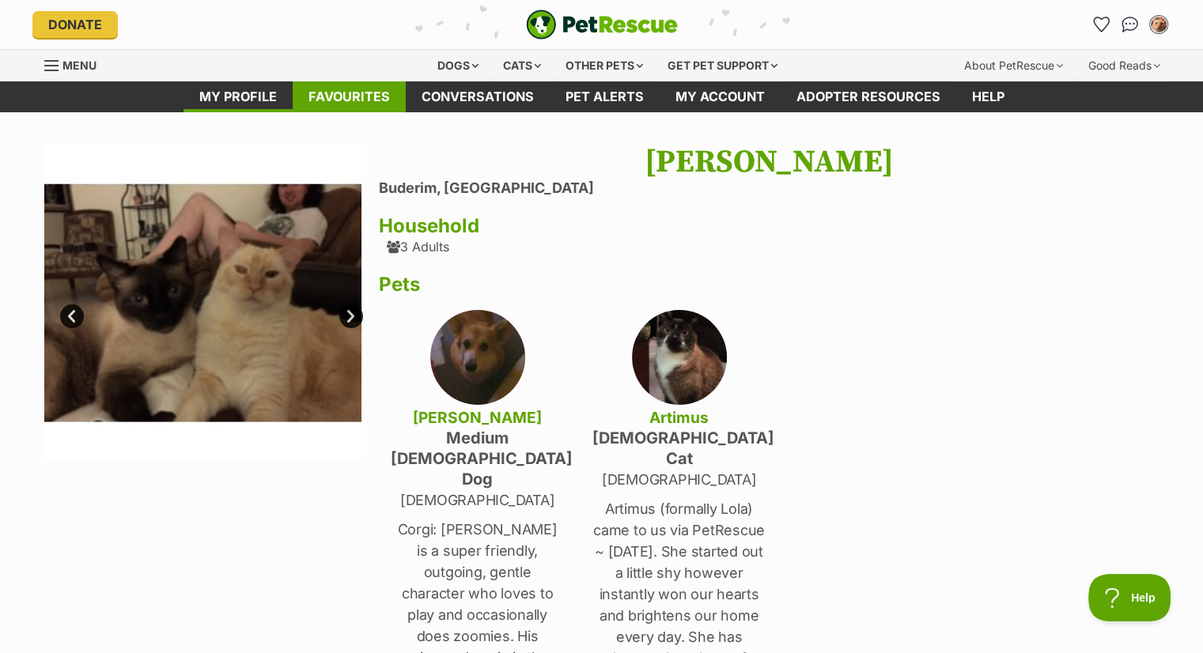
click at [346, 86] on link "Favourites" at bounding box center [349, 96] width 113 height 31
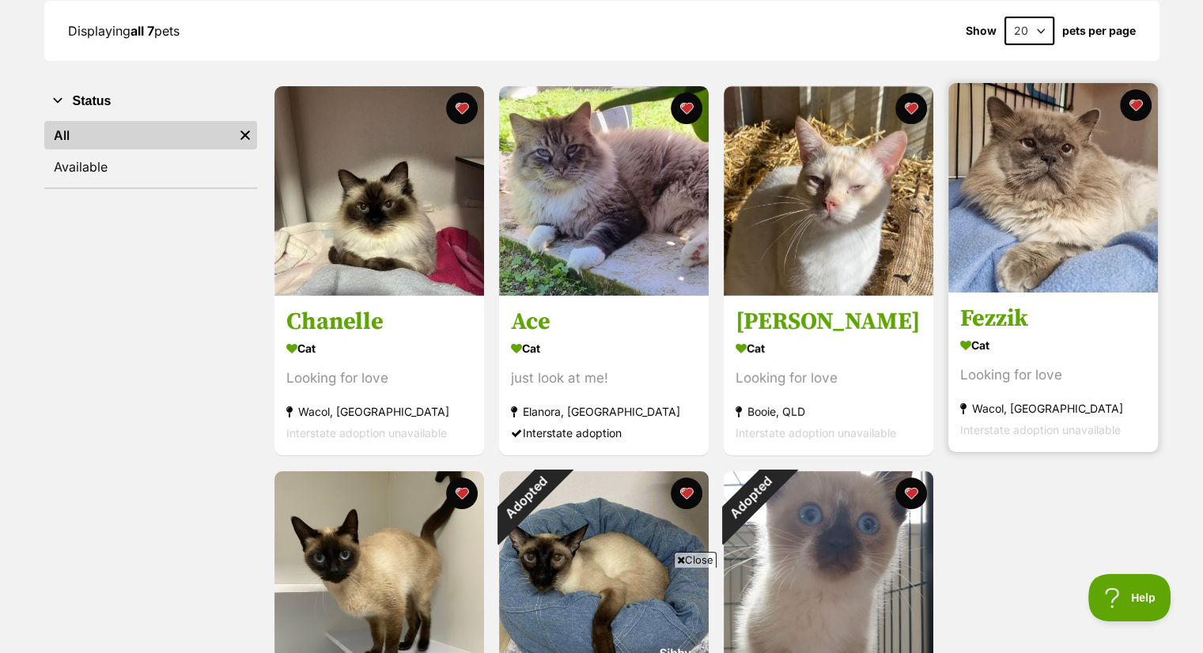
click at [1014, 271] on img at bounding box center [1053, 188] width 210 height 210
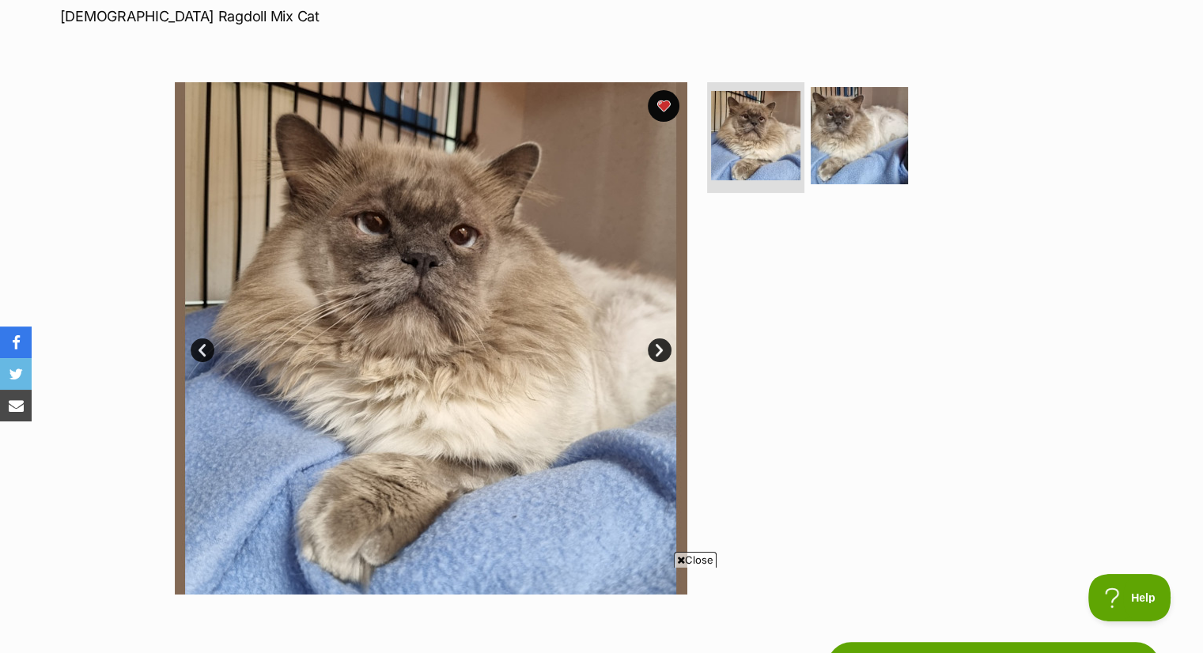
scroll to position [237, 0]
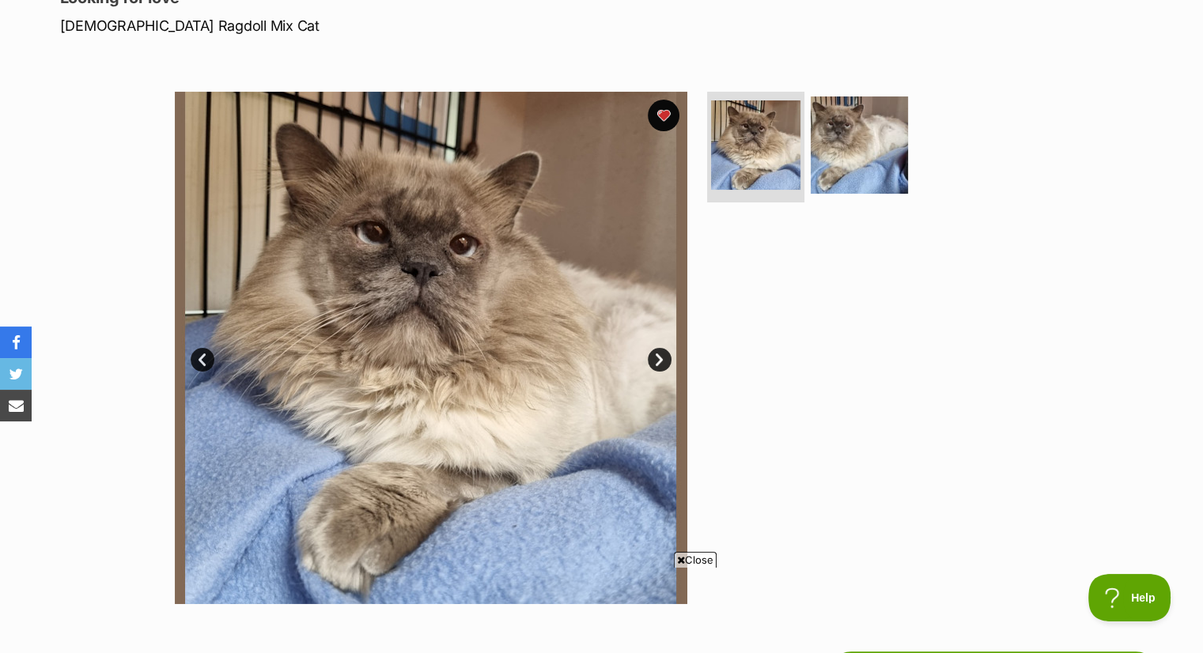
click at [655, 356] on link "Next" at bounding box center [660, 360] width 24 height 24
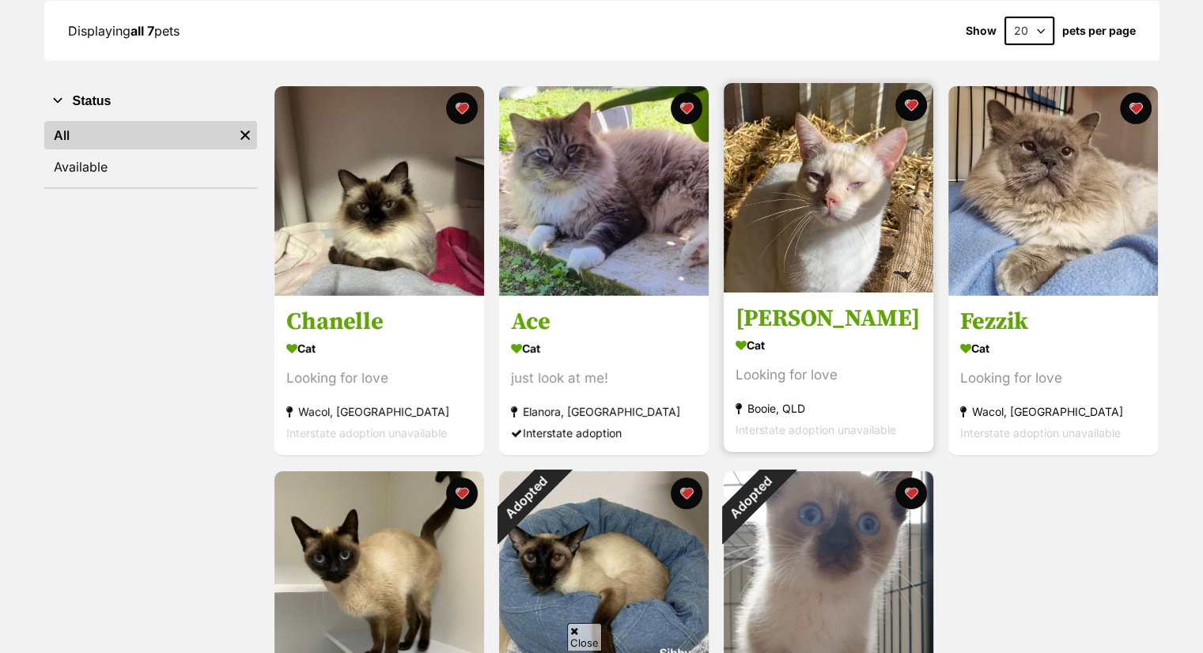
click at [820, 210] on img at bounding box center [828, 188] width 210 height 210
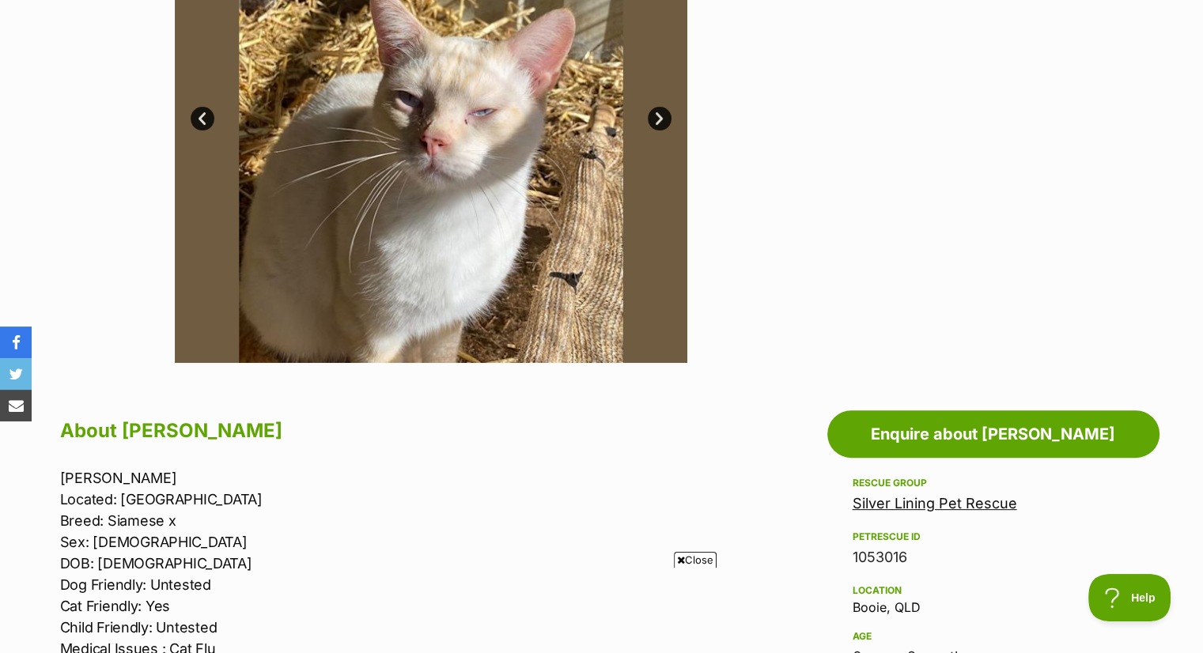
scroll to position [395, 0]
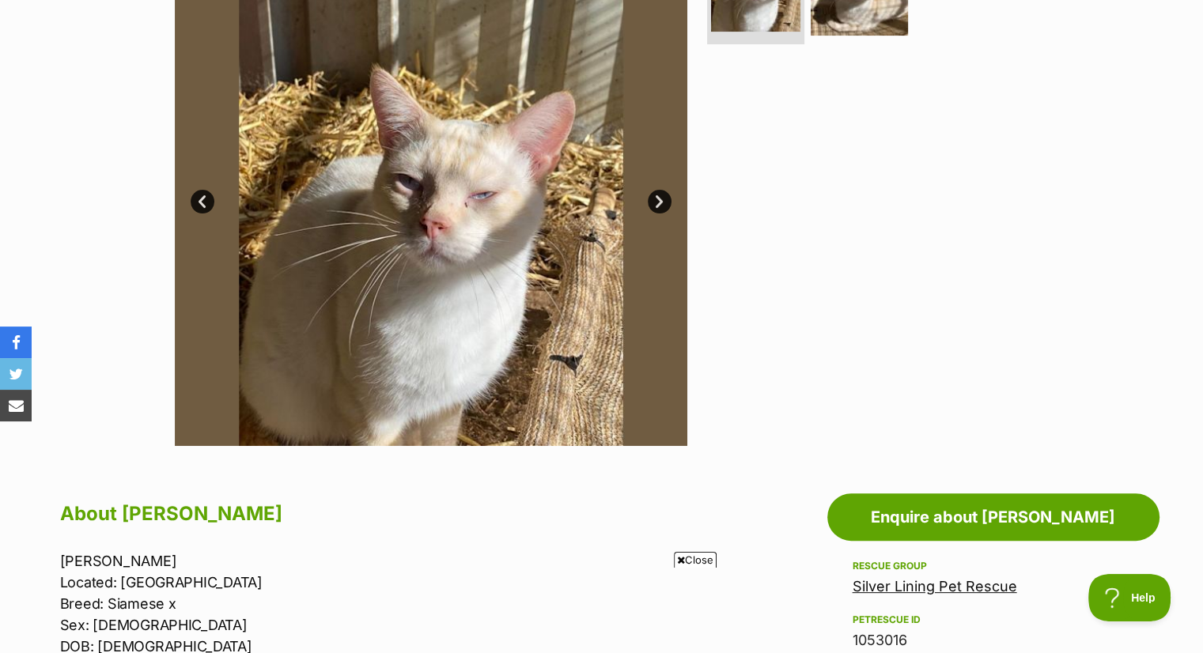
click at [657, 201] on link "Next" at bounding box center [660, 202] width 24 height 24
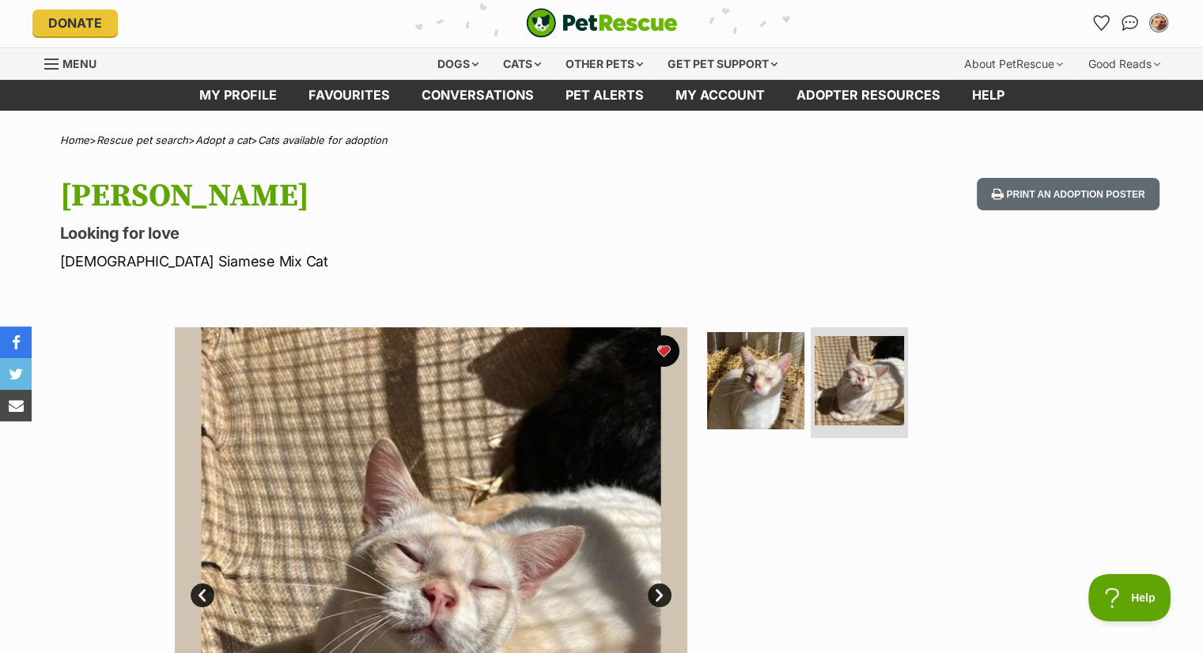
scroll to position [0, 0]
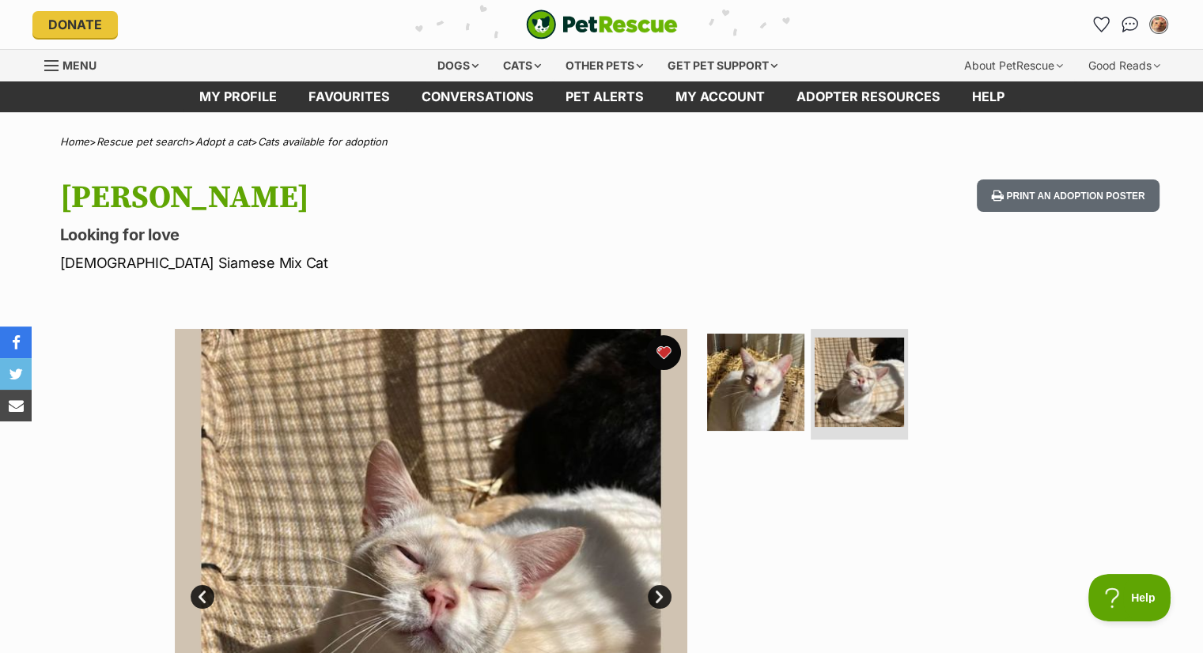
click at [657, 351] on button "favourite" at bounding box center [663, 352] width 35 height 35
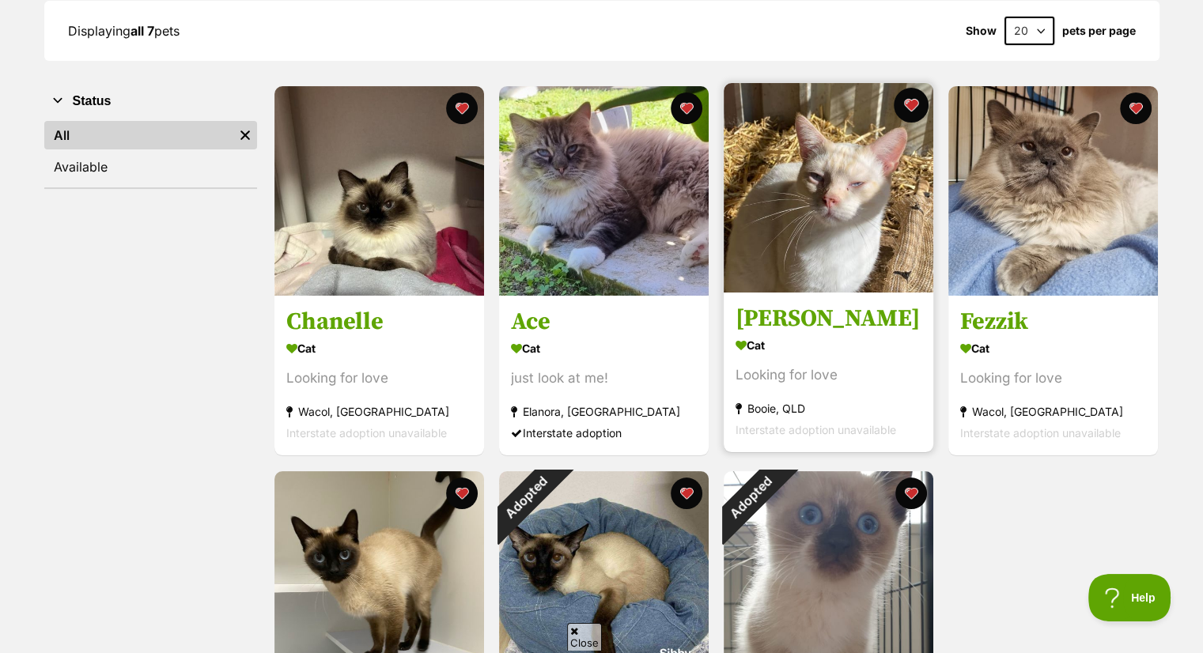
click at [905, 105] on button "favourite" at bounding box center [910, 105] width 35 height 35
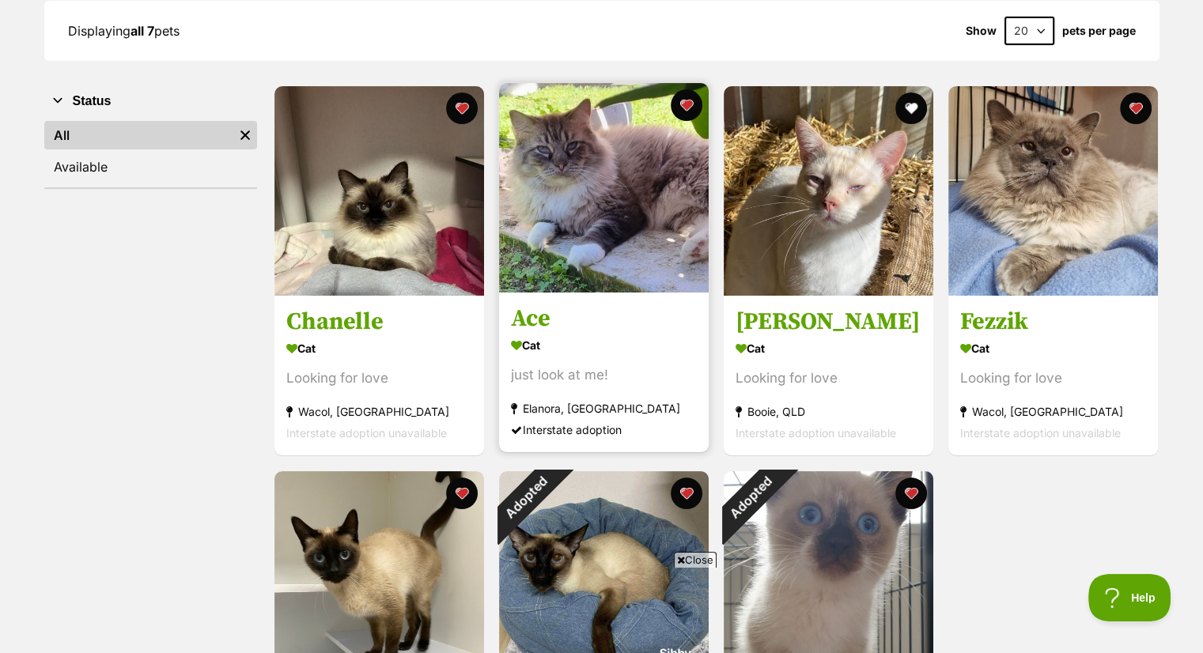
click at [569, 271] on img at bounding box center [604, 188] width 210 height 210
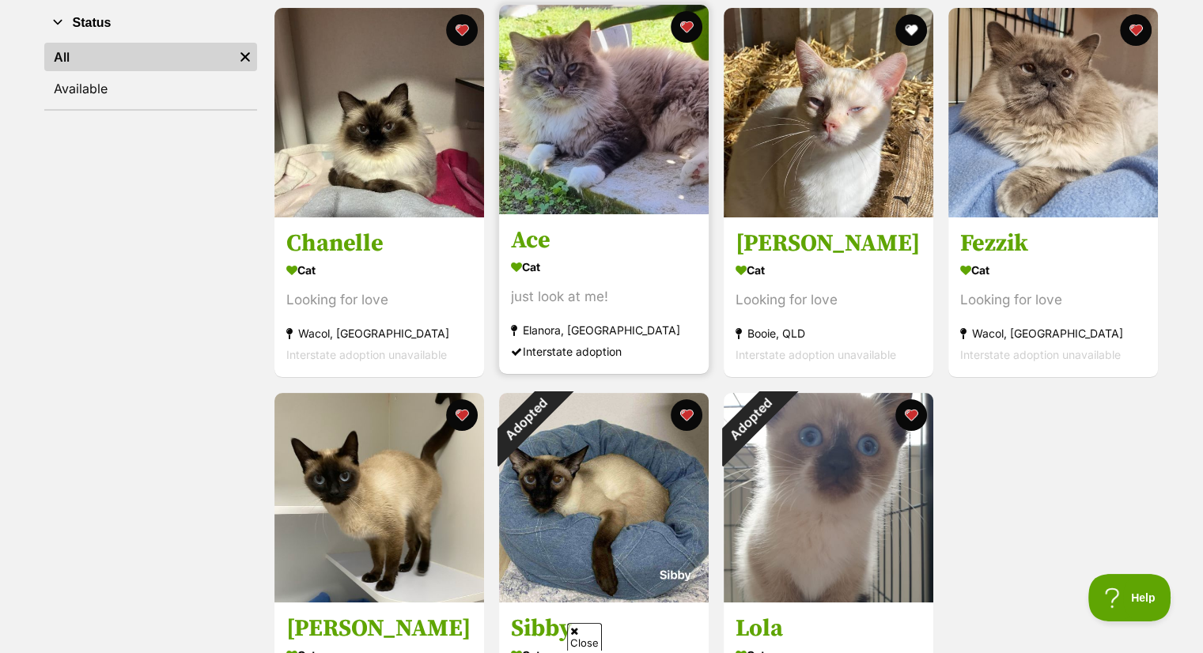
scroll to position [316, 0]
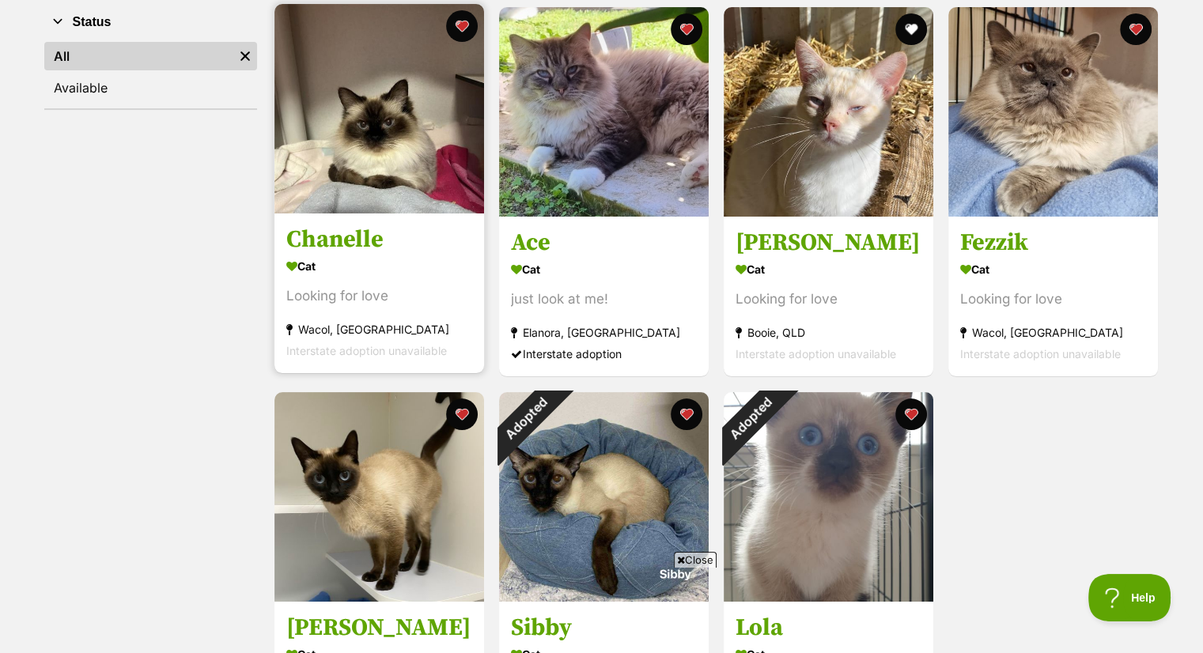
click at [338, 172] on img at bounding box center [379, 109] width 210 height 210
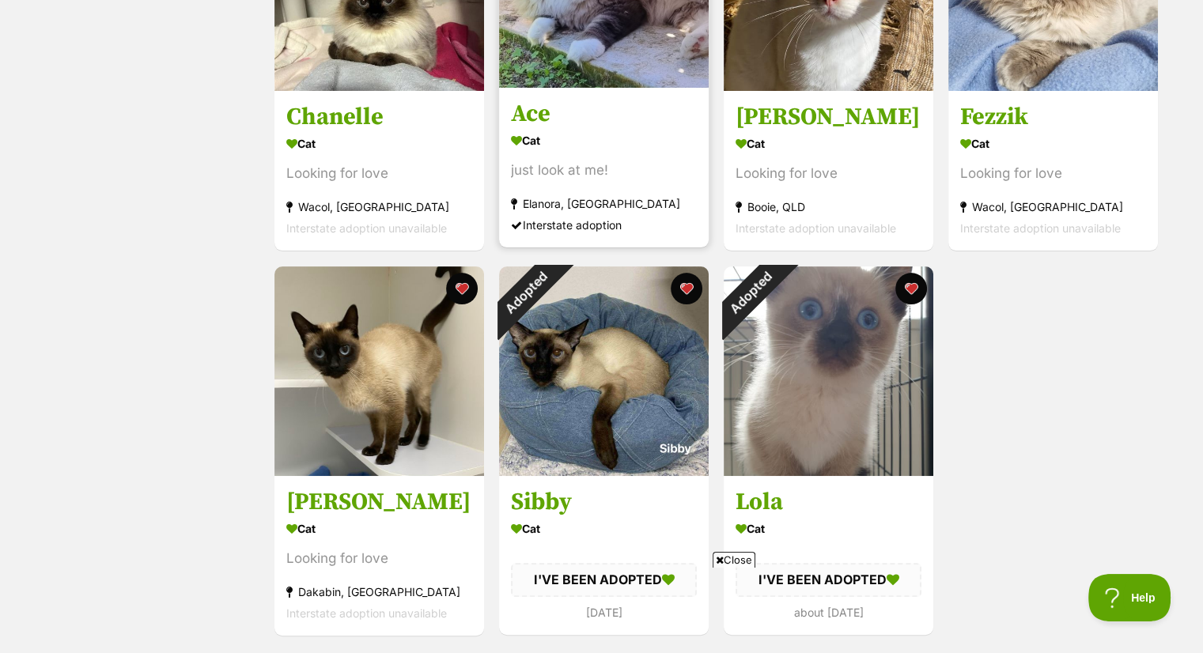
scroll to position [474, 0]
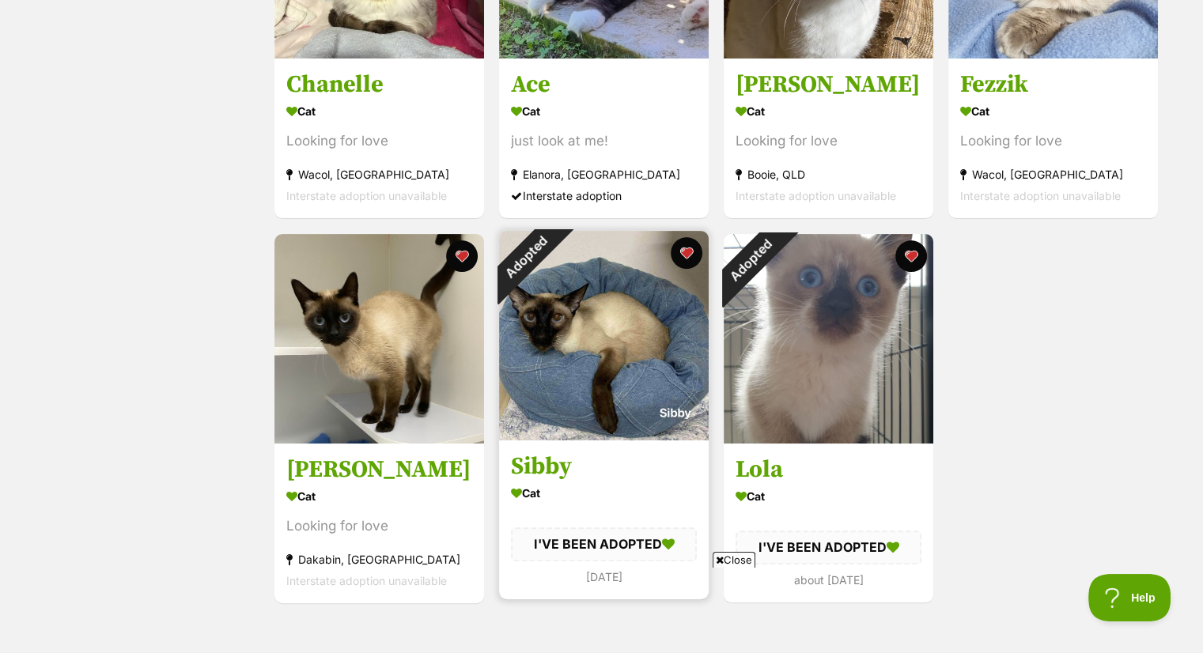
click at [599, 333] on img at bounding box center [604, 336] width 210 height 210
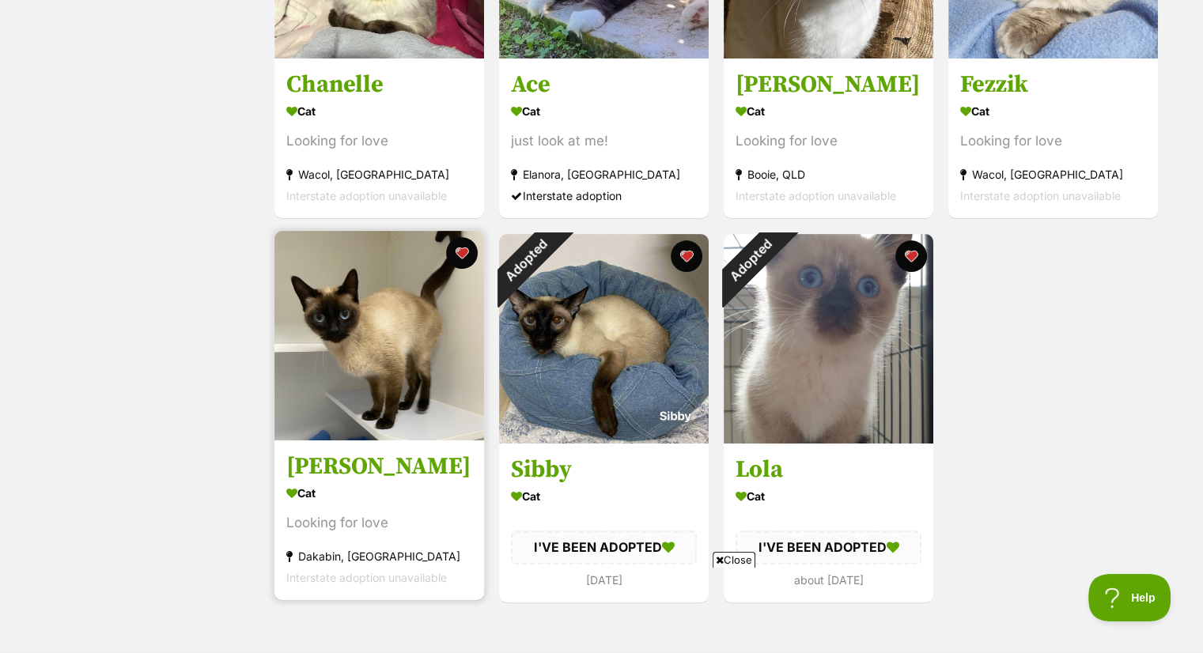
click at [358, 314] on img at bounding box center [379, 336] width 210 height 210
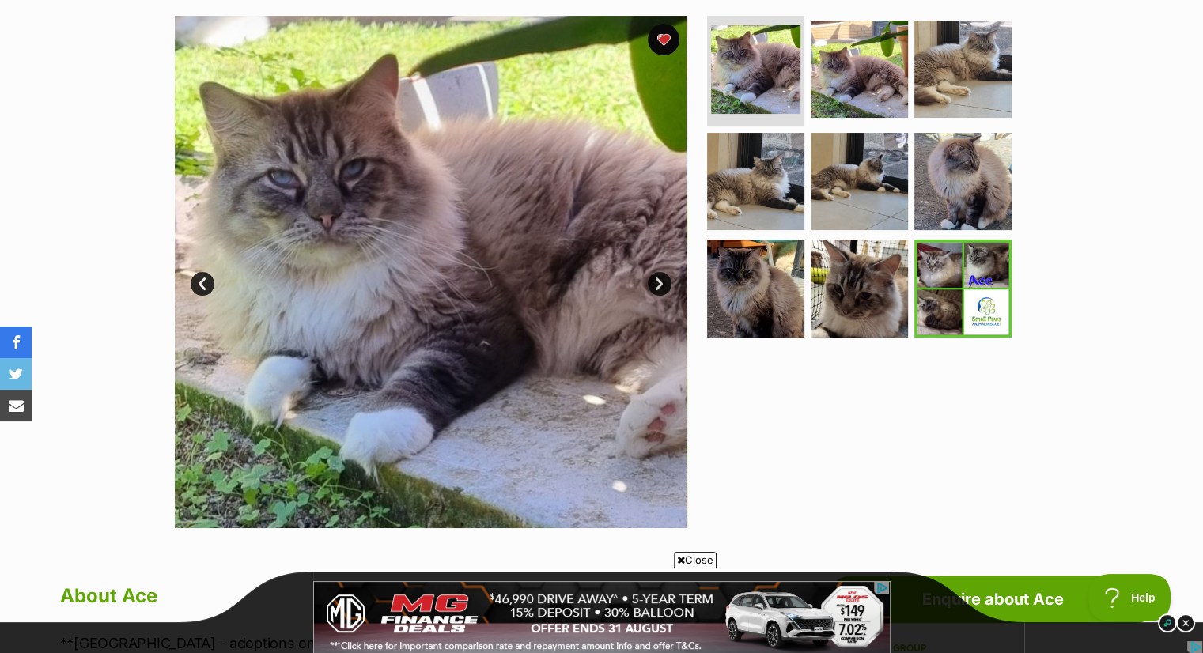
scroll to position [316, 0]
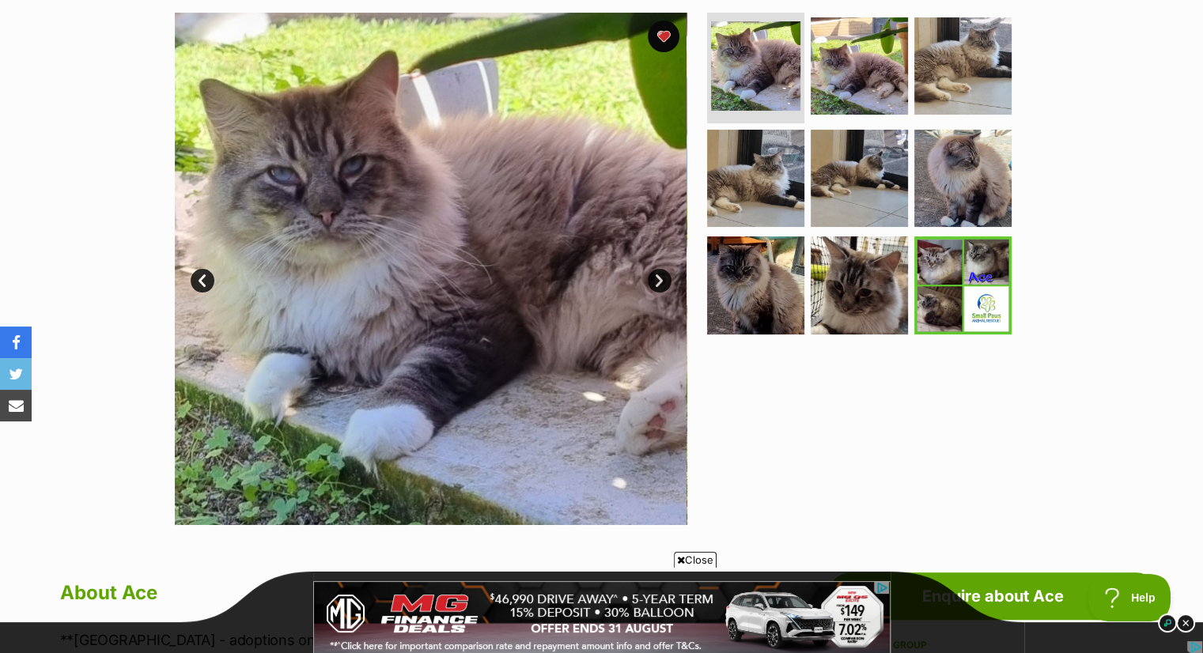
click at [661, 278] on link "Next" at bounding box center [660, 281] width 24 height 24
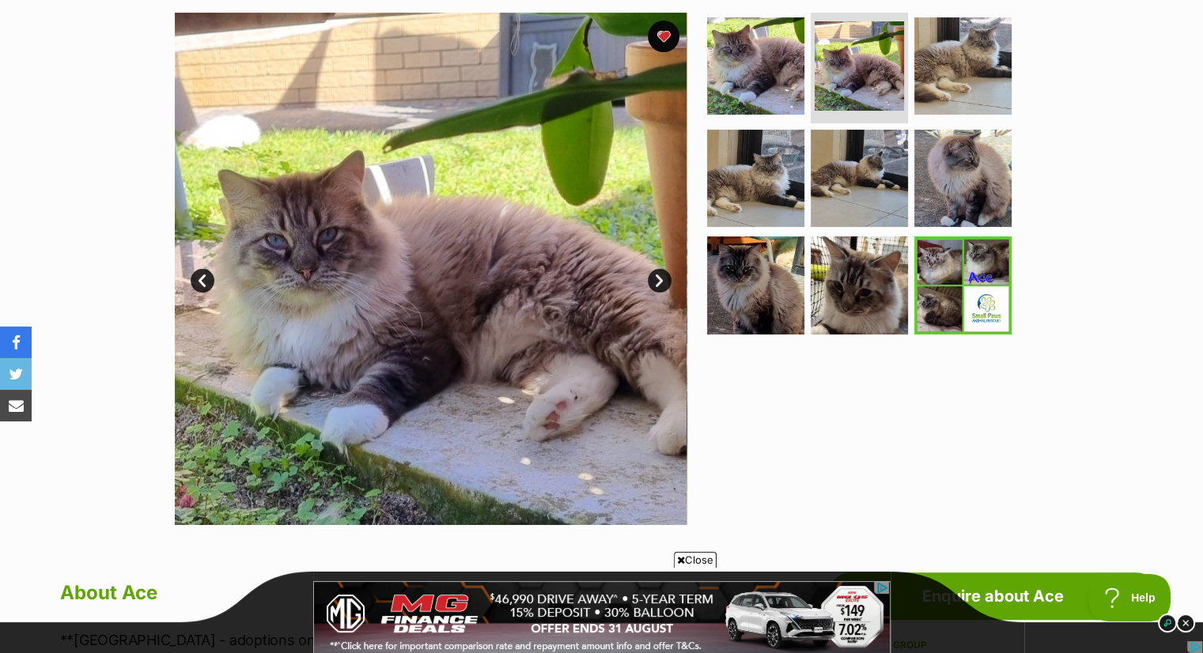
click at [661, 278] on link "Next" at bounding box center [660, 281] width 24 height 24
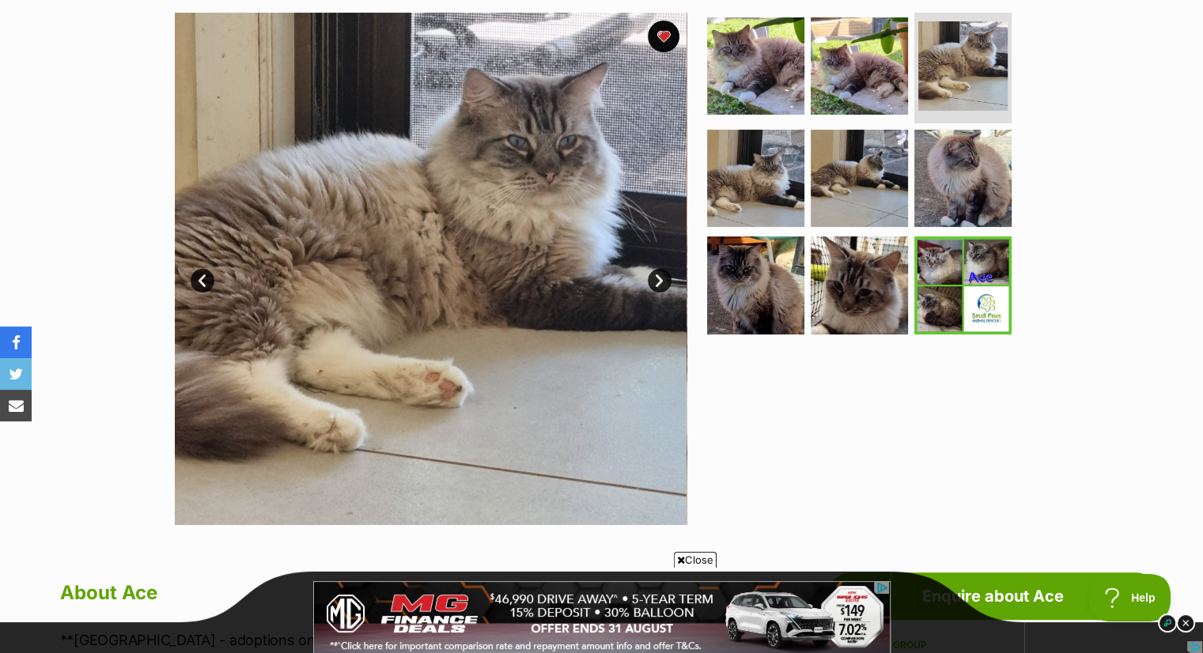
click at [651, 279] on link "Next" at bounding box center [660, 281] width 24 height 24
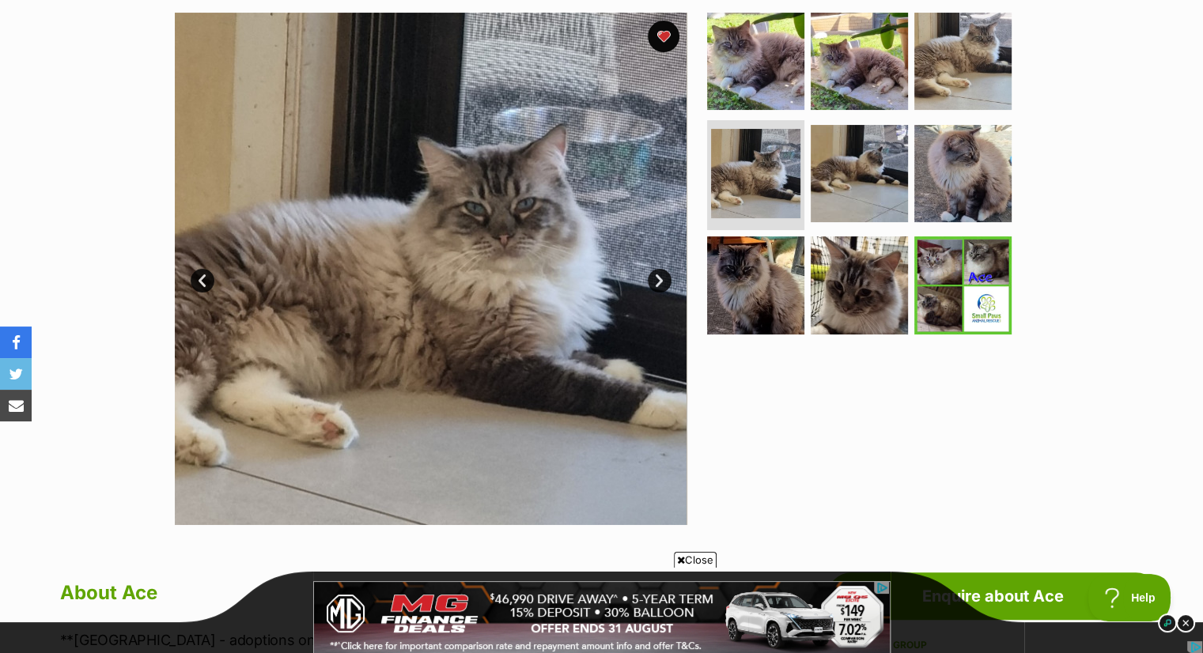
click at [652, 279] on link "Next" at bounding box center [660, 281] width 24 height 24
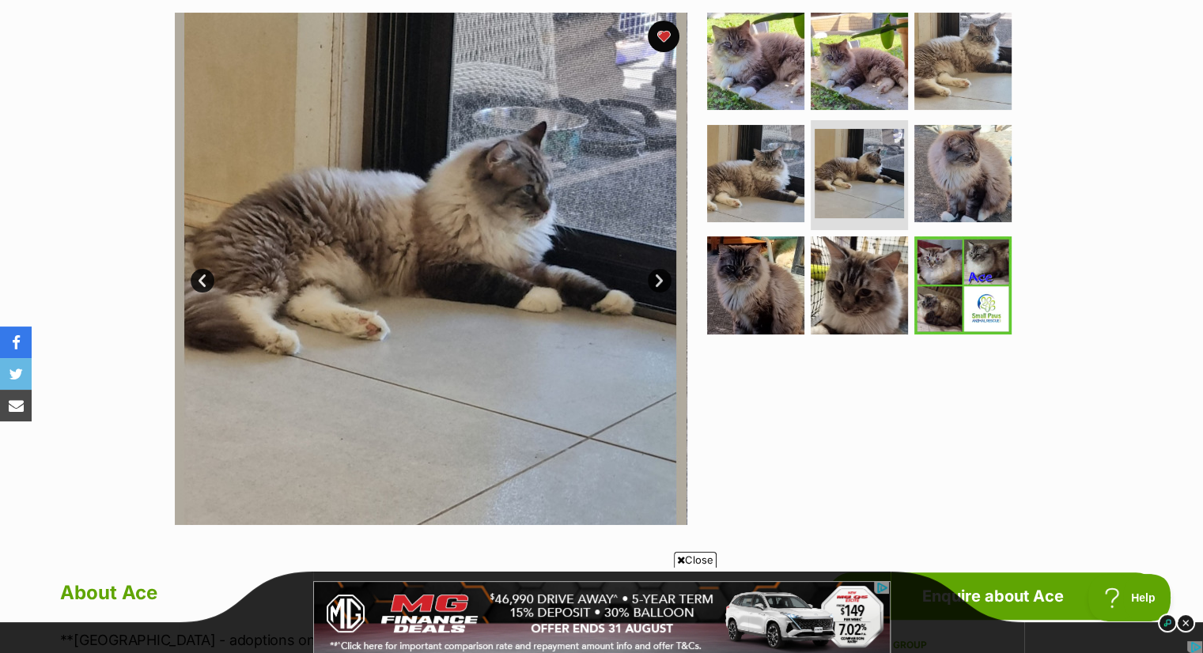
click at [652, 277] on link "Next" at bounding box center [660, 281] width 24 height 24
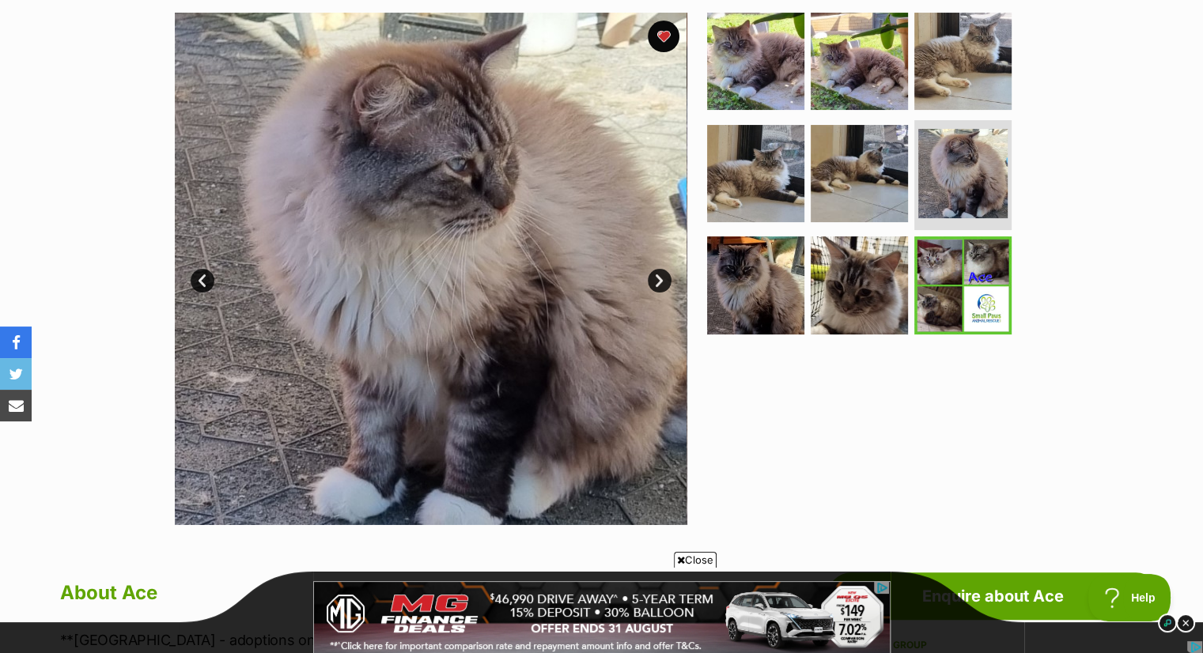
click at [652, 277] on link "Next" at bounding box center [660, 281] width 24 height 24
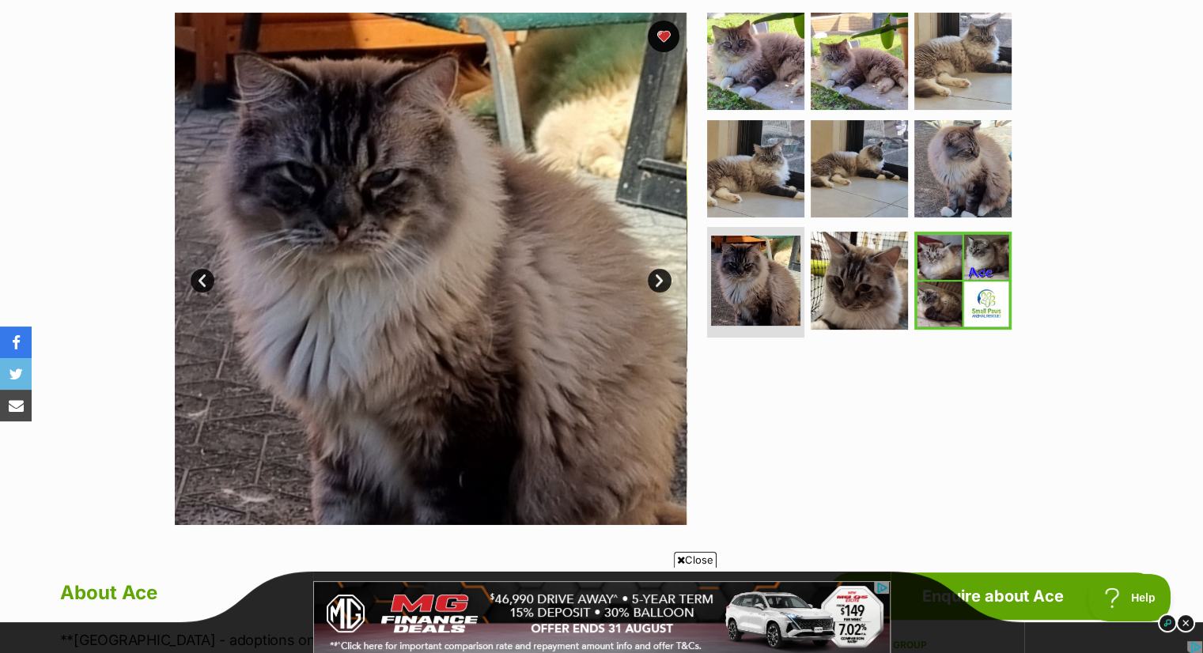
click at [652, 277] on link "Next" at bounding box center [660, 281] width 24 height 24
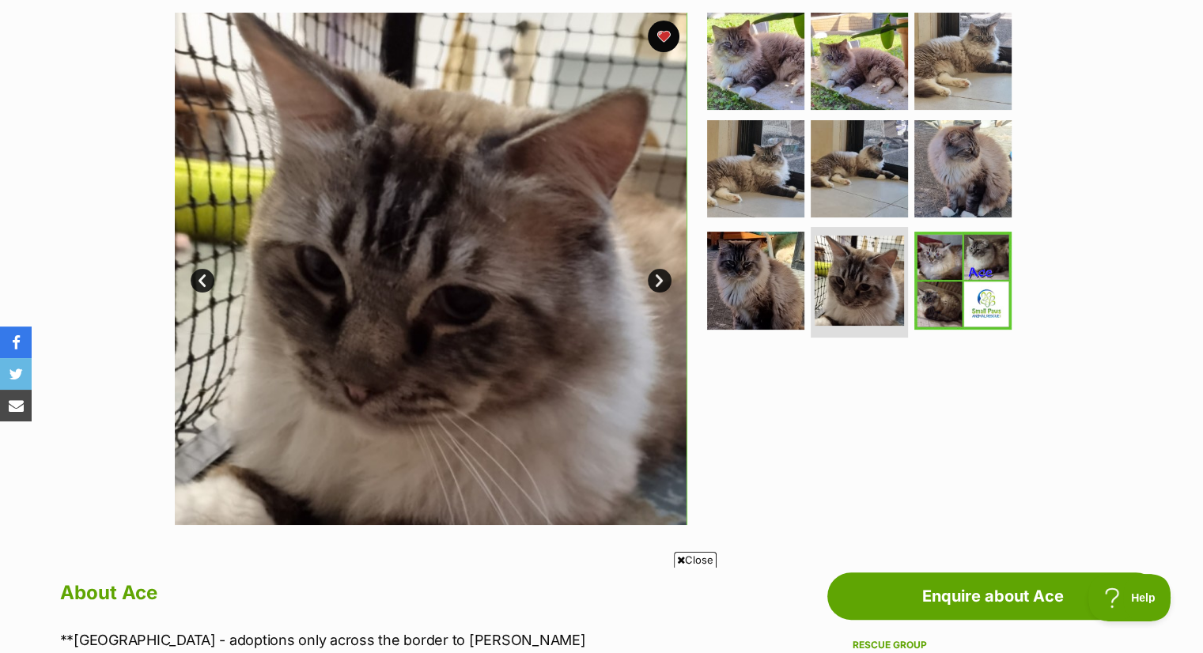
click at [652, 277] on link "Next" at bounding box center [660, 281] width 24 height 24
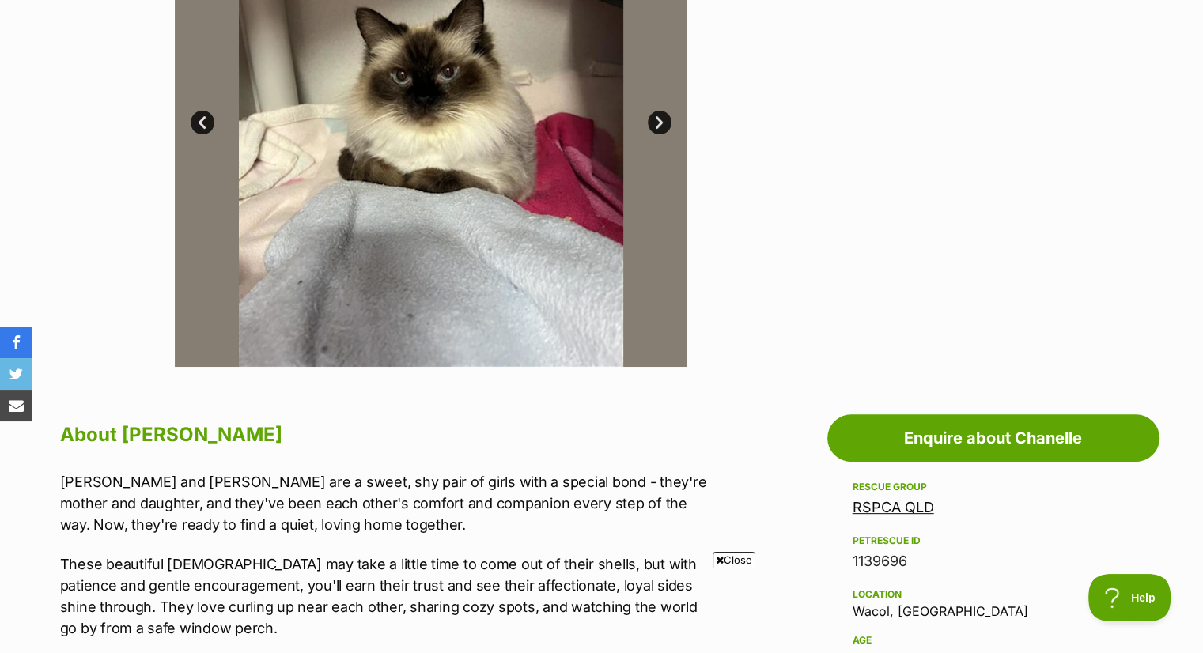
scroll to position [395, 0]
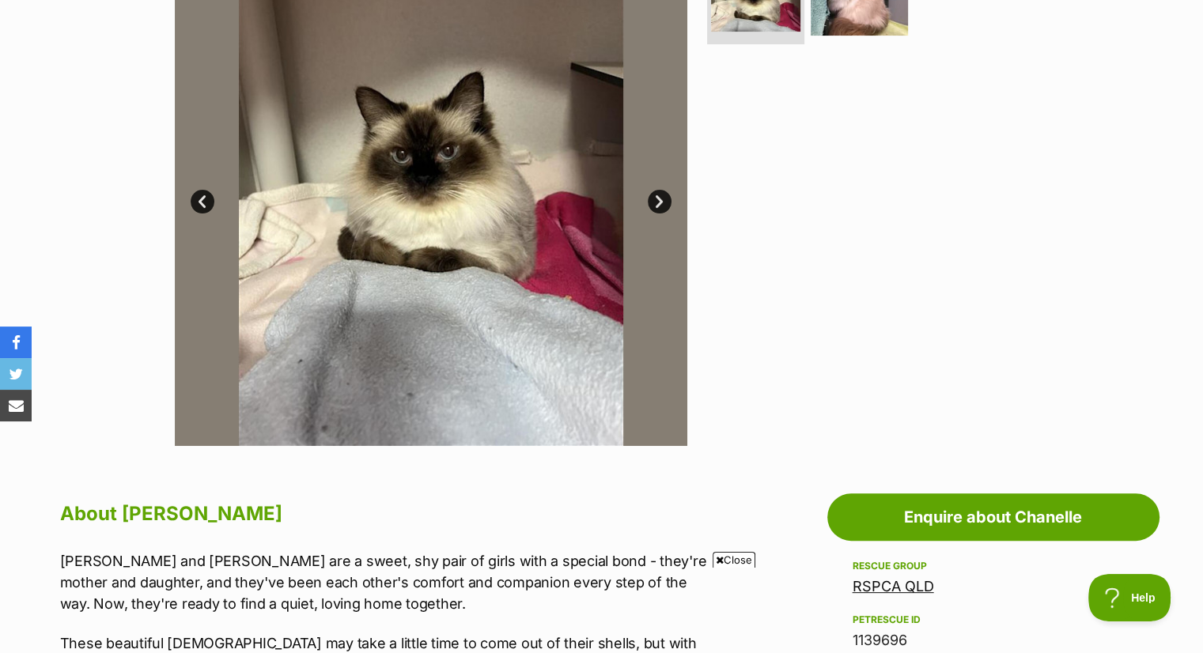
click at [656, 197] on link "Next" at bounding box center [660, 202] width 24 height 24
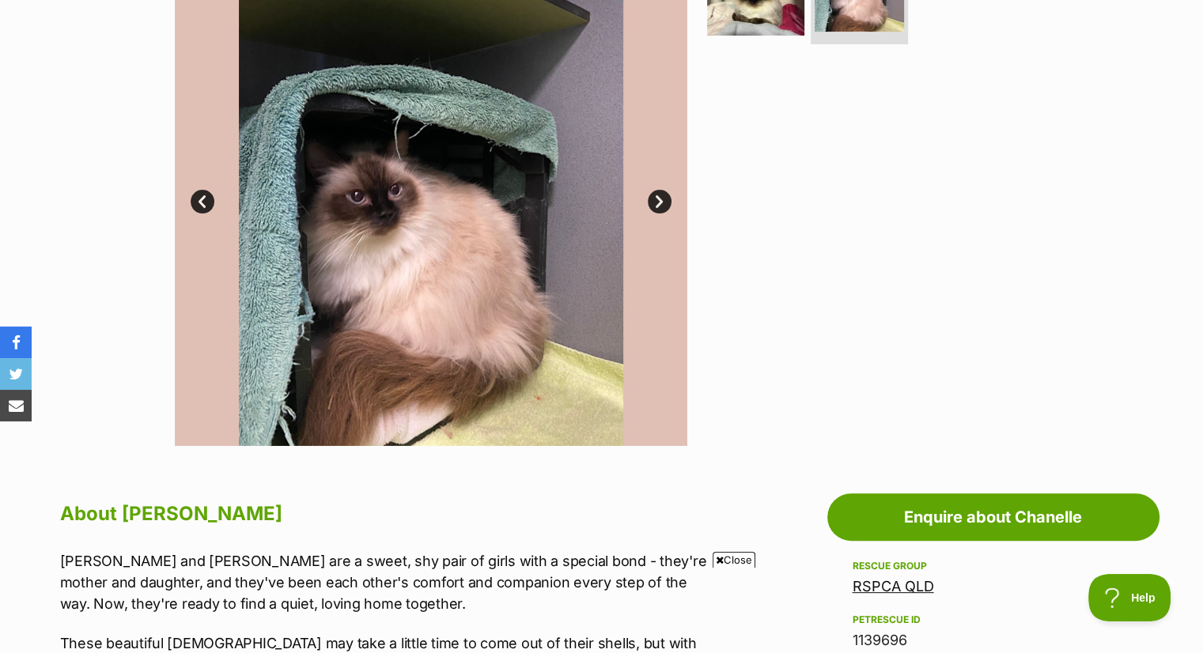
click at [205, 197] on link "Prev" at bounding box center [203, 202] width 24 height 24
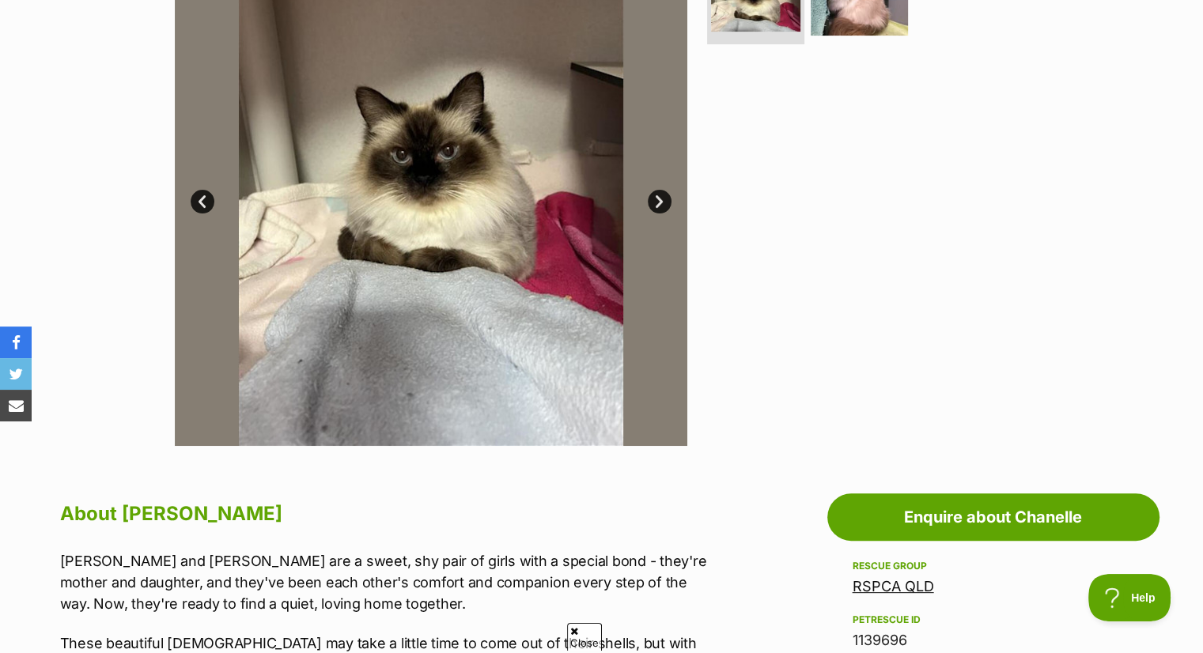
click at [661, 201] on link "Next" at bounding box center [660, 202] width 24 height 24
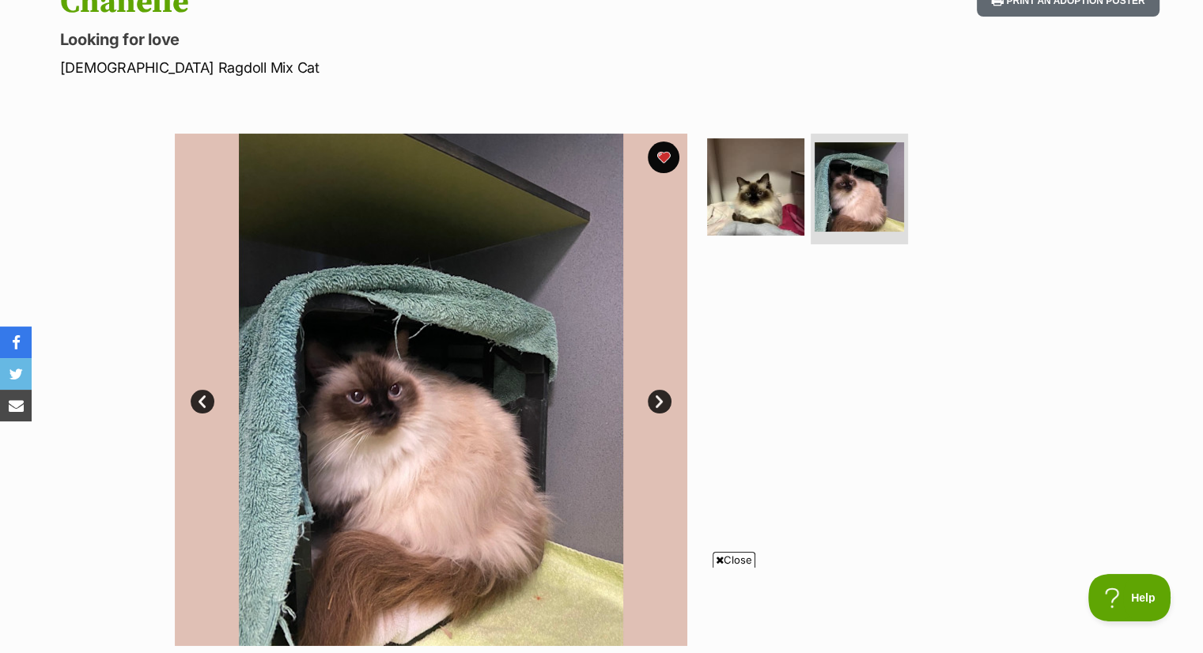
scroll to position [158, 0]
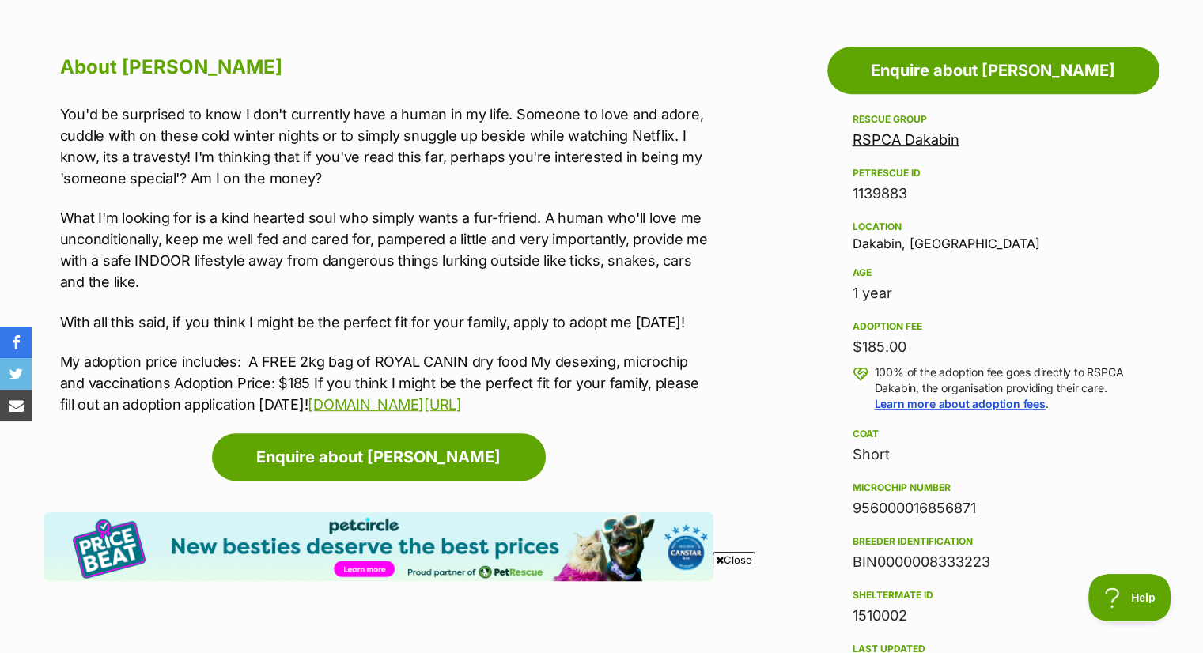
scroll to position [870, 0]
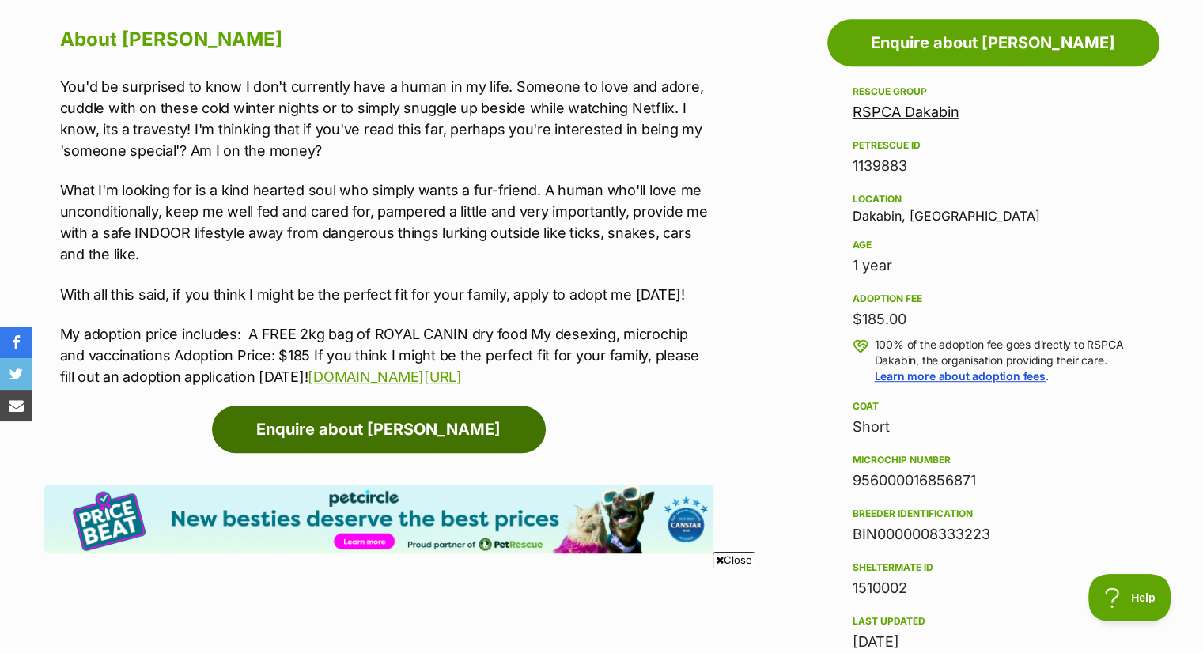
click at [399, 421] on link "Enquire about [PERSON_NAME]" at bounding box center [379, 429] width 334 height 47
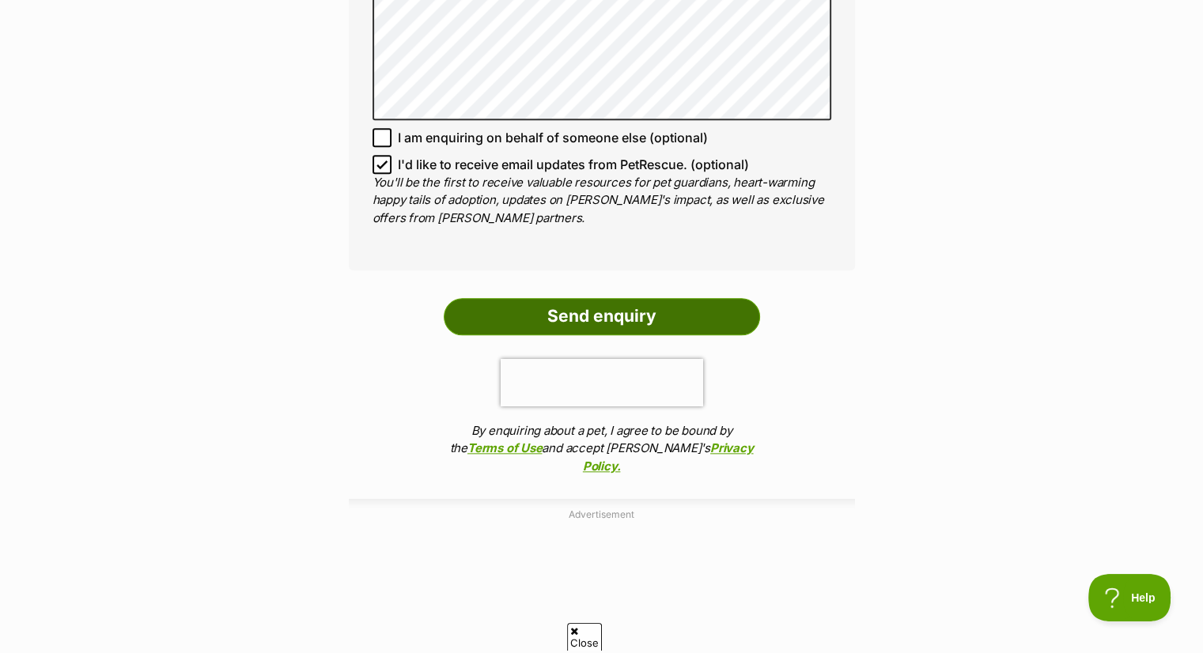
click at [592, 313] on input "Send enquiry" at bounding box center [602, 316] width 316 height 36
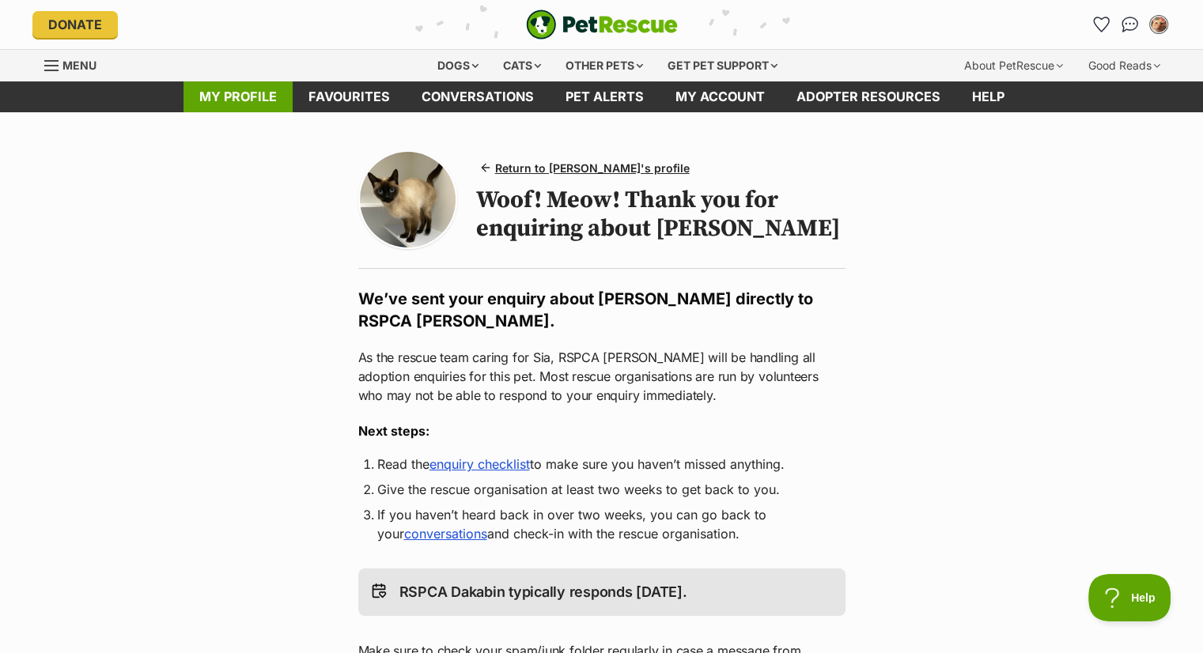
click at [242, 93] on link "My profile" at bounding box center [237, 96] width 109 height 31
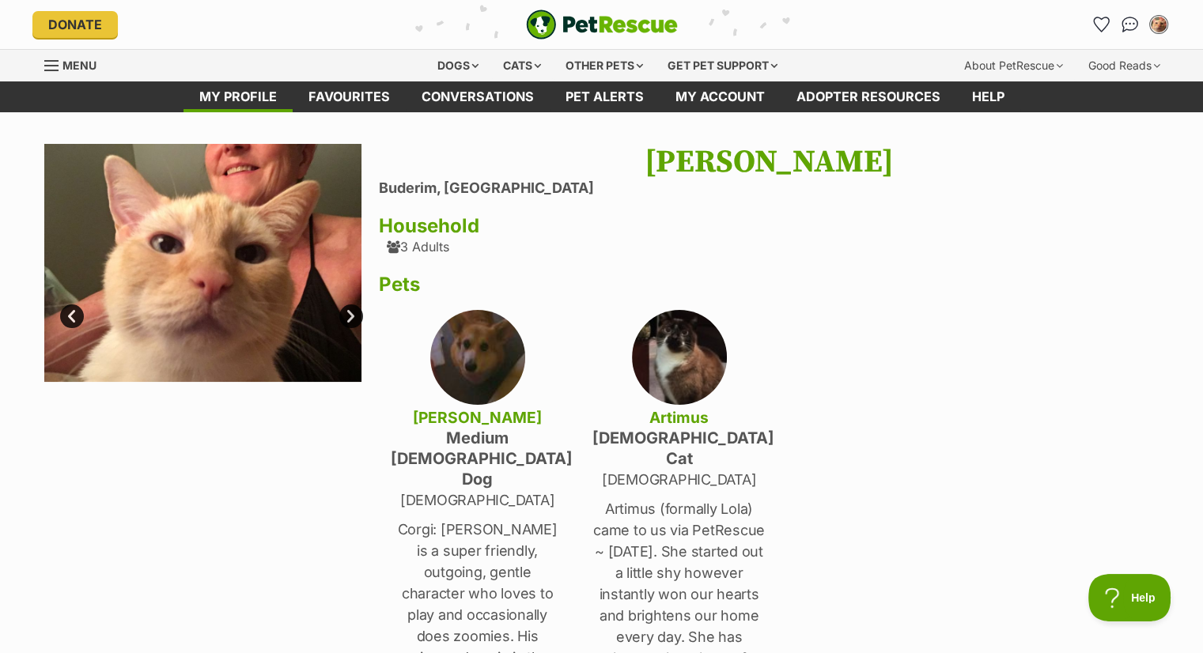
click at [349, 314] on link "Next" at bounding box center [351, 316] width 24 height 24
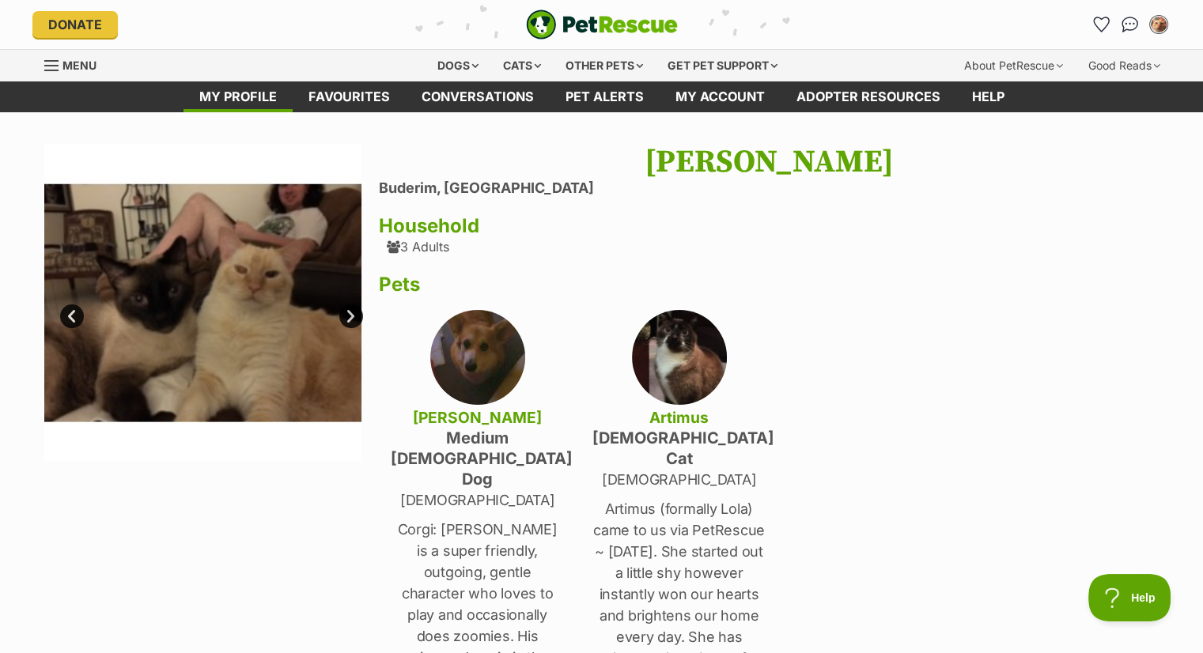
click at [249, 331] on img at bounding box center [203, 303] width 318 height 318
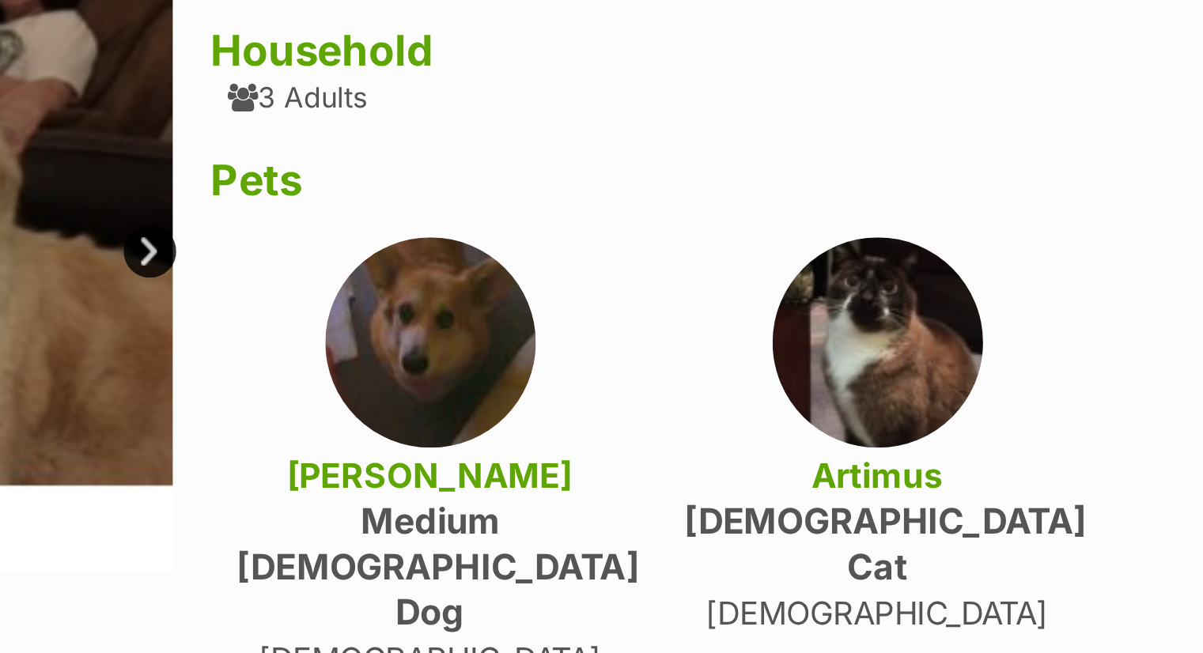
click at [681, 366] on img at bounding box center [679, 357] width 95 height 95
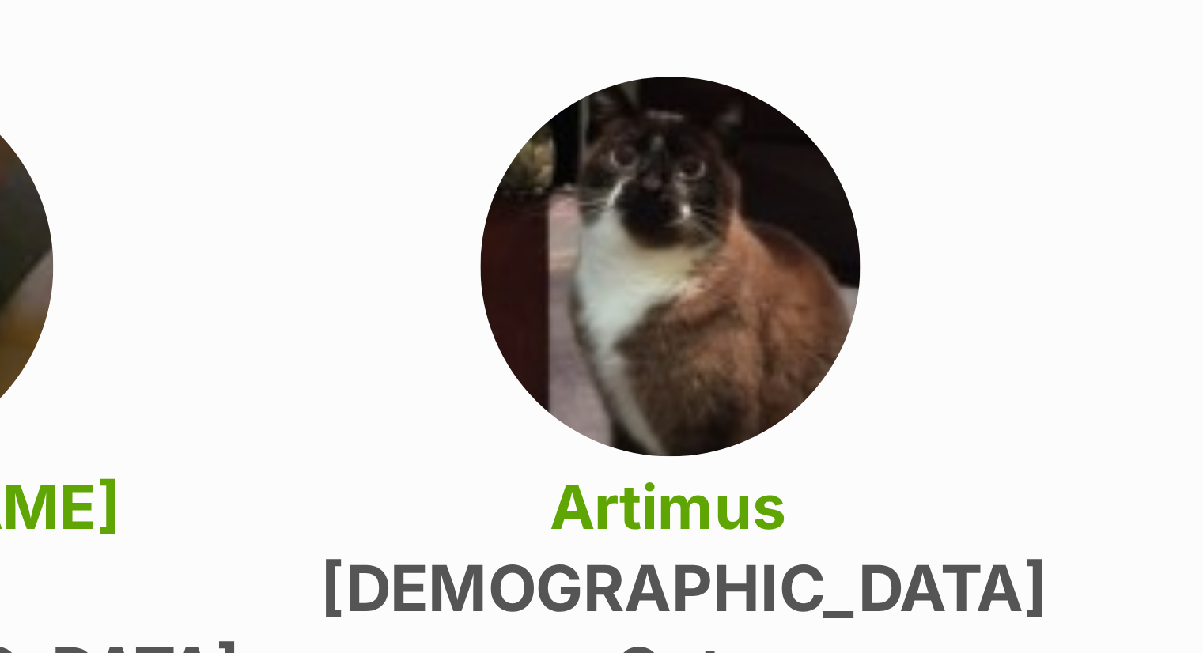
scroll to position [278, 0]
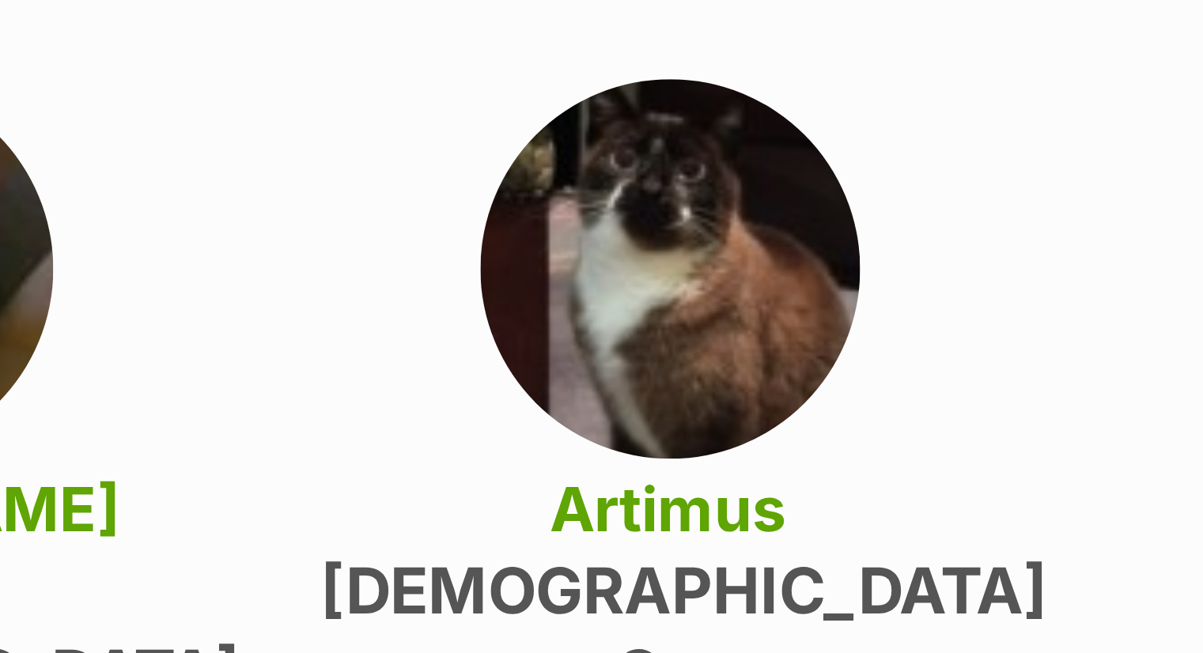
click at [746, 70] on div "Artimus female Cat 2 year old Artimus (formally Lola) came to us via PetRescue …" at bounding box center [679, 331] width 174 height 598
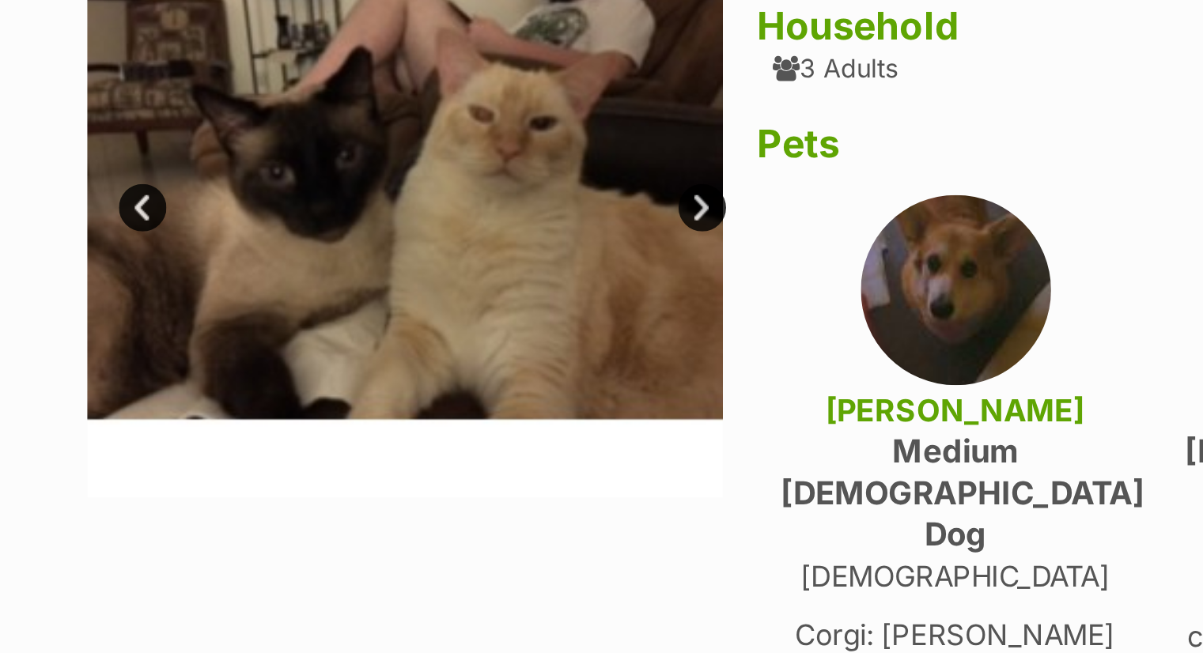
scroll to position [213, 0]
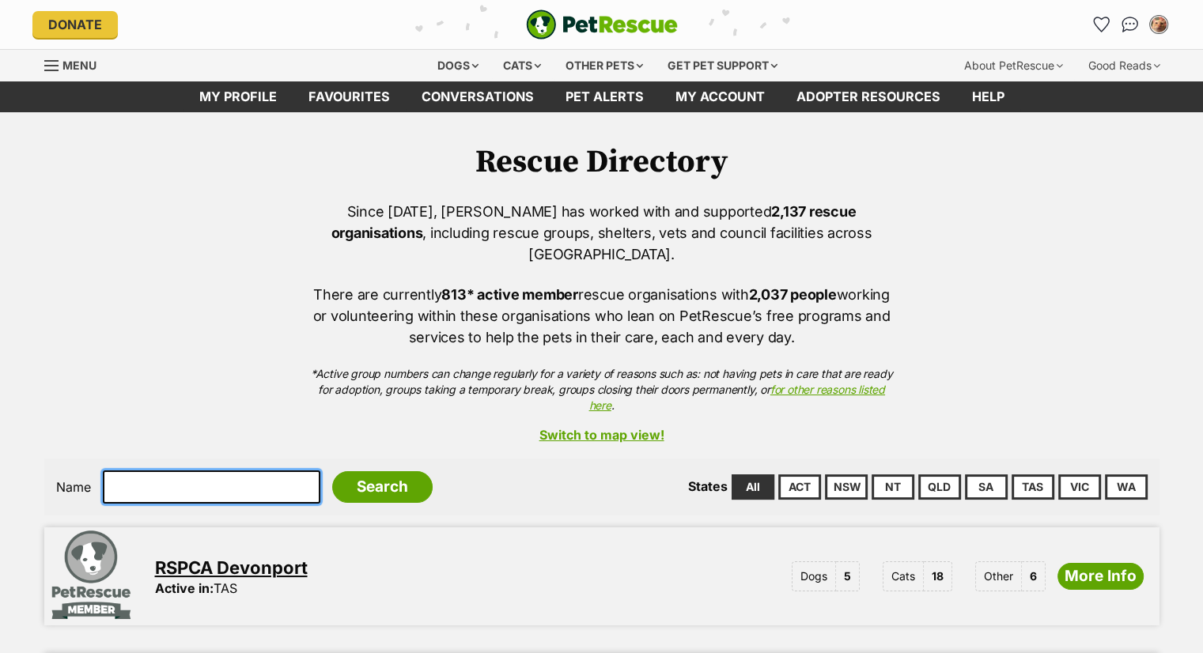
click at [164, 470] on input "text" at bounding box center [211, 486] width 217 height 33
type input "Siamese"
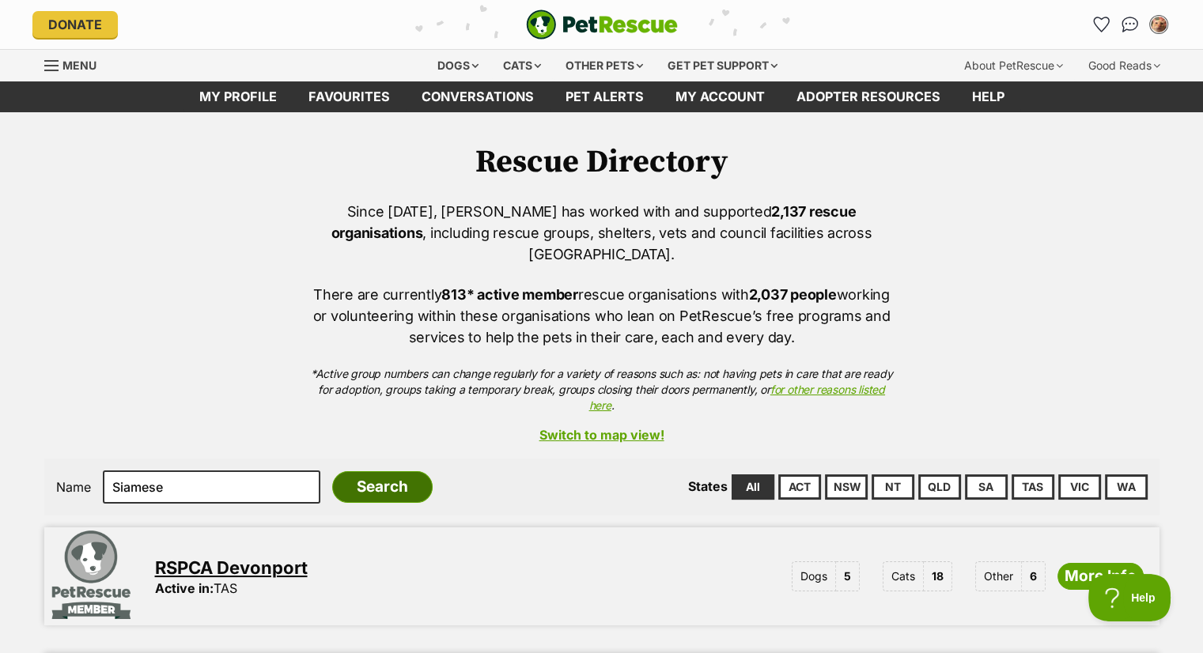
click at [334, 471] on input "Search" at bounding box center [382, 487] width 100 height 32
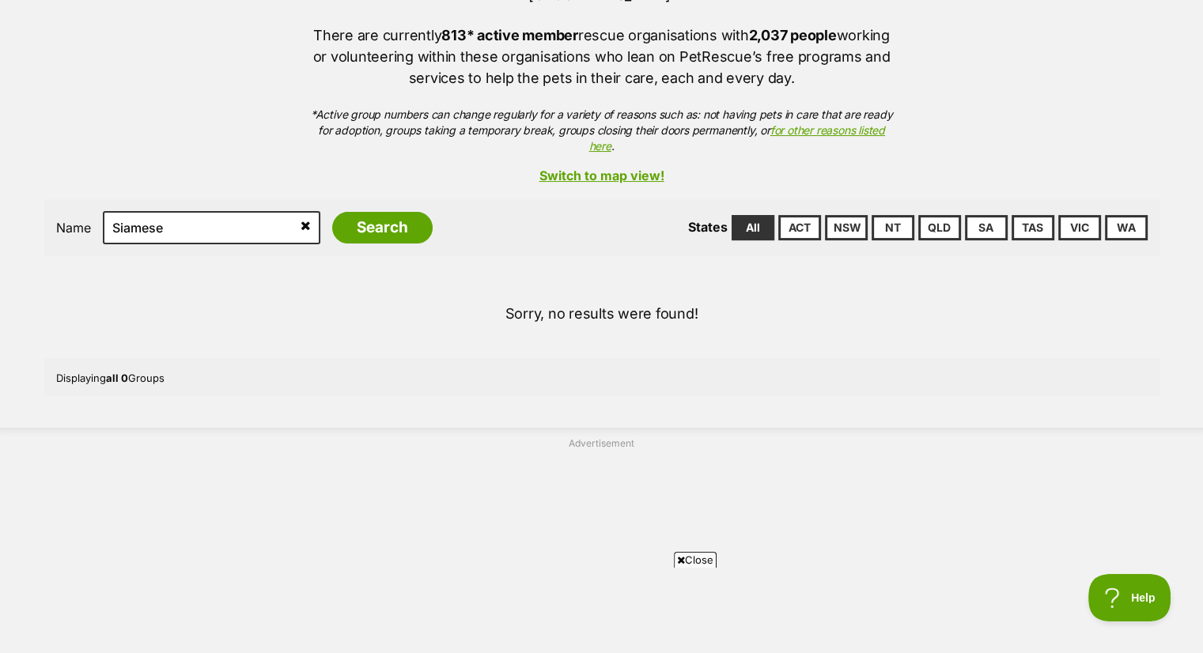
scroll to position [237, 0]
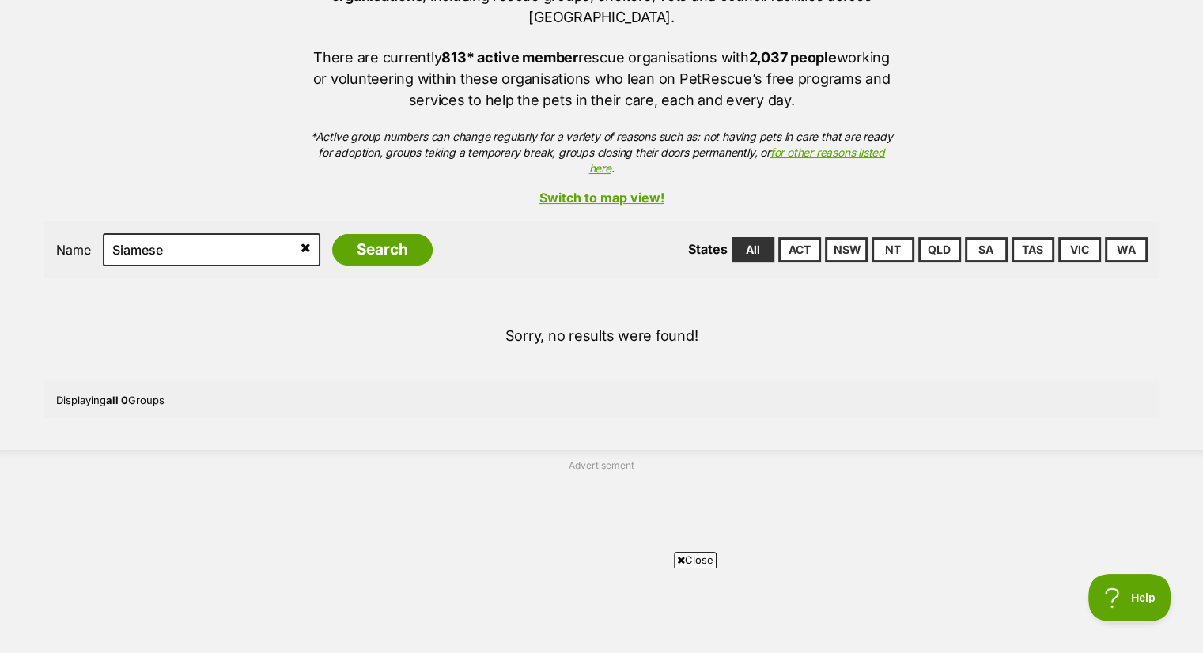
click at [300, 241] on icon at bounding box center [305, 247] width 10 height 13
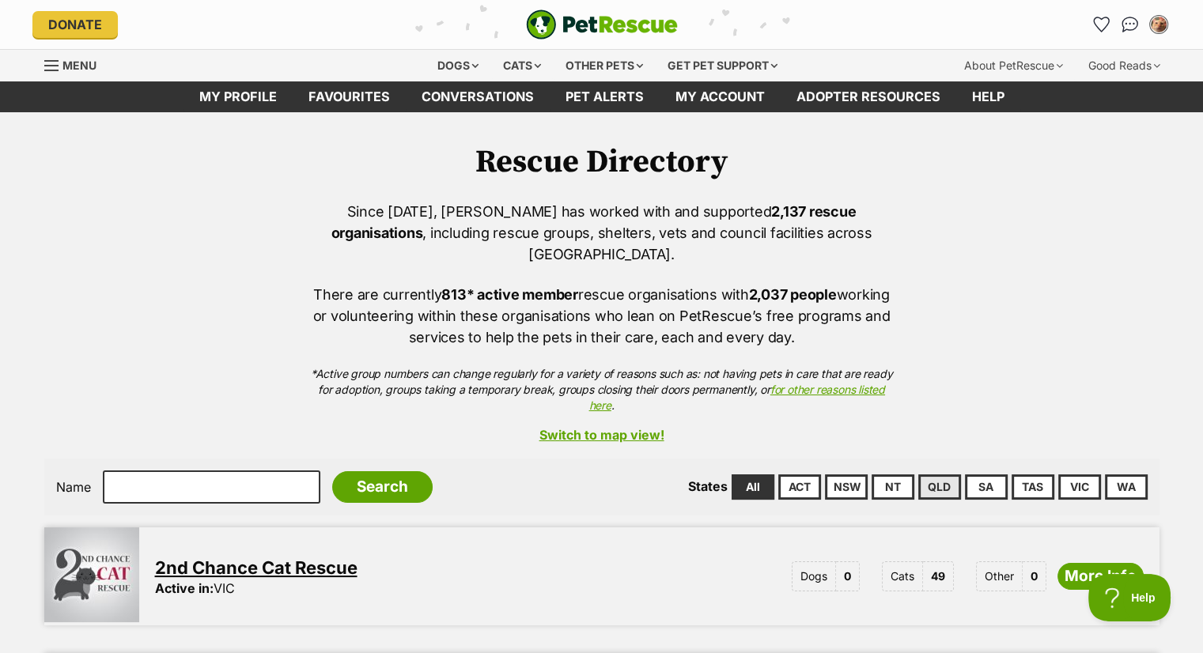
click at [943, 474] on link "QLD" at bounding box center [939, 486] width 43 height 25
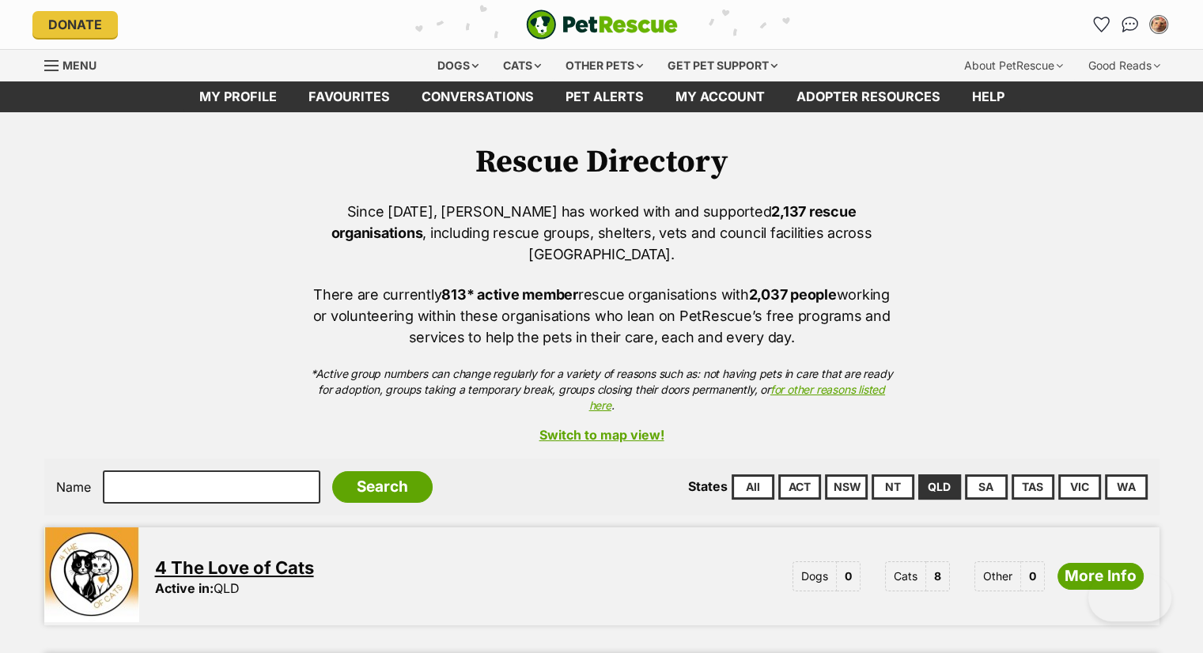
click at [377, 471] on input "Search" at bounding box center [382, 487] width 100 height 32
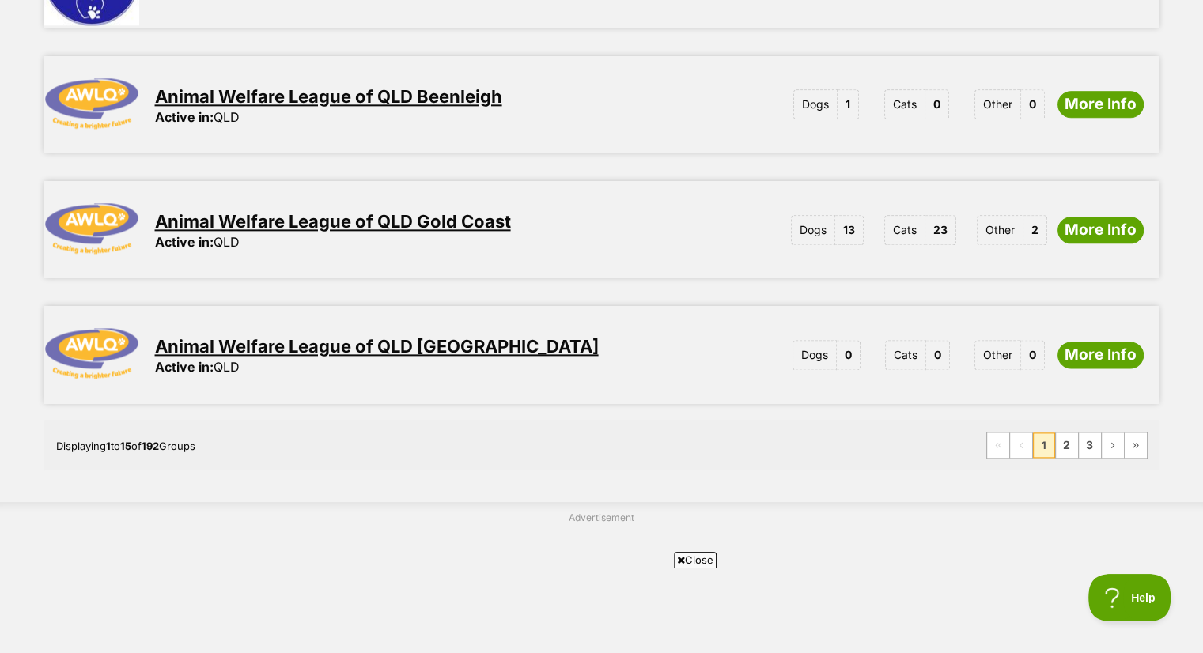
scroll to position [1977, 0]
click at [1064, 433] on link "2" at bounding box center [1067, 445] width 22 height 25
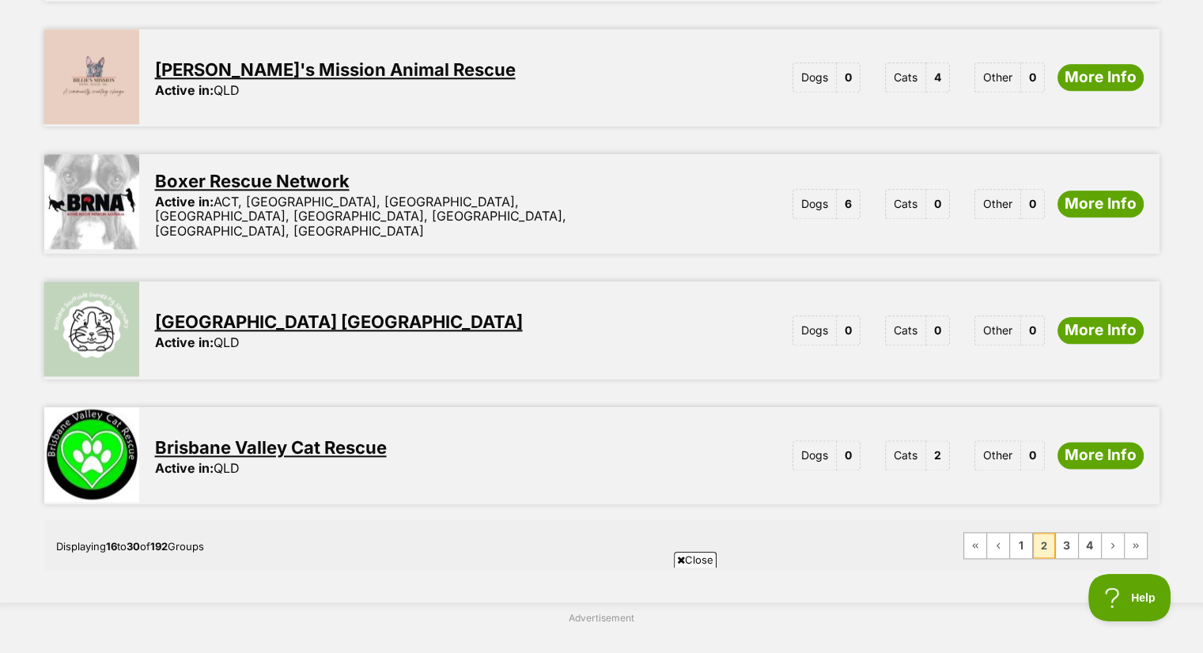
scroll to position [1898, 0]
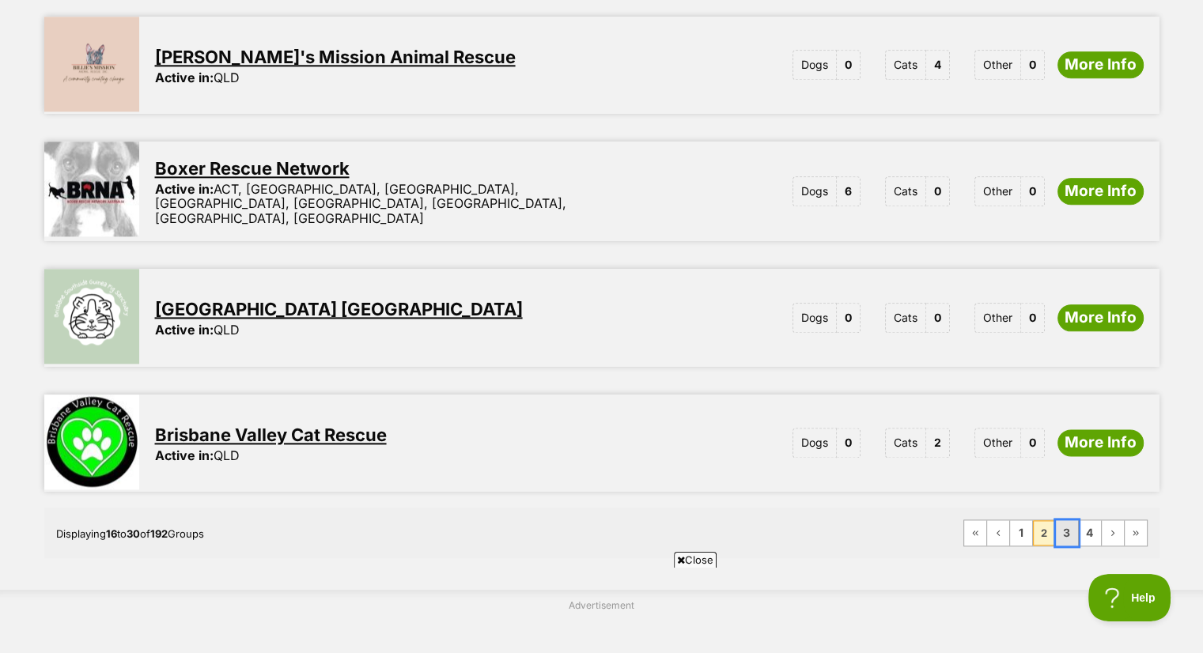
click at [1067, 520] on link "3" at bounding box center [1067, 532] width 22 height 25
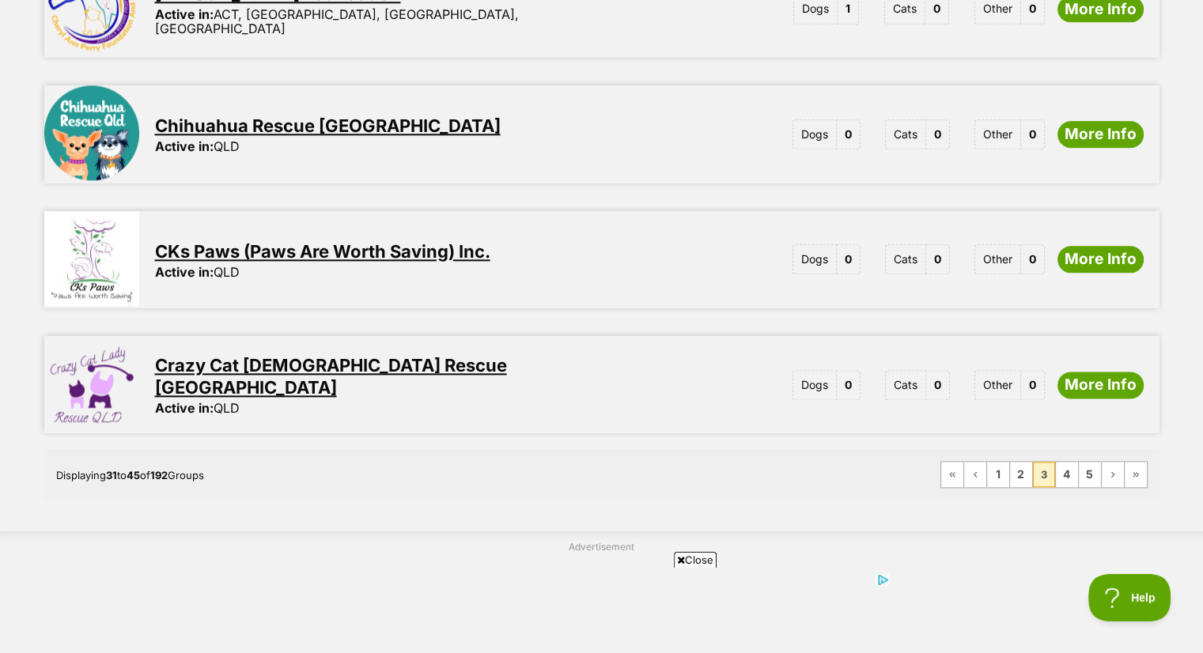
scroll to position [1977, 0]
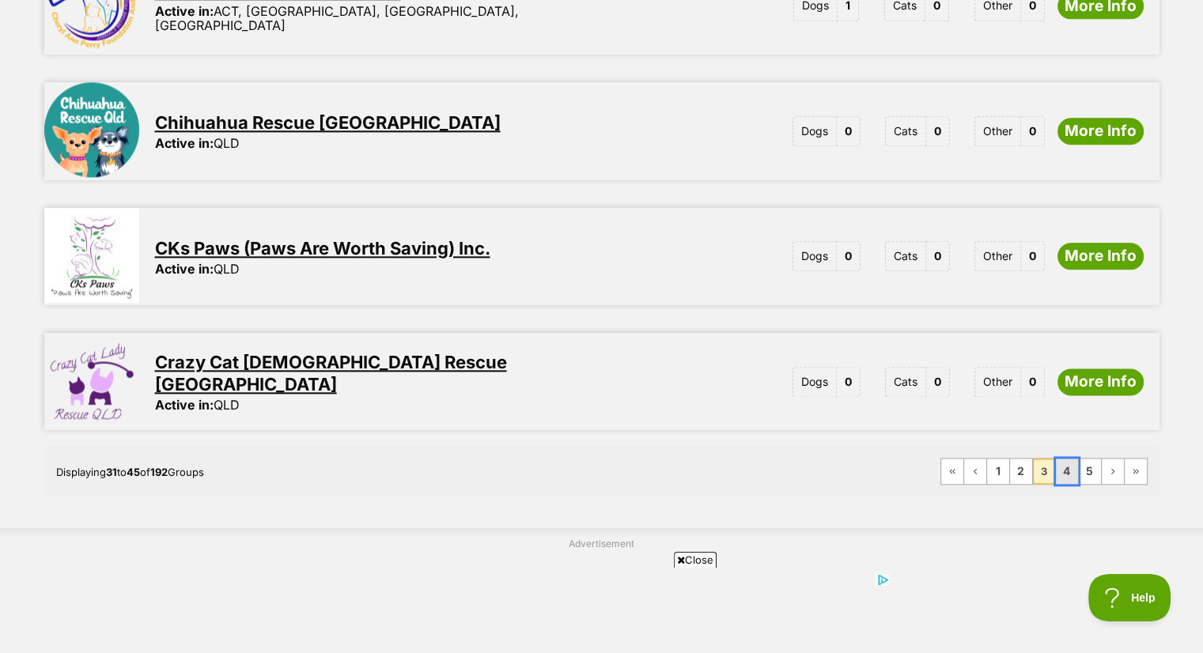
click at [1065, 459] on link "4" at bounding box center [1067, 471] width 22 height 25
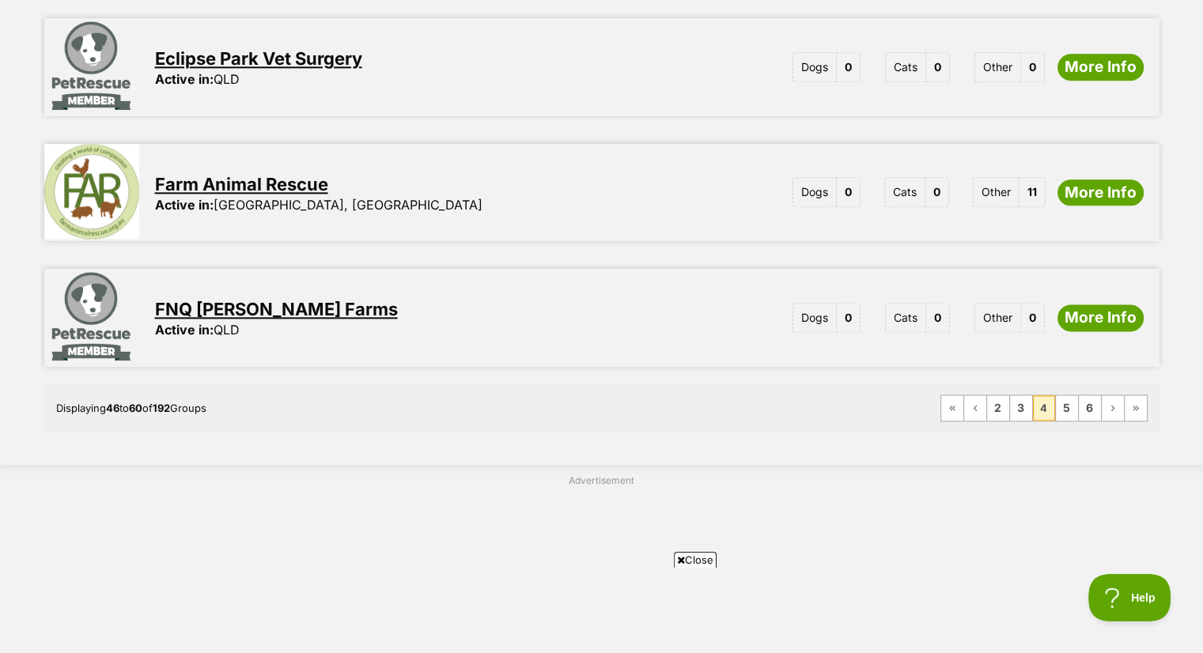
scroll to position [2056, 0]
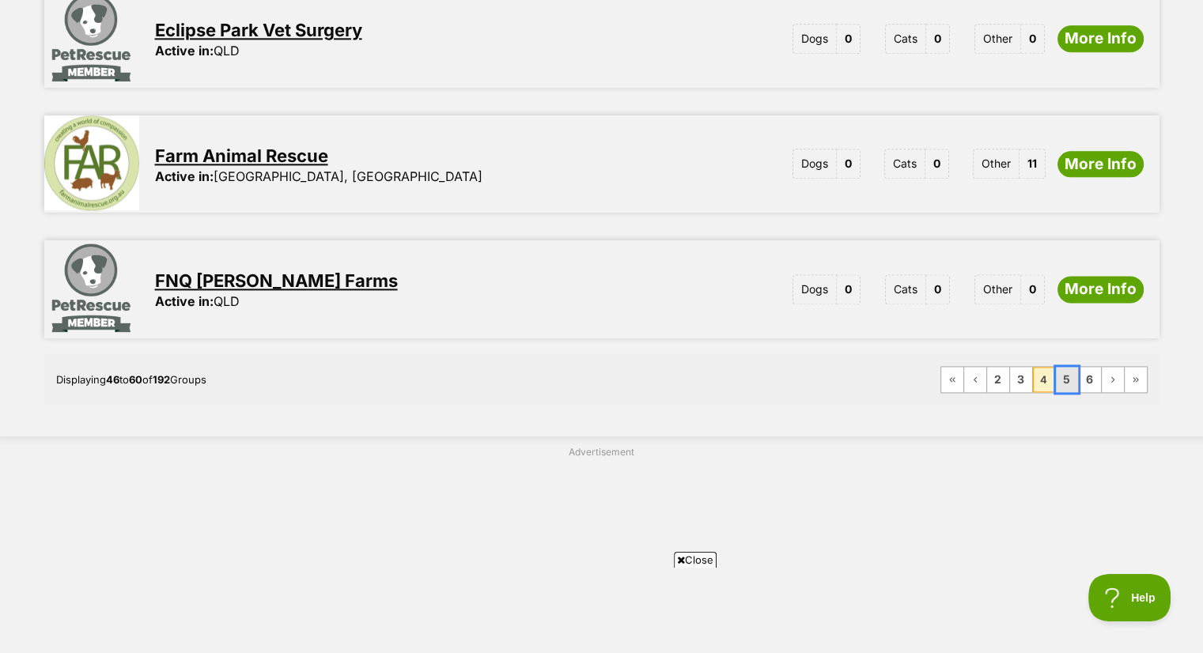
click at [1063, 367] on link "5" at bounding box center [1067, 379] width 22 height 25
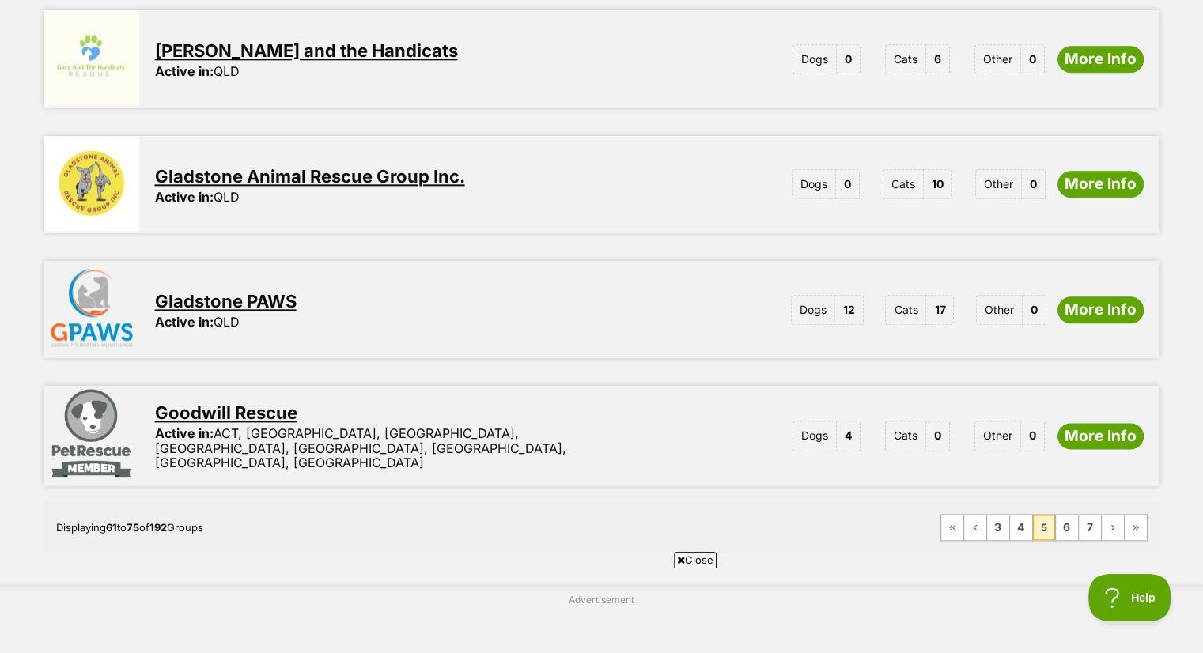
scroll to position [1898, 0]
click at [1064, 514] on link "6" at bounding box center [1067, 526] width 22 height 25
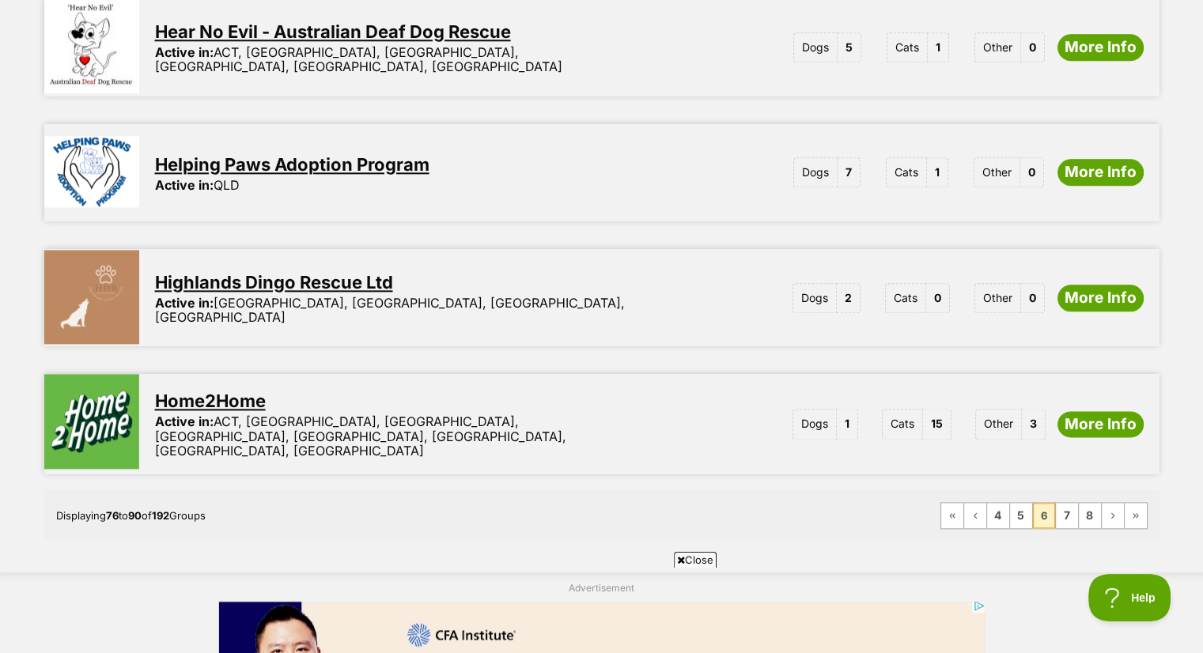
scroll to position [1977, 0]
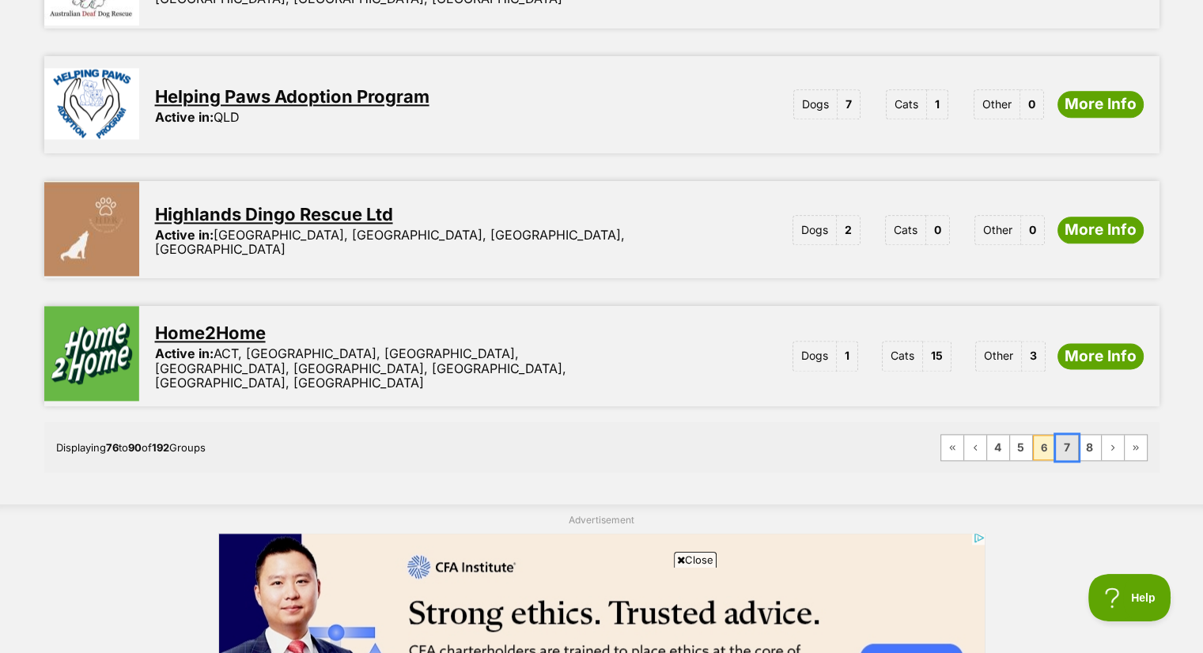
click at [1068, 435] on link "7" at bounding box center [1067, 447] width 22 height 25
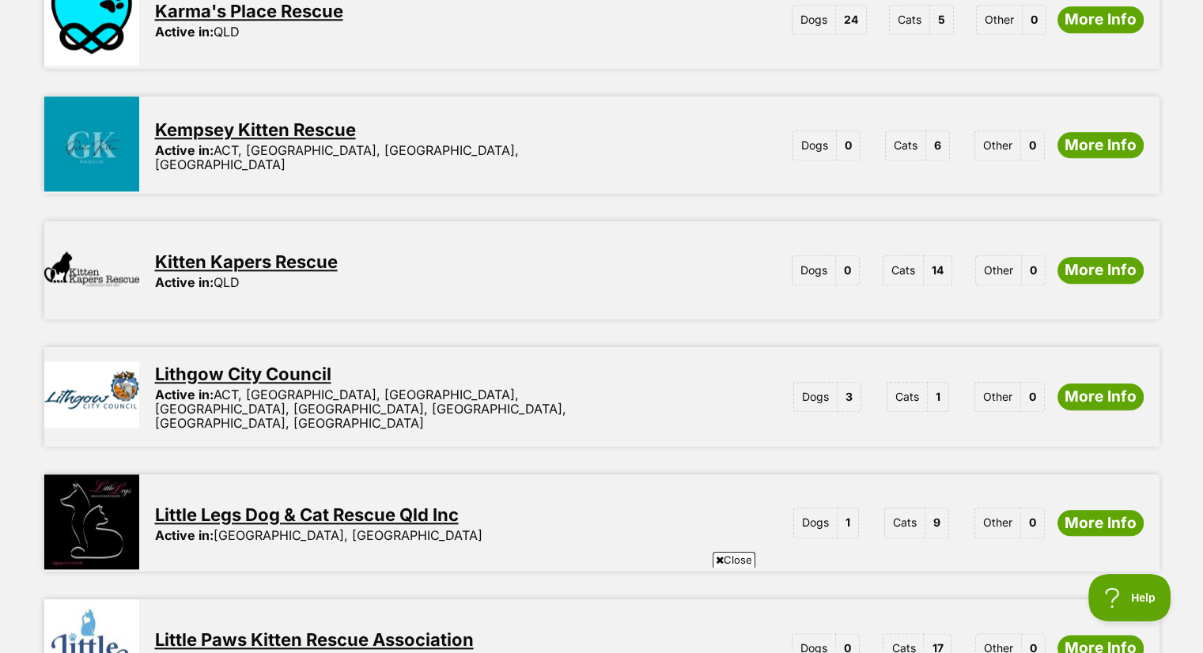
scroll to position [1898, 0]
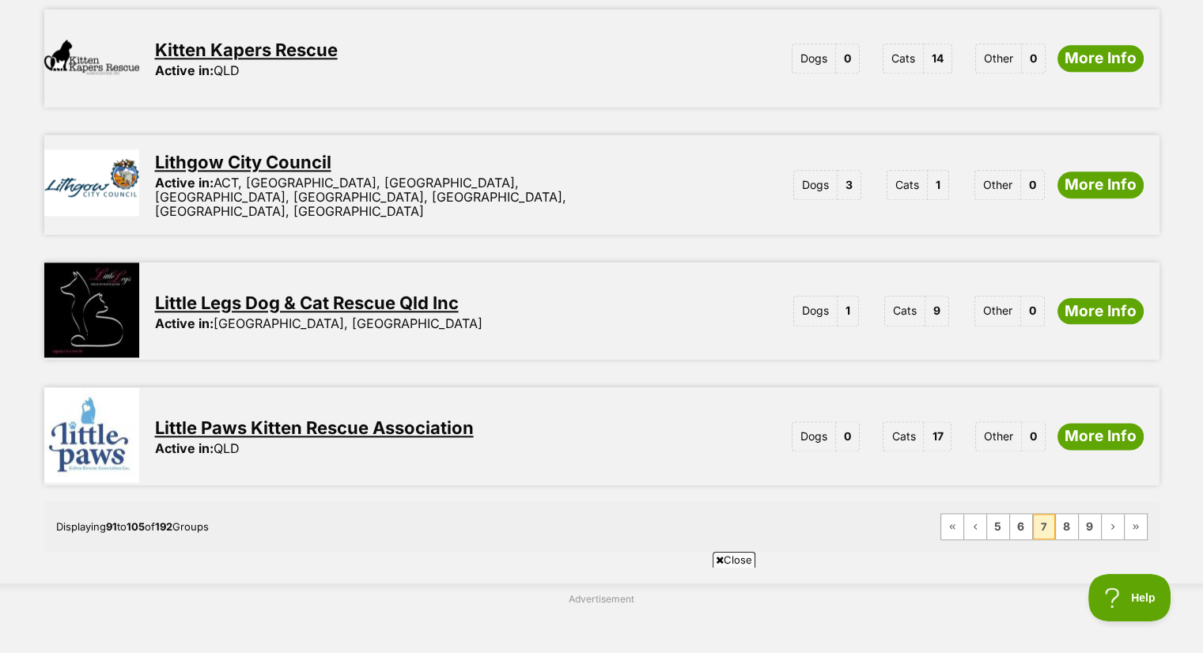
click at [316, 40] on link "Kitten Kapers Rescue" at bounding box center [246, 50] width 183 height 21
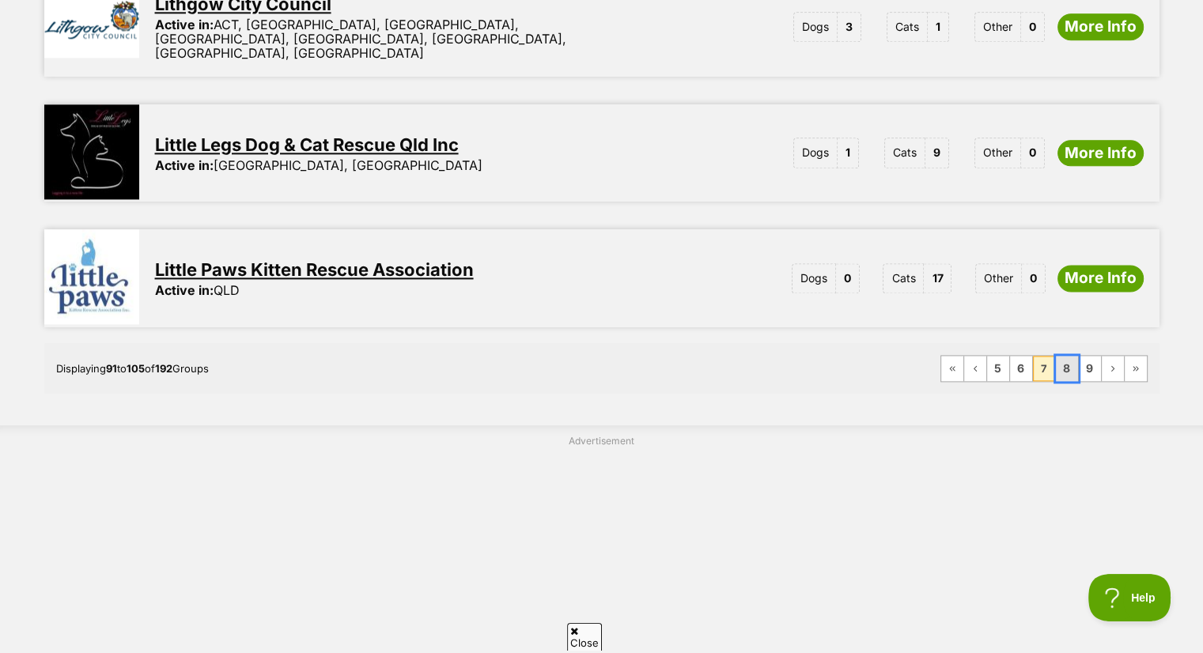
scroll to position [0, 0]
click at [1072, 356] on link "8" at bounding box center [1067, 368] width 22 height 25
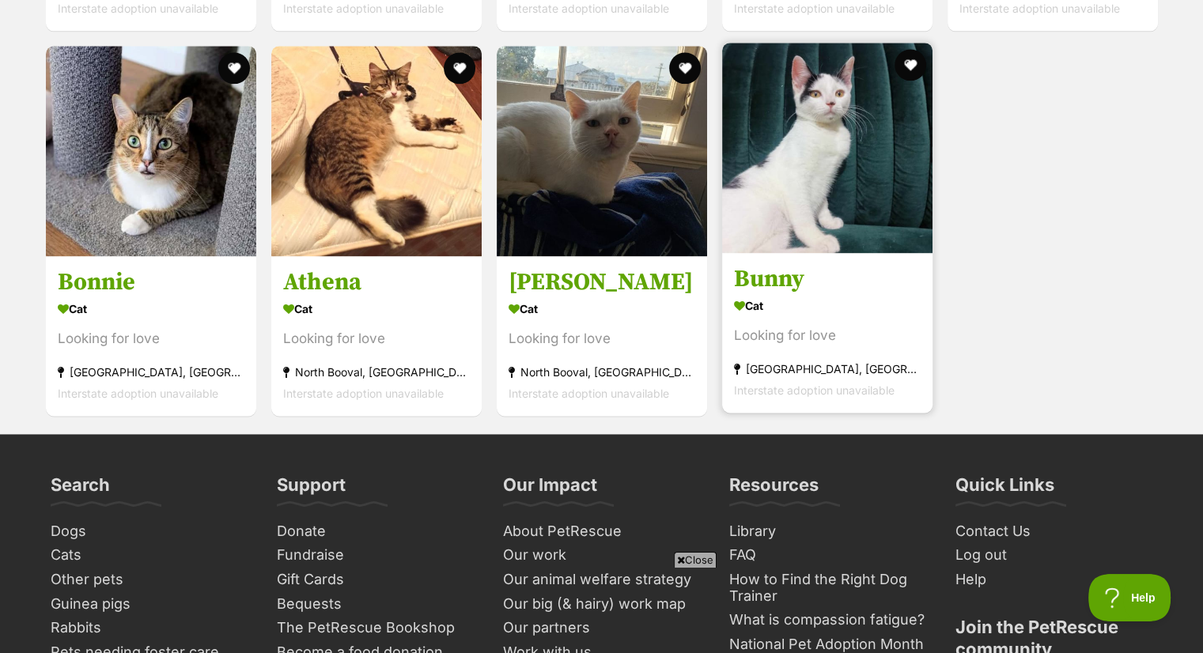
scroll to position [1898, 0]
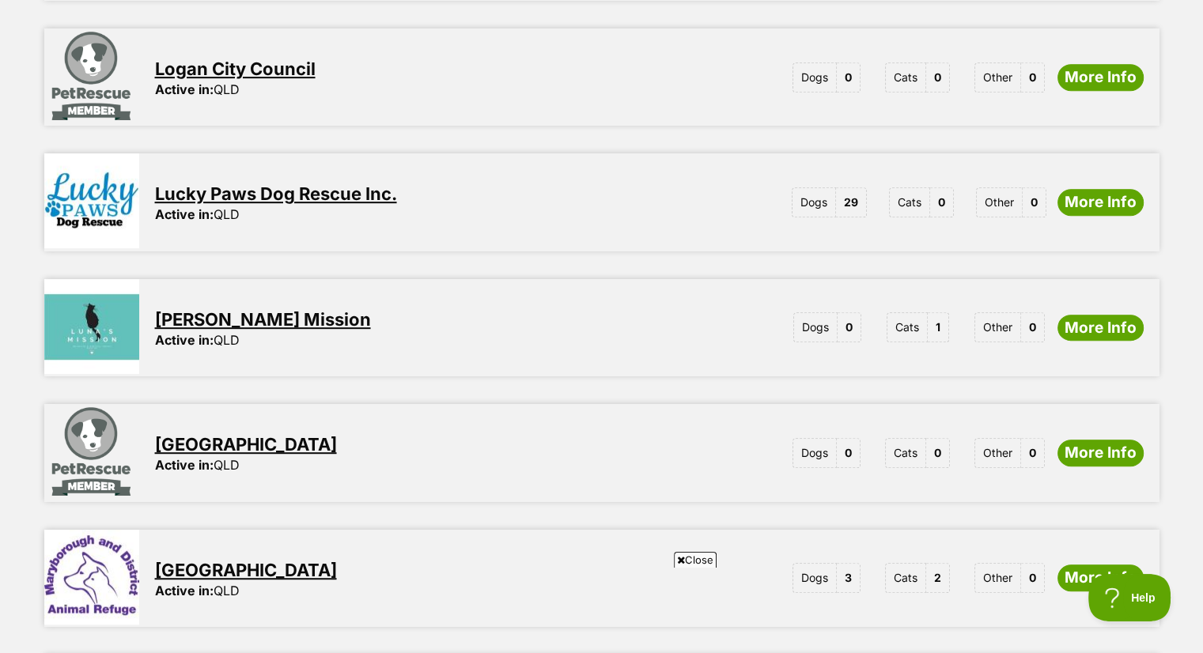
scroll to position [791, 0]
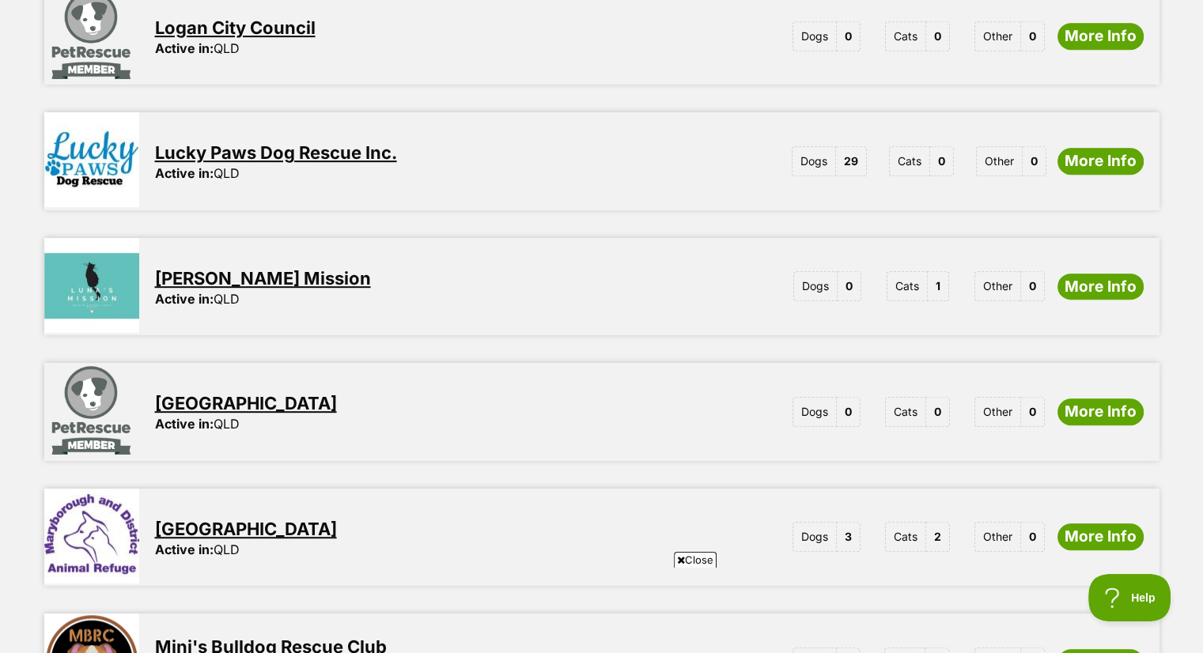
click at [77, 282] on img at bounding box center [91, 285] width 95 height 95
click at [108, 245] on img at bounding box center [91, 285] width 95 height 95
click at [187, 268] on link "[PERSON_NAME] Mission" at bounding box center [263, 278] width 216 height 21
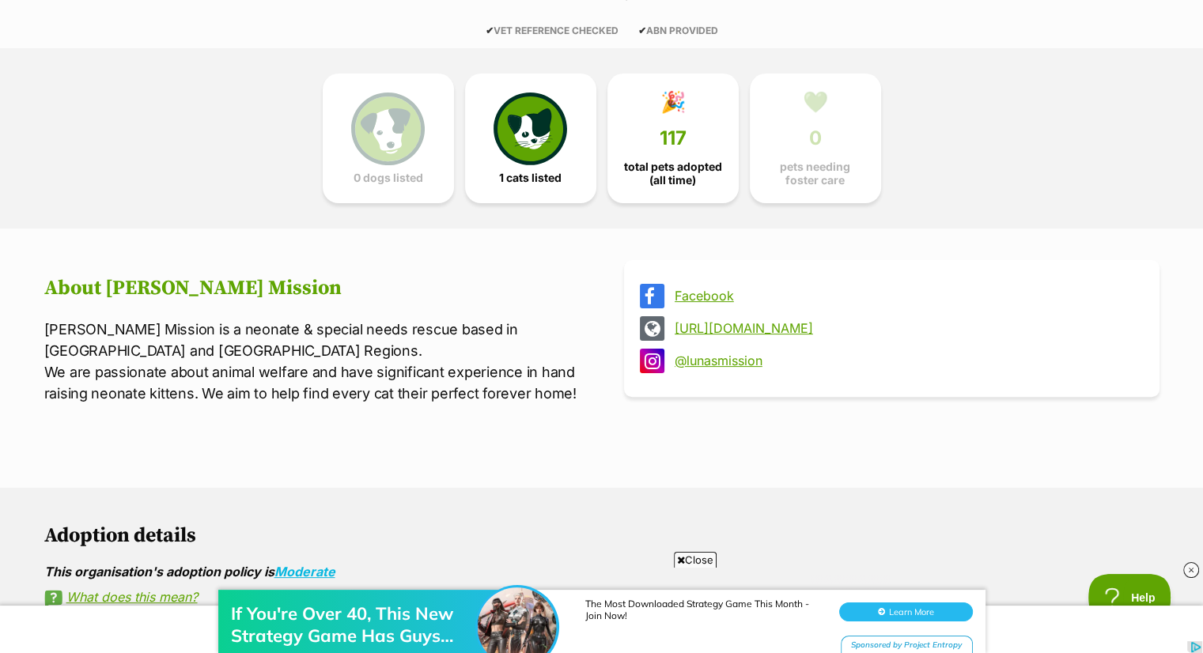
scroll to position [316, 0]
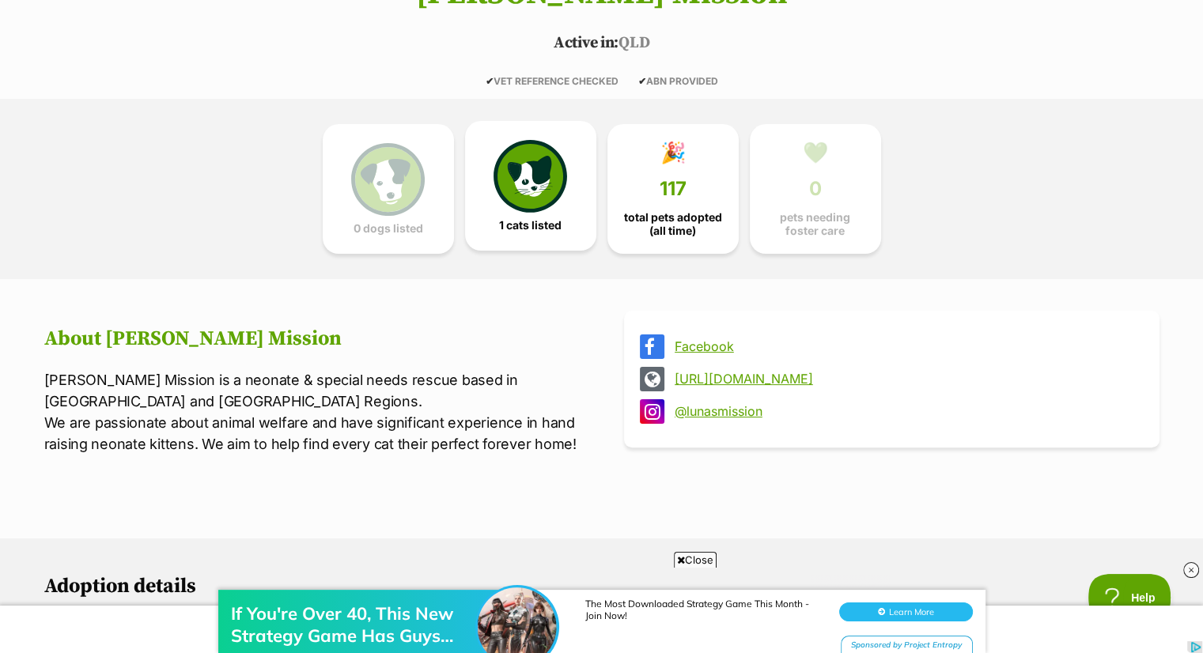
click at [546, 197] on img at bounding box center [529, 176] width 73 height 73
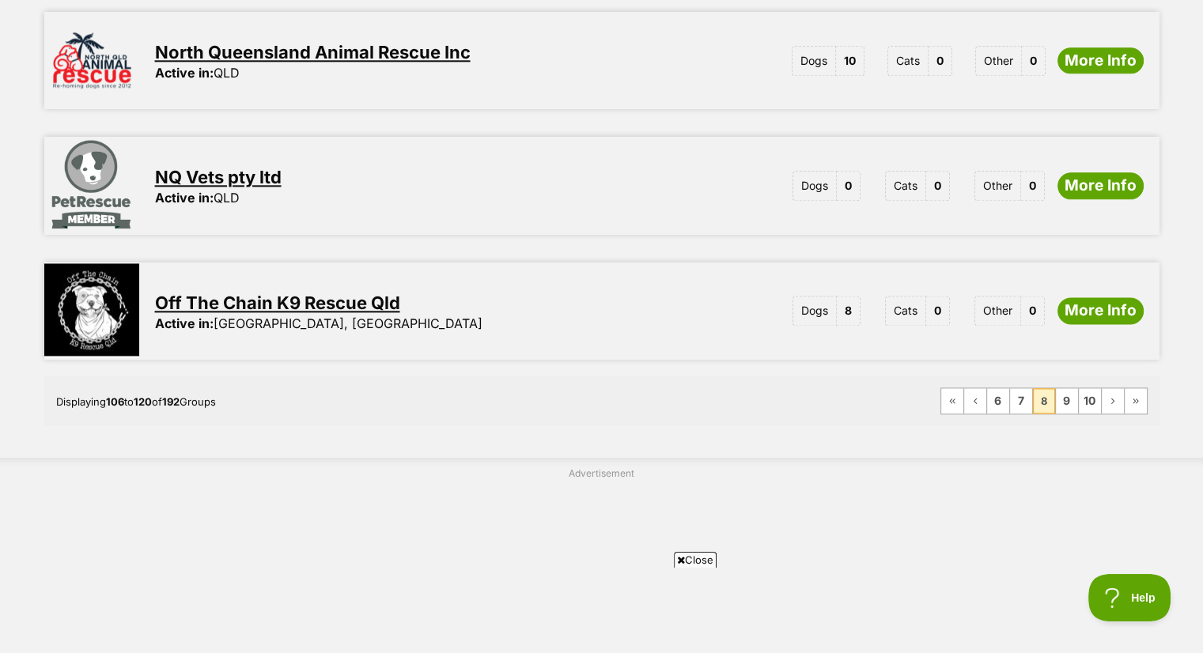
scroll to position [2056, 0]
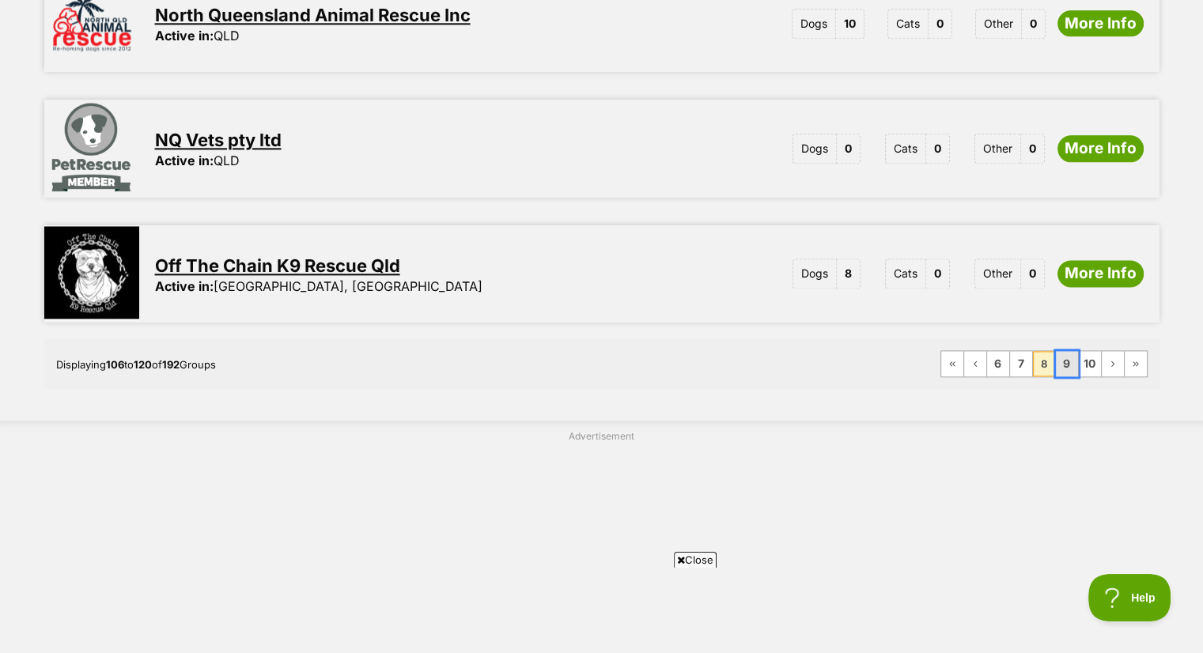
click at [1062, 351] on link "9" at bounding box center [1067, 363] width 22 height 25
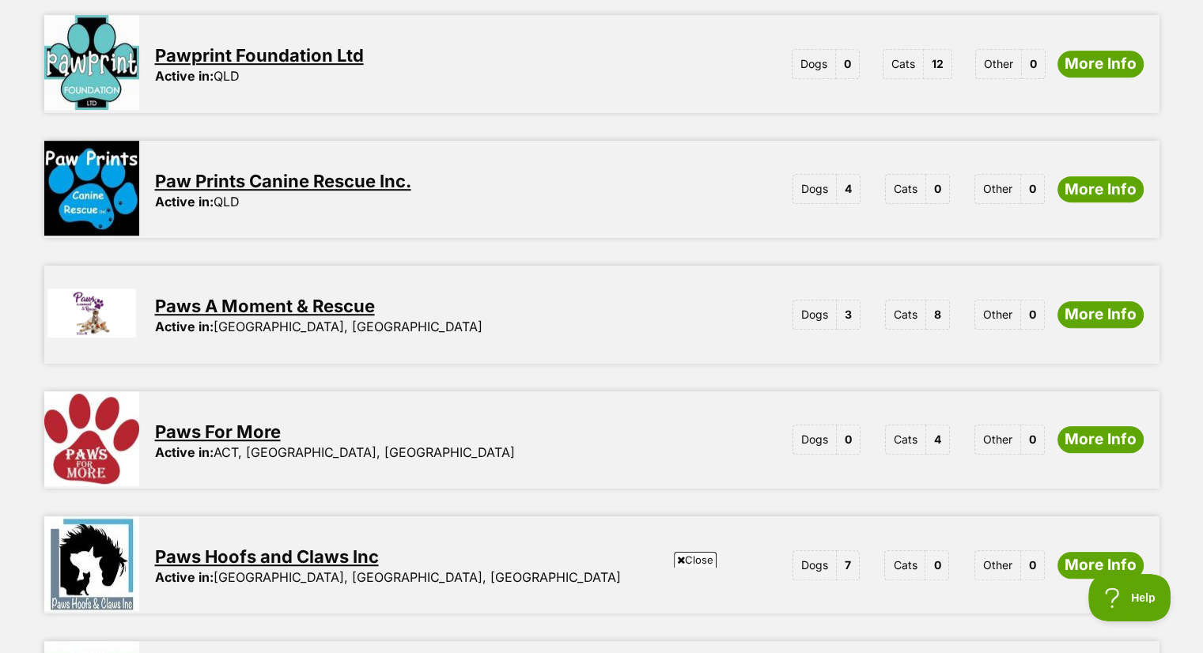
scroll to position [949, 0]
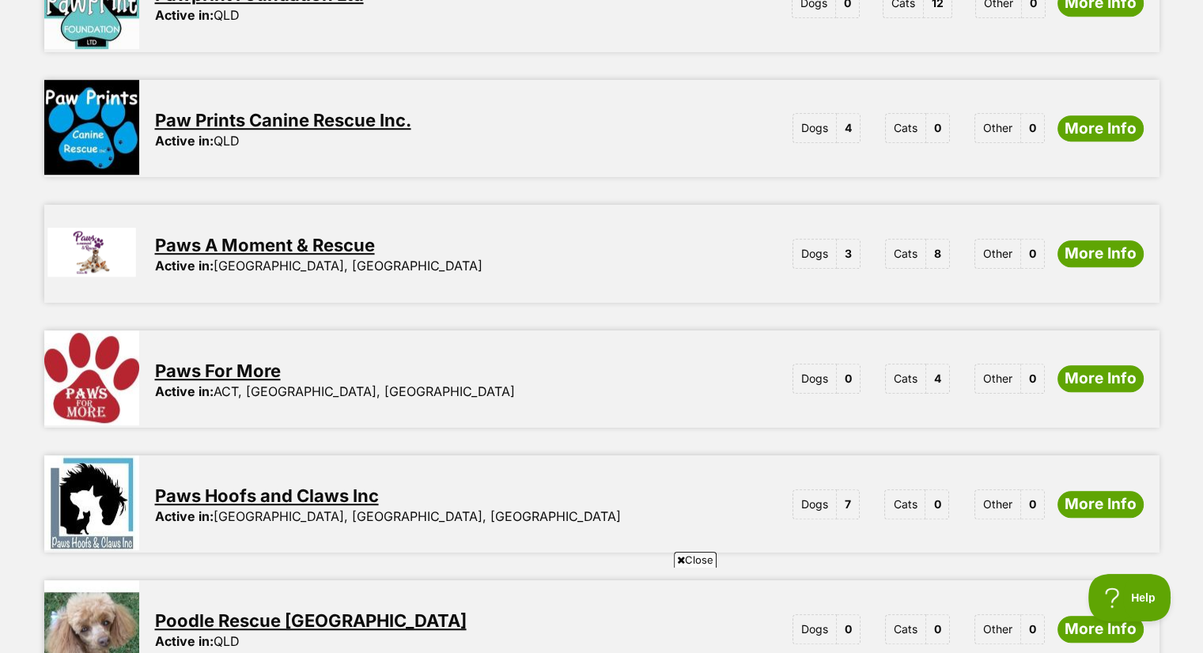
click at [297, 235] on link "Paws A Moment & Rescue" at bounding box center [265, 245] width 220 height 21
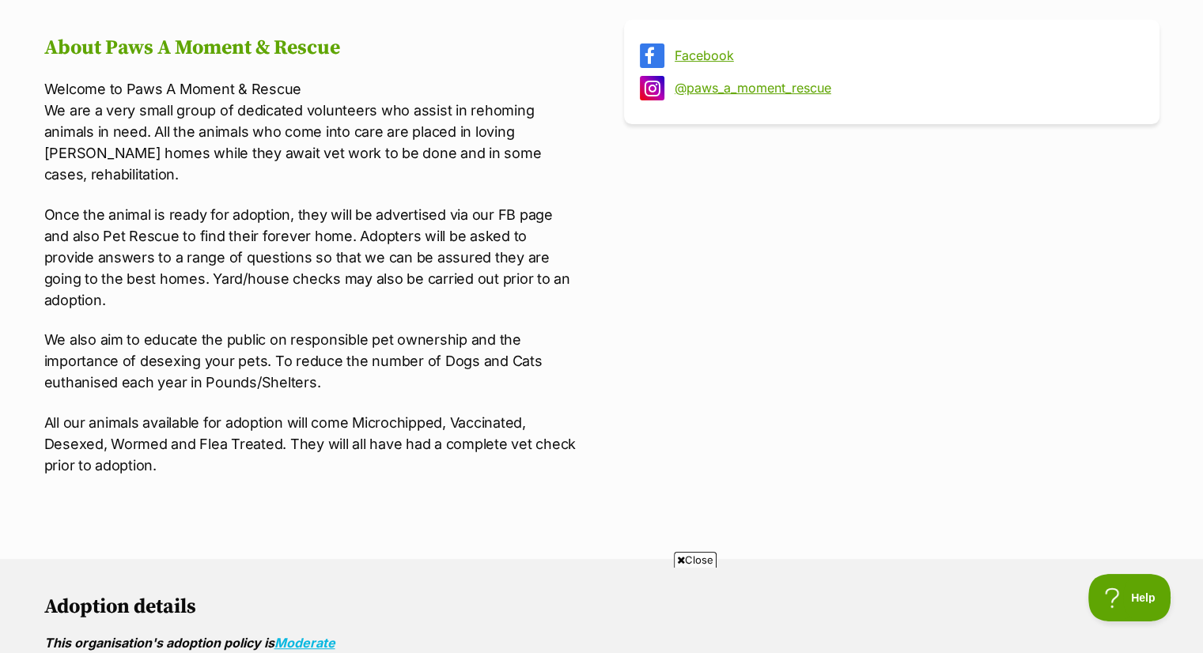
scroll to position [553, 0]
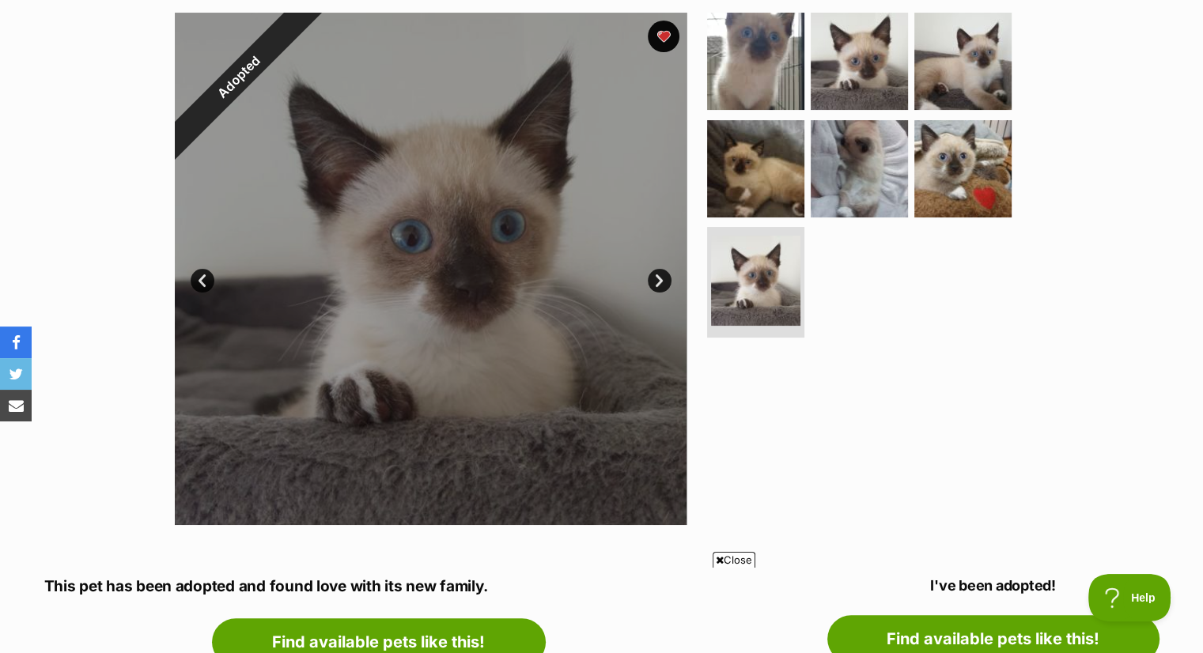
click at [658, 273] on link "Next" at bounding box center [660, 281] width 24 height 24
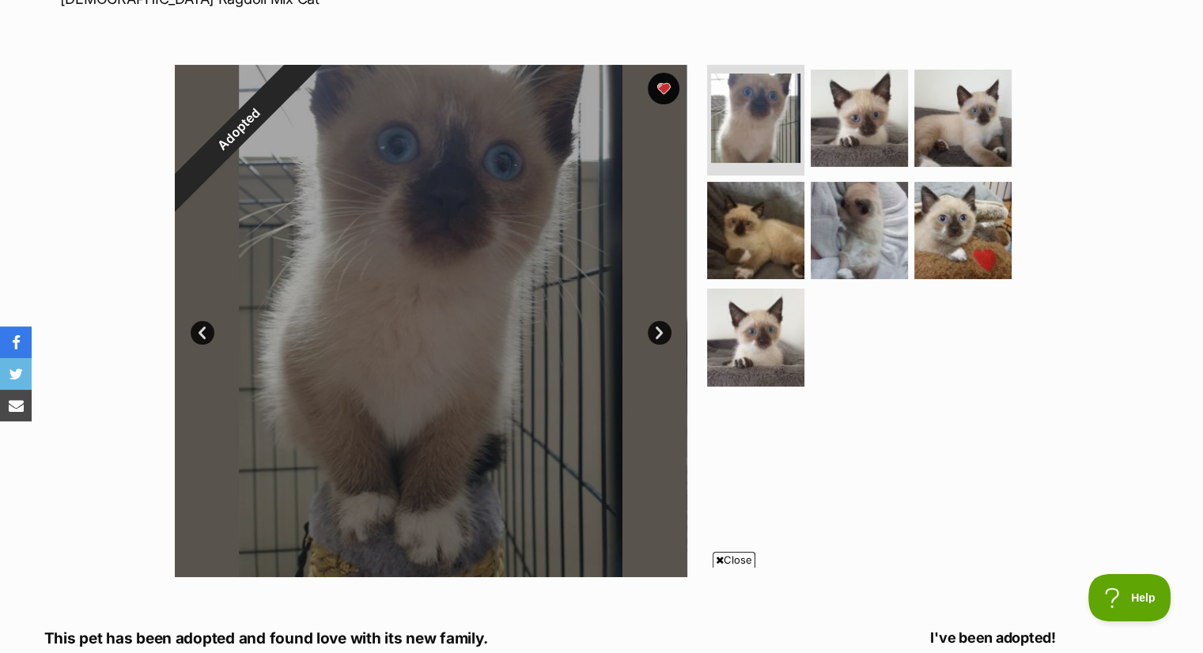
scroll to position [237, 0]
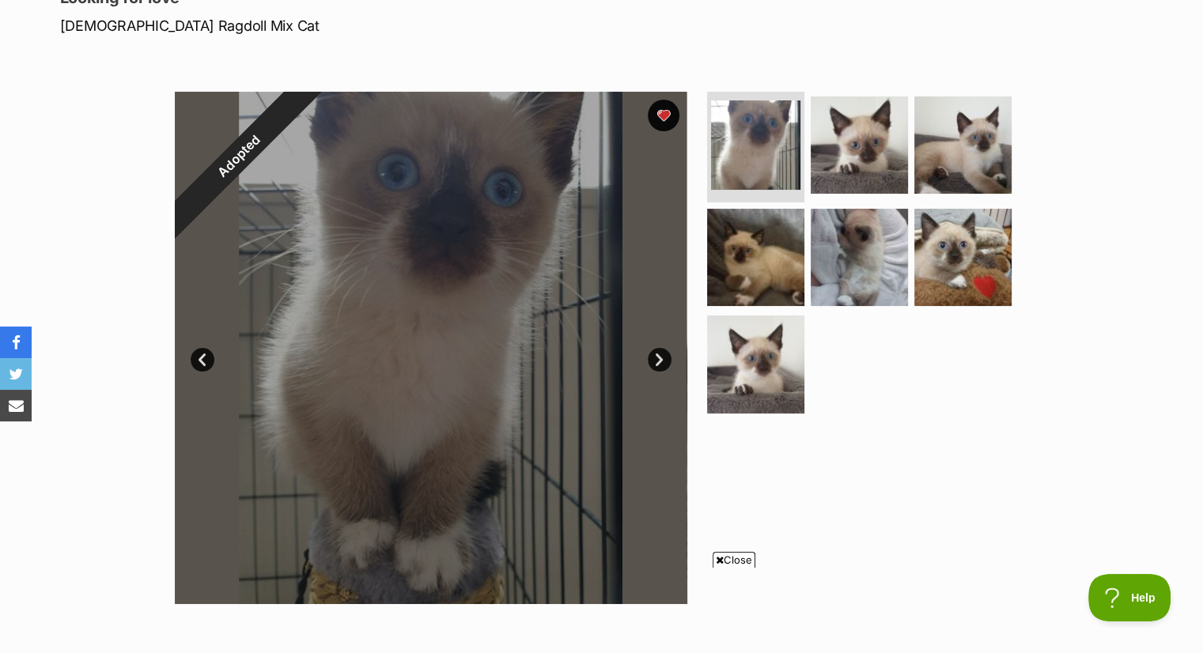
click at [656, 354] on link "Next" at bounding box center [660, 360] width 24 height 24
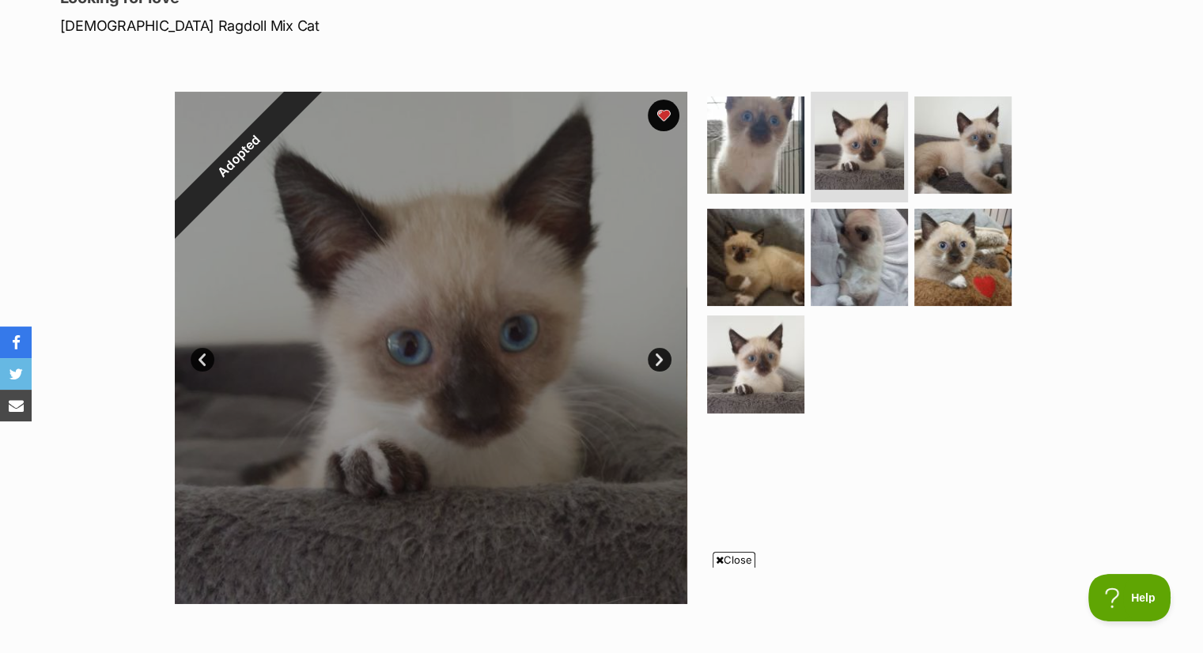
click at [656, 352] on link "Next" at bounding box center [660, 360] width 24 height 24
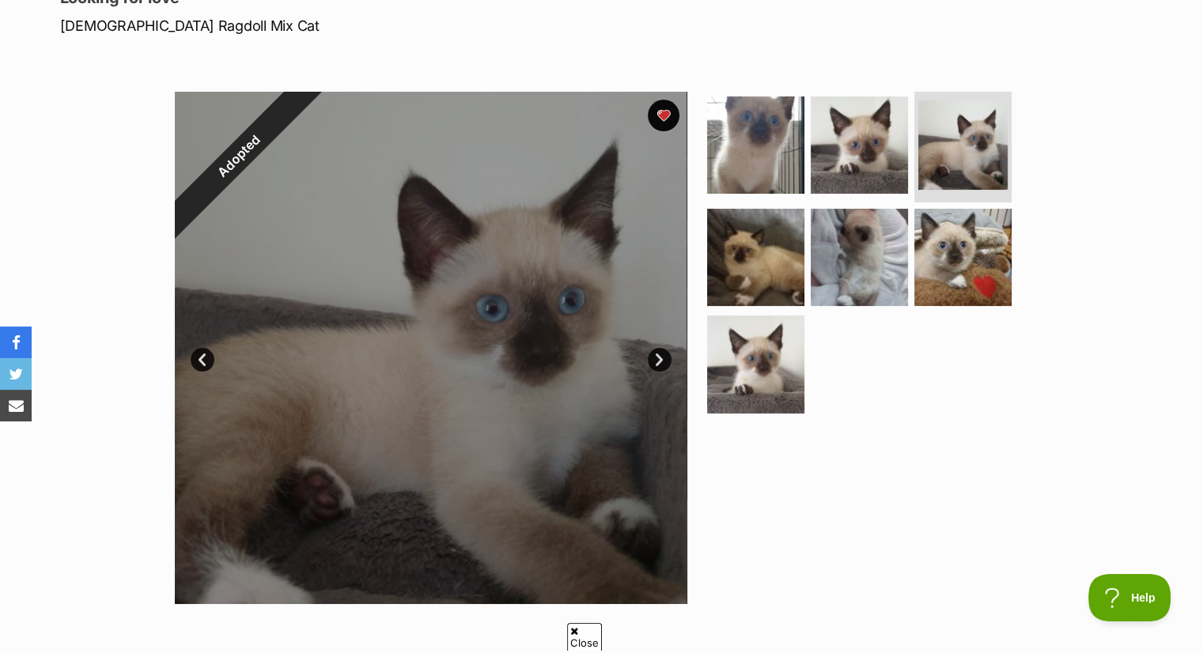
scroll to position [0, 0]
click at [656, 351] on link "Next" at bounding box center [660, 360] width 24 height 24
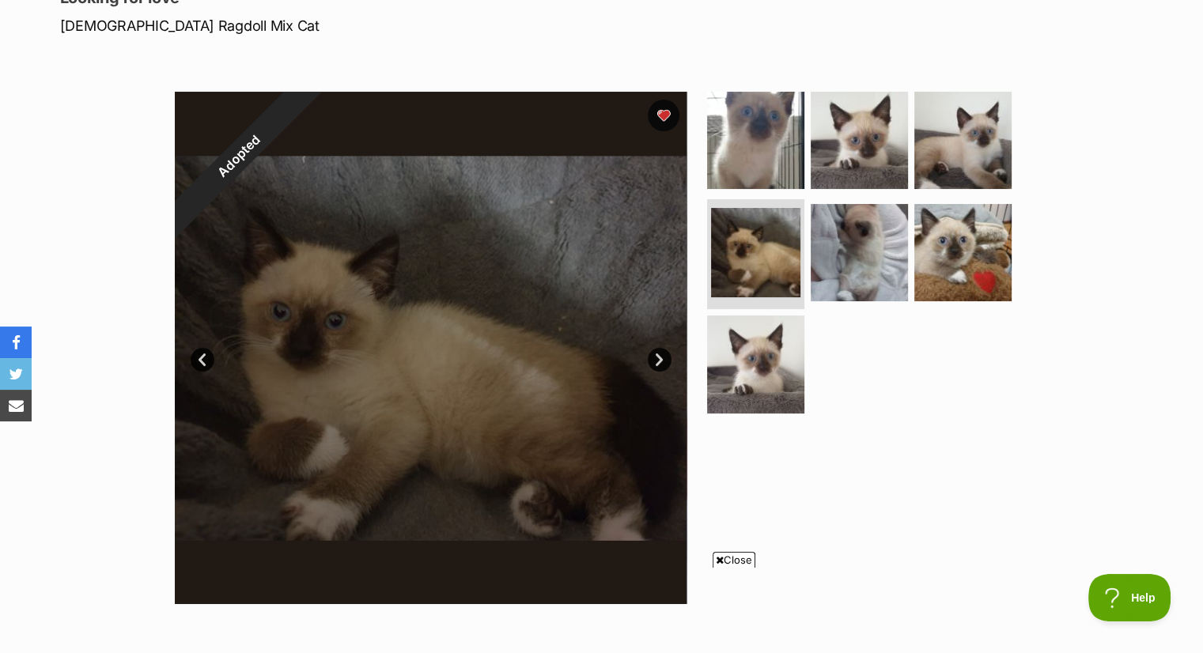
click at [656, 351] on link "Next" at bounding box center [660, 360] width 24 height 24
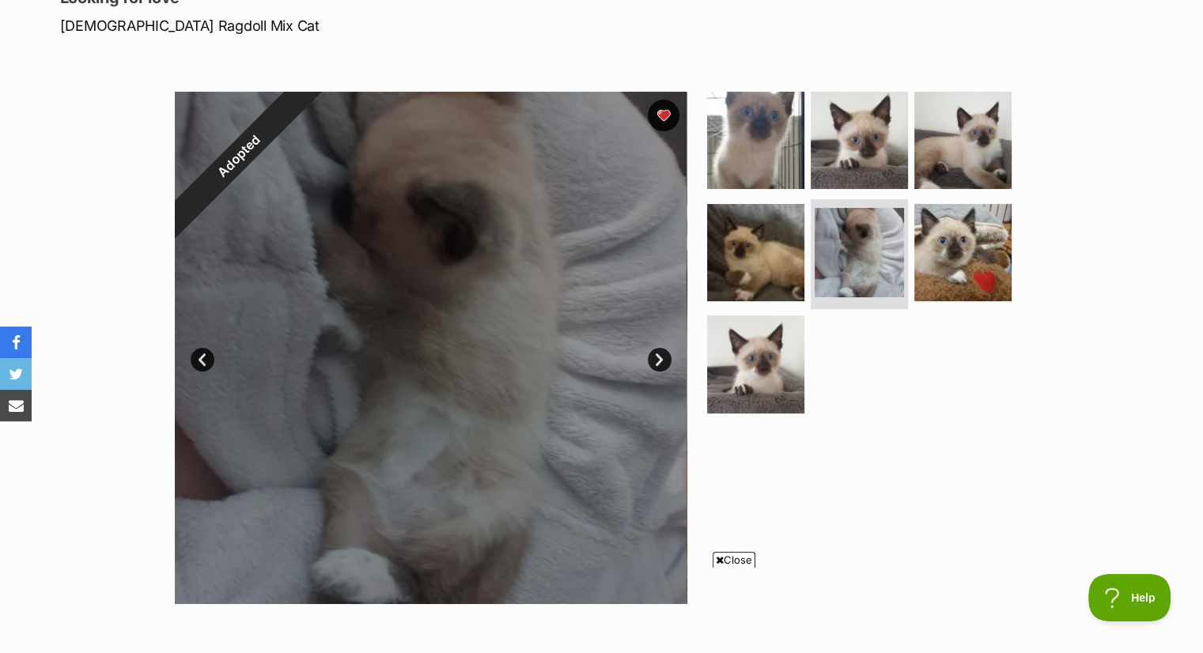
click at [656, 351] on link "Next" at bounding box center [660, 360] width 24 height 24
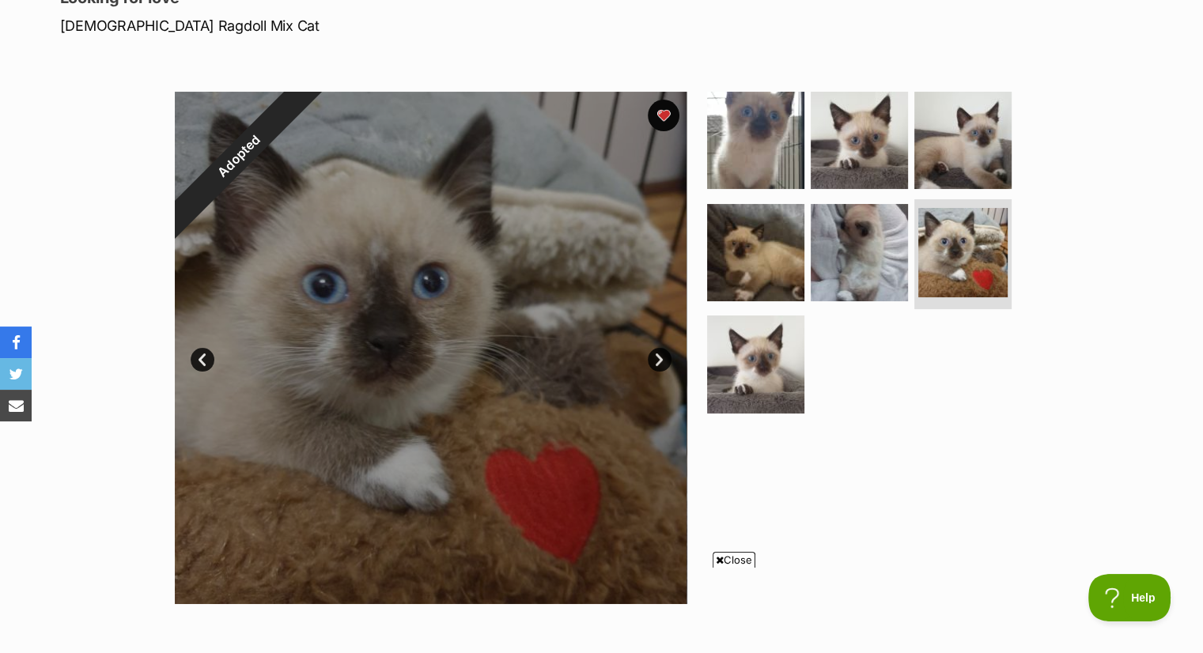
click at [658, 358] on link "Next" at bounding box center [660, 360] width 24 height 24
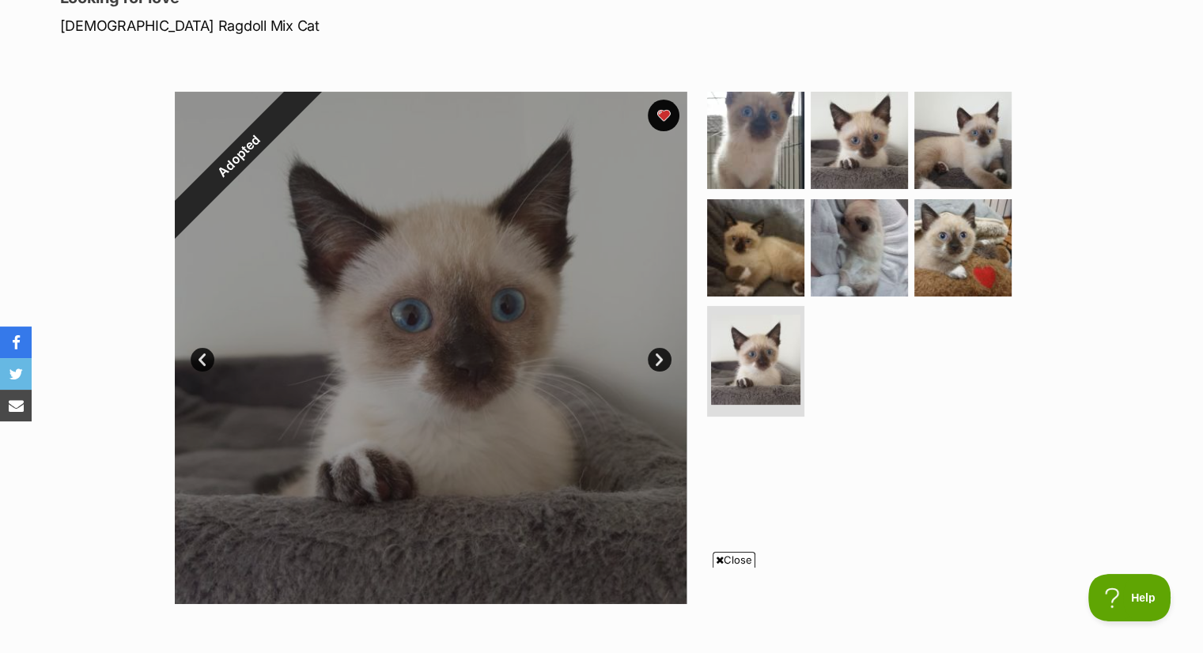
click at [658, 358] on link "Next" at bounding box center [660, 360] width 24 height 24
